Goal: Task Accomplishment & Management: Manage account settings

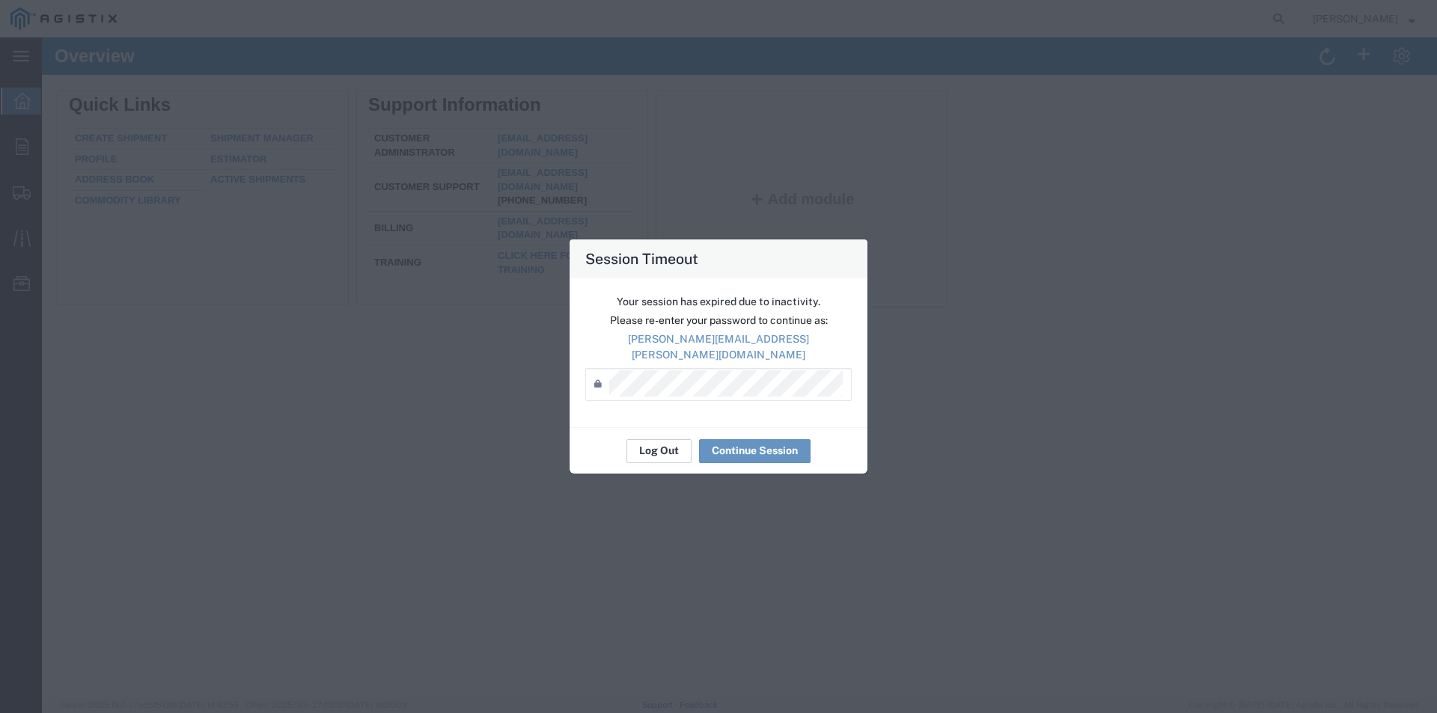
click at [666, 441] on button "Log Out" at bounding box center [659, 451] width 65 height 24
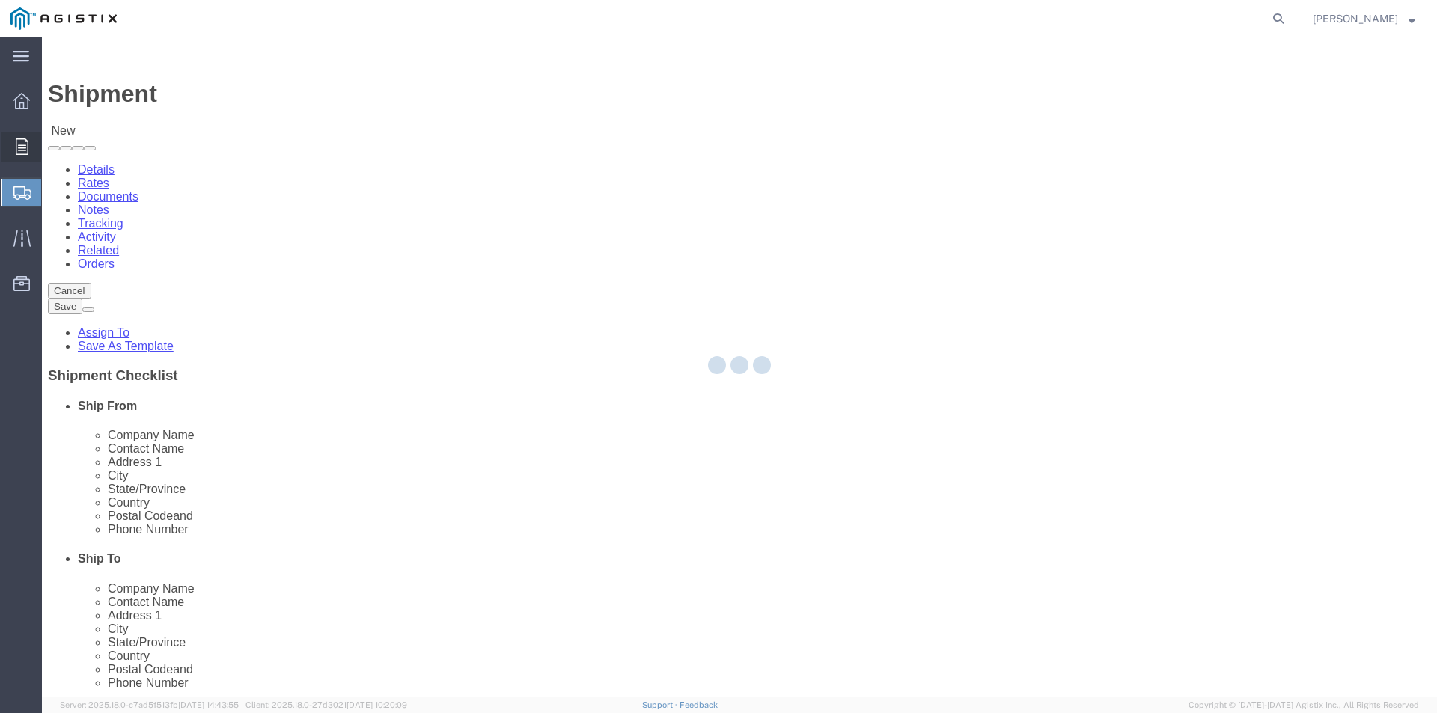
click at [25, 142] on icon at bounding box center [22, 147] width 13 height 16
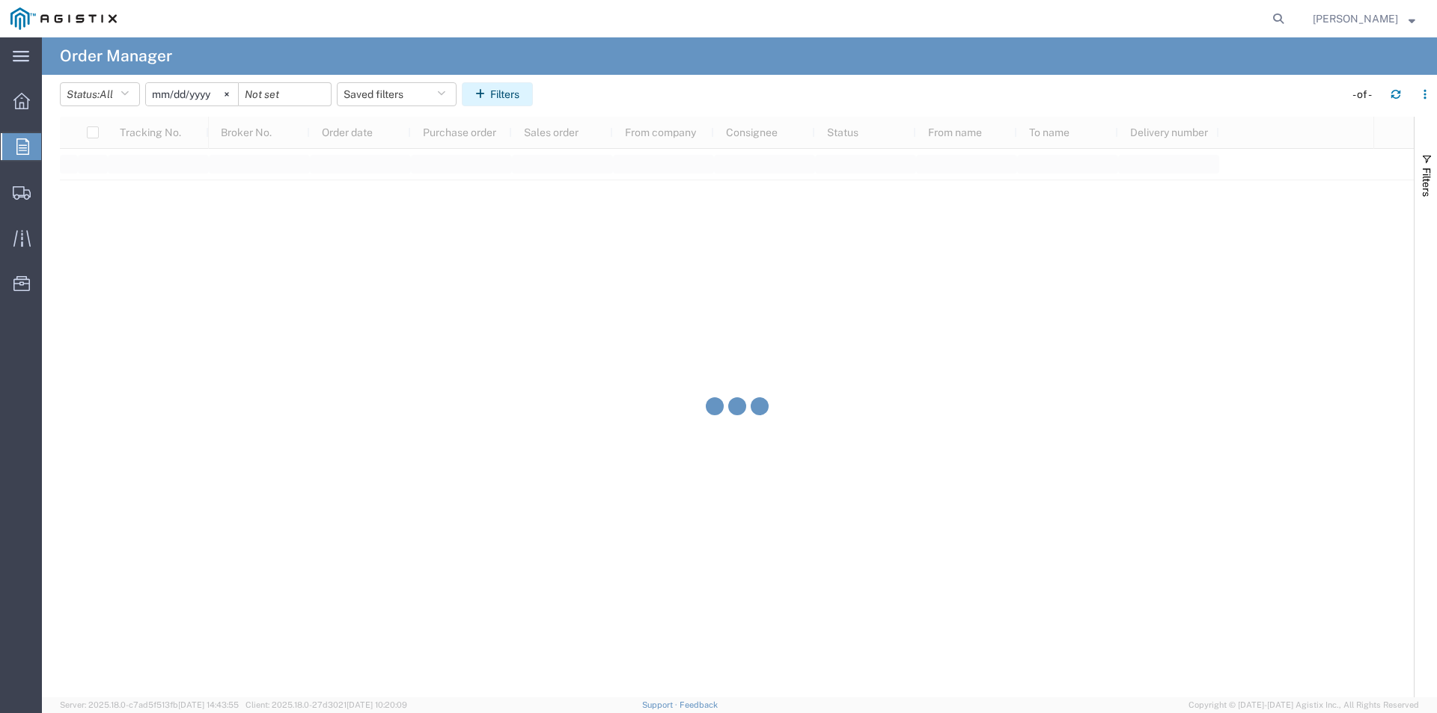
click at [514, 102] on button "Filters" at bounding box center [497, 94] width 71 height 24
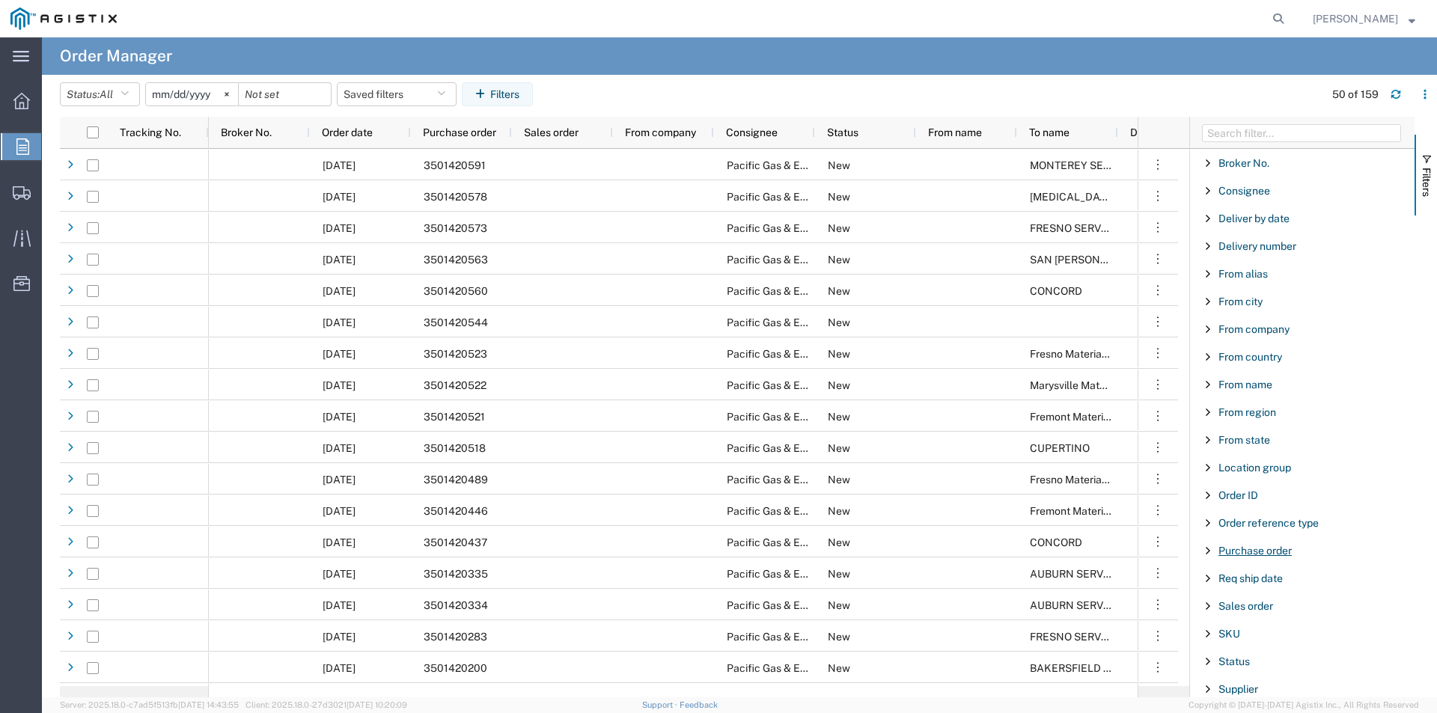
click at [1250, 552] on span "Purchase order" at bounding box center [1255, 551] width 73 height 12
click at [1255, 612] on input "Filter Value" at bounding box center [1308, 614] width 196 height 18
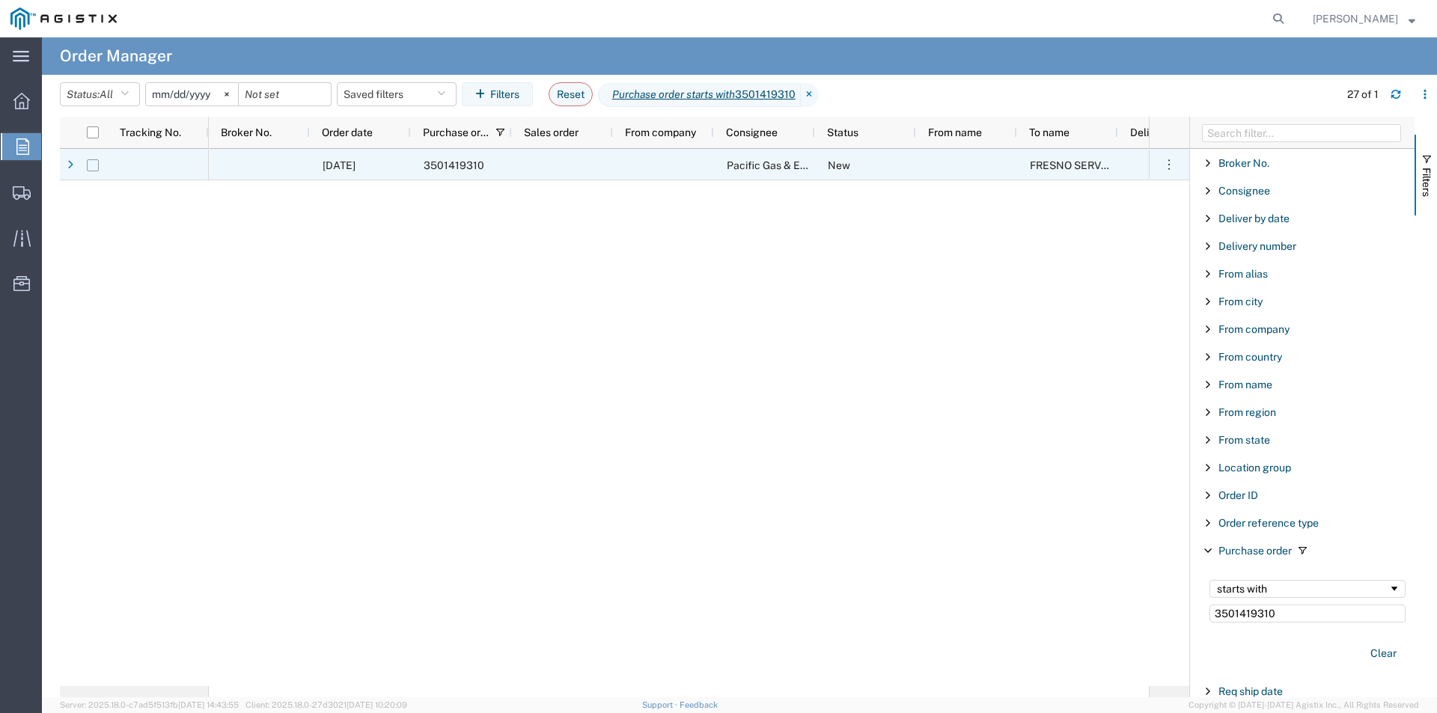
type input "3501419310"
click at [89, 164] on input "Press Space to toggle row selection (unchecked)" at bounding box center [93, 165] width 12 height 12
checkbox input "true"
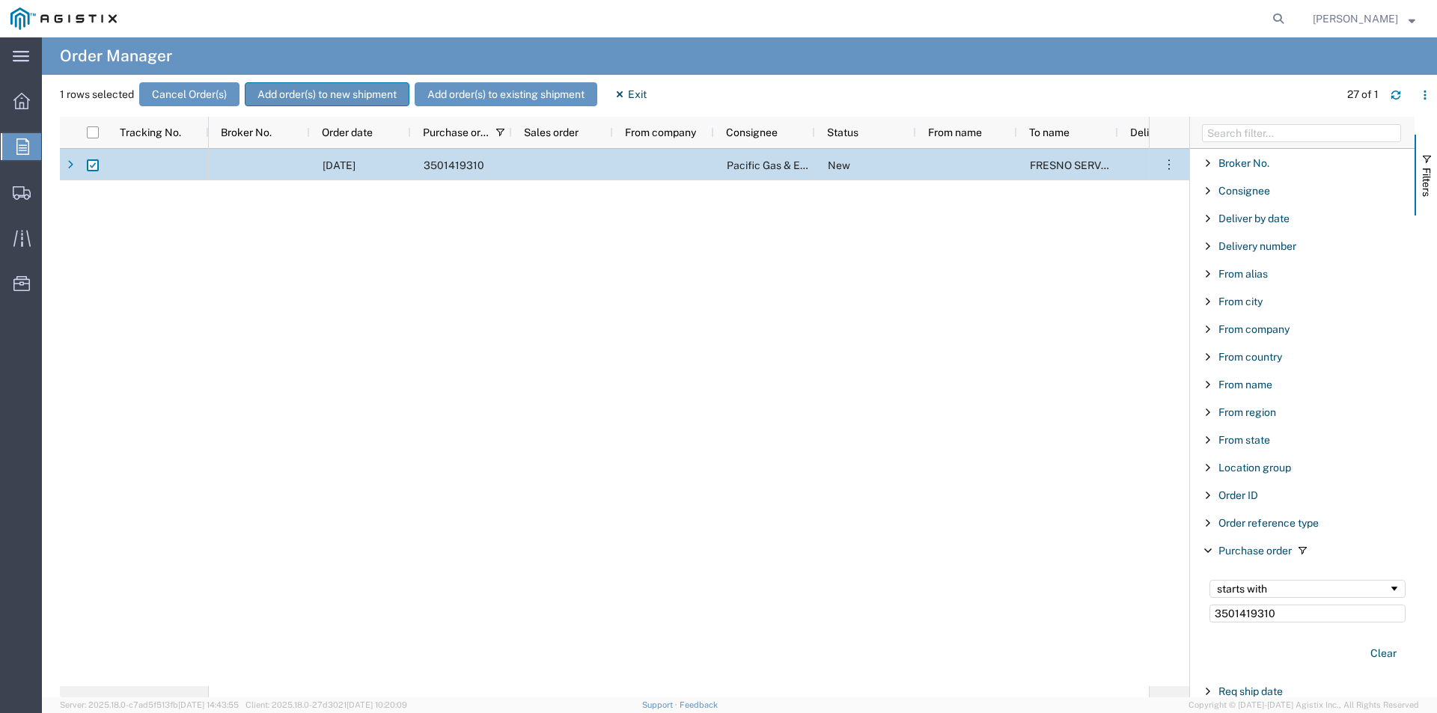
click at [350, 91] on button "Add order(s) to new shipment" at bounding box center [327, 94] width 165 height 24
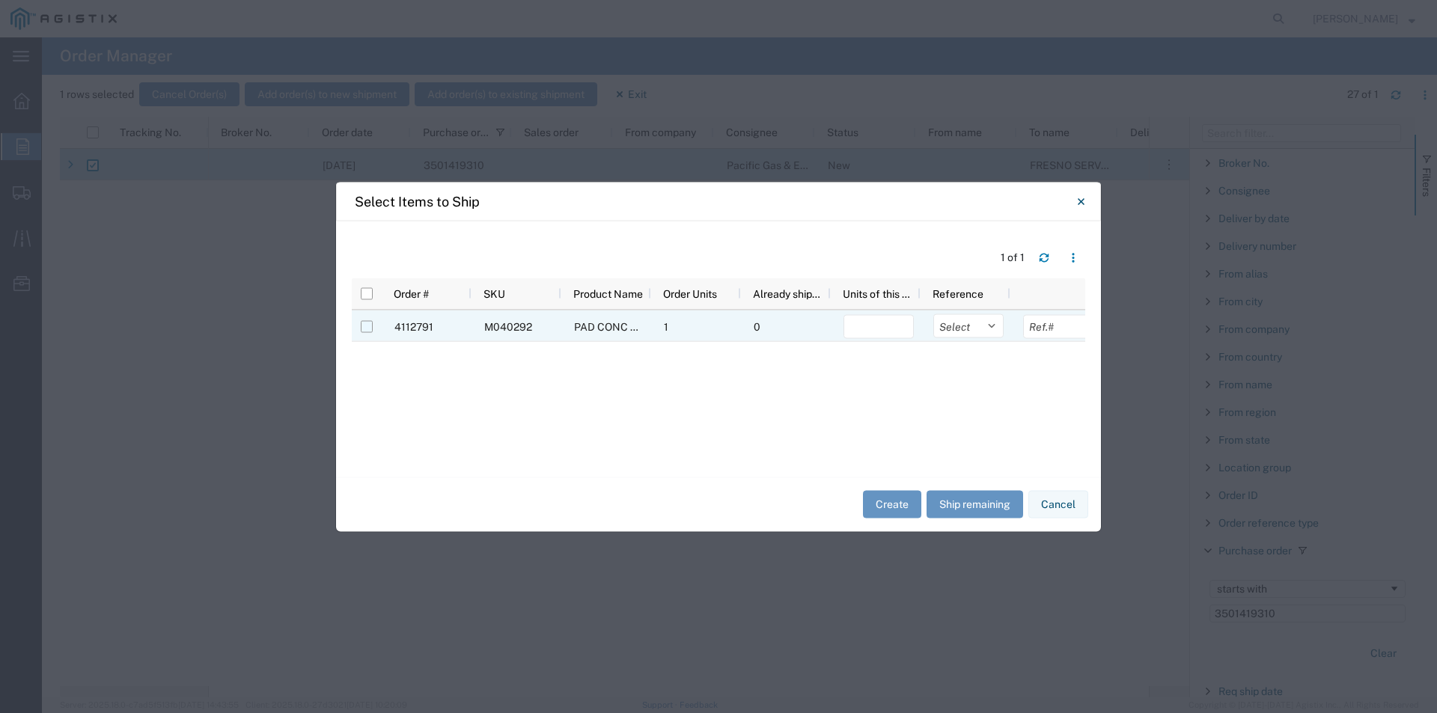
click at [368, 325] on input "Press Space to toggle row selection (unchecked)" at bounding box center [367, 326] width 12 height 12
checkbox input "true"
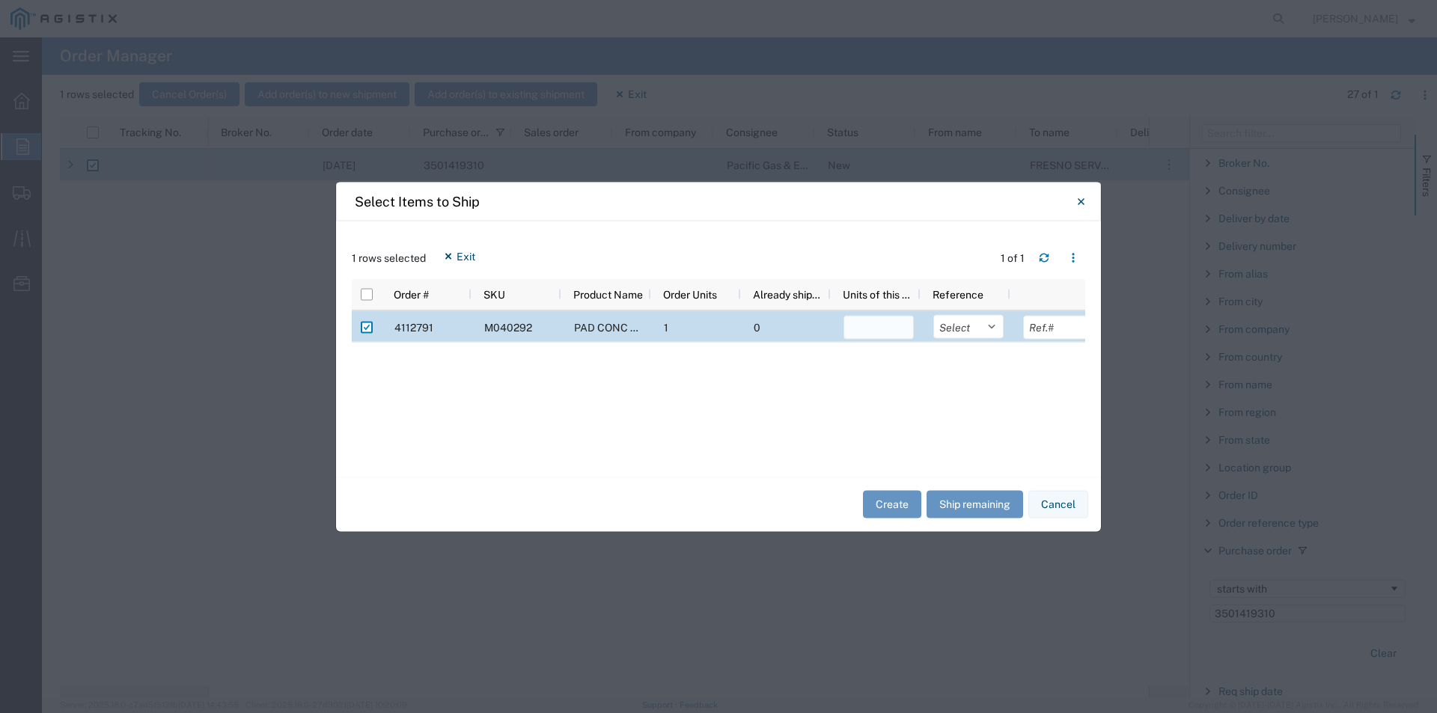
click at [861, 331] on input "number" at bounding box center [879, 327] width 70 height 24
type input "1"
click at [871, 503] on button "Create" at bounding box center [892, 505] width 58 height 28
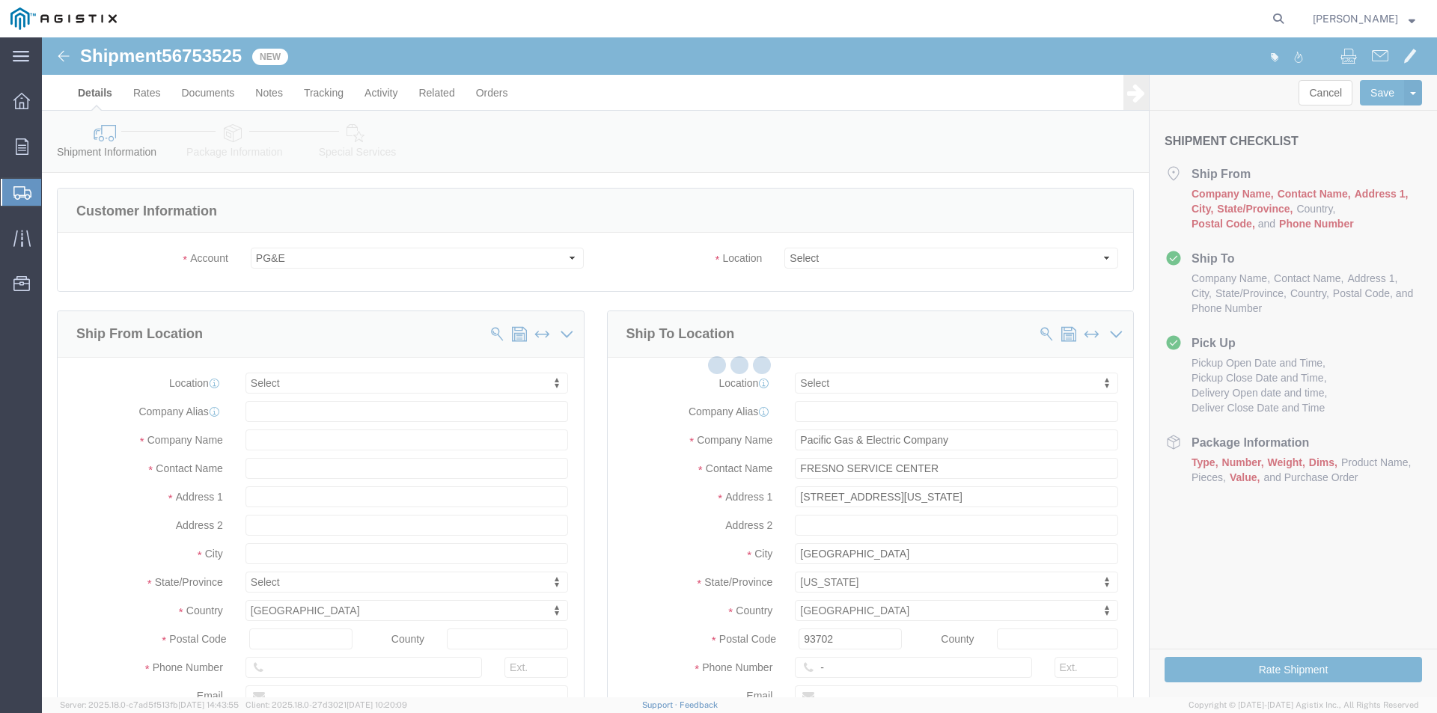
select select
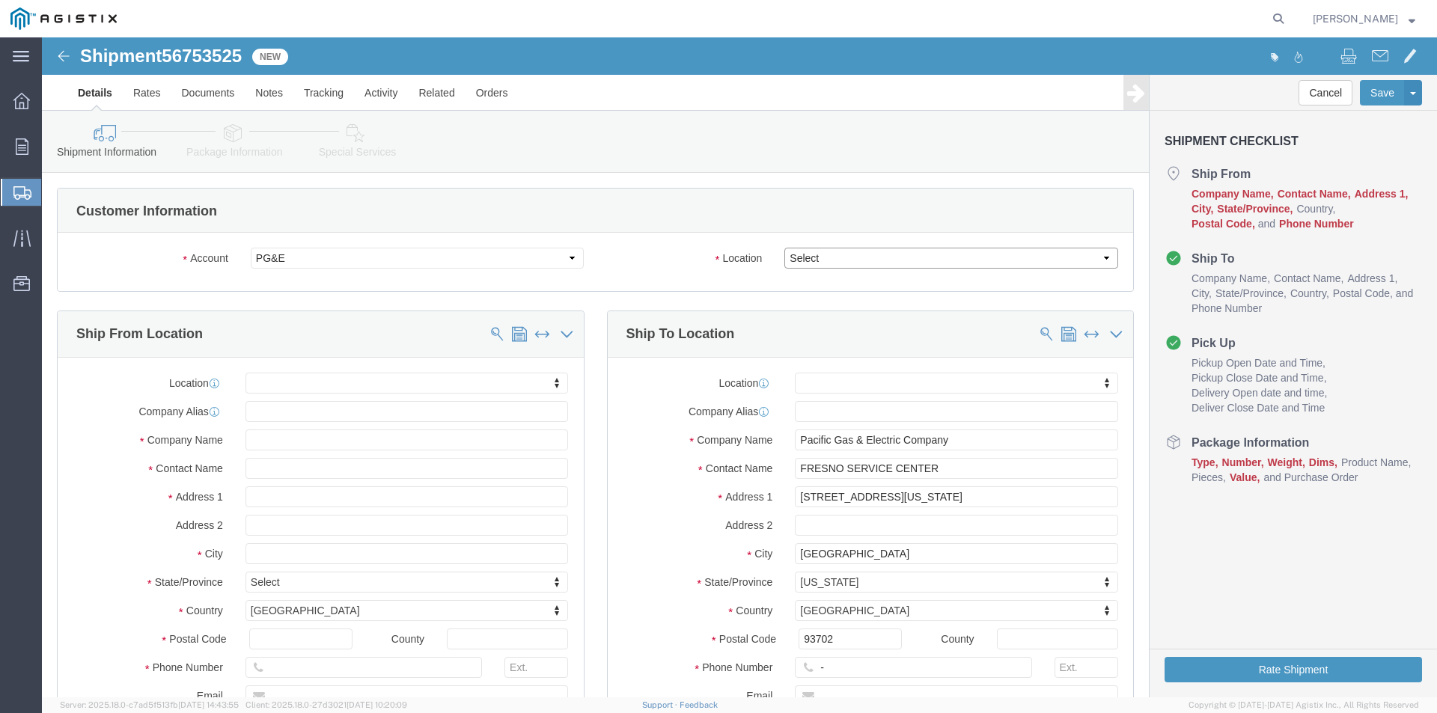
click select "Select All Others [GEOGRAPHIC_DATA] [GEOGRAPHIC_DATA] [GEOGRAPHIC_DATA] [GEOGRA…"
select select "19745"
click select "Select All Others [GEOGRAPHIC_DATA] [GEOGRAPHIC_DATA] [GEOGRAPHIC_DATA] [GEOGRA…"
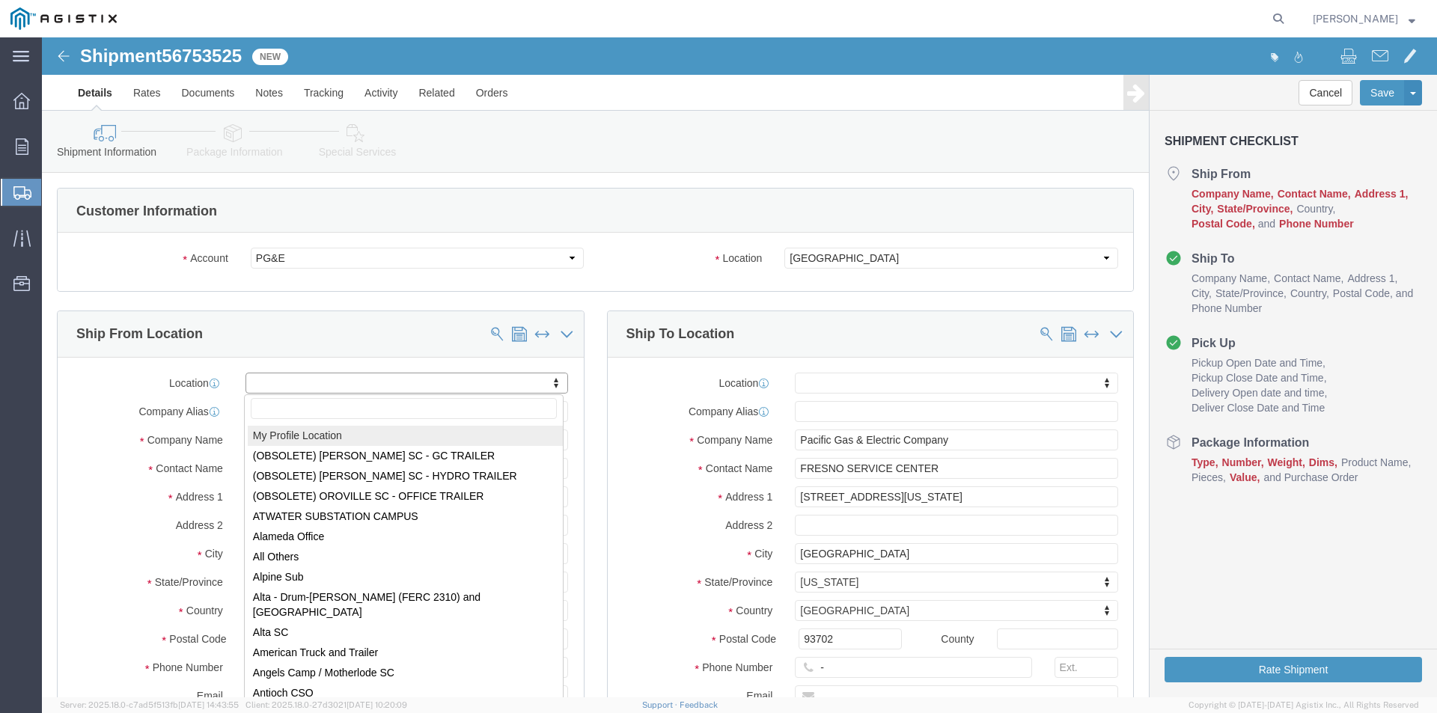
select select "MYPROFILE"
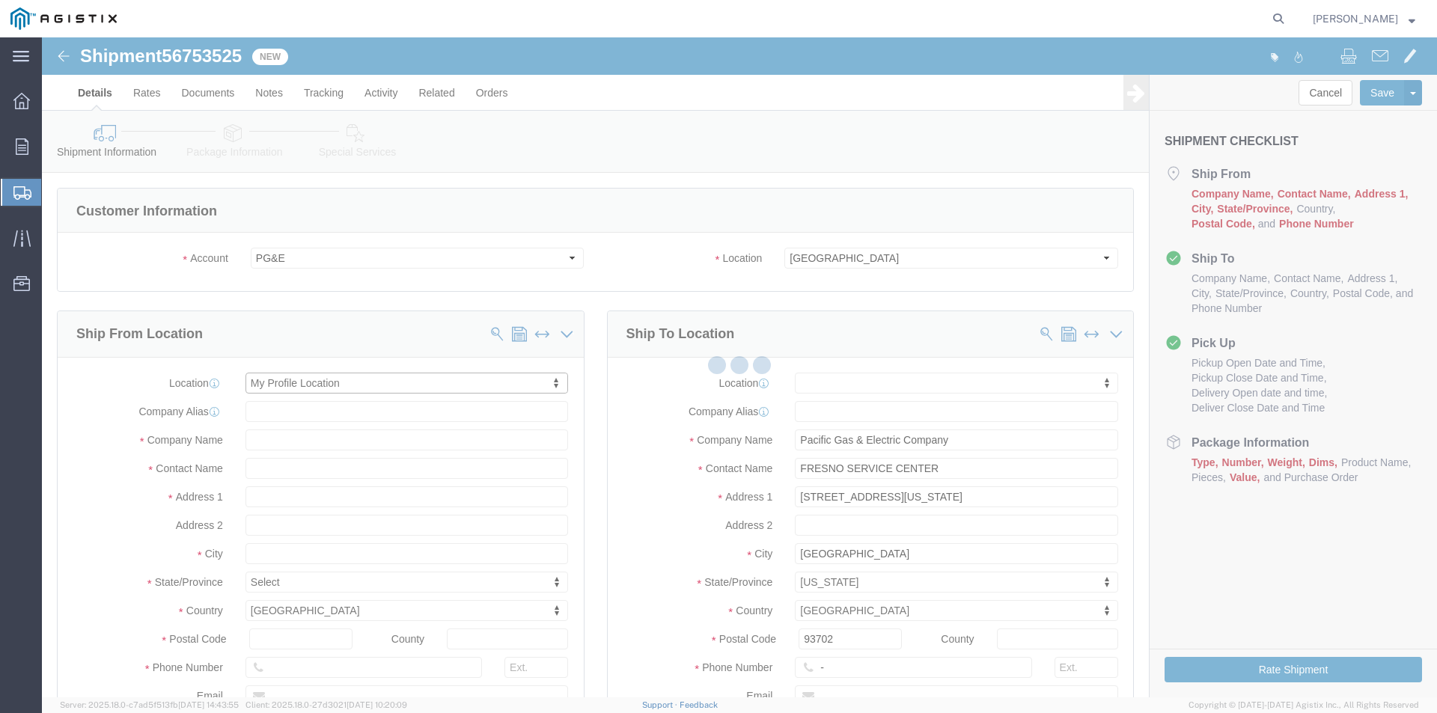
select select "CA"
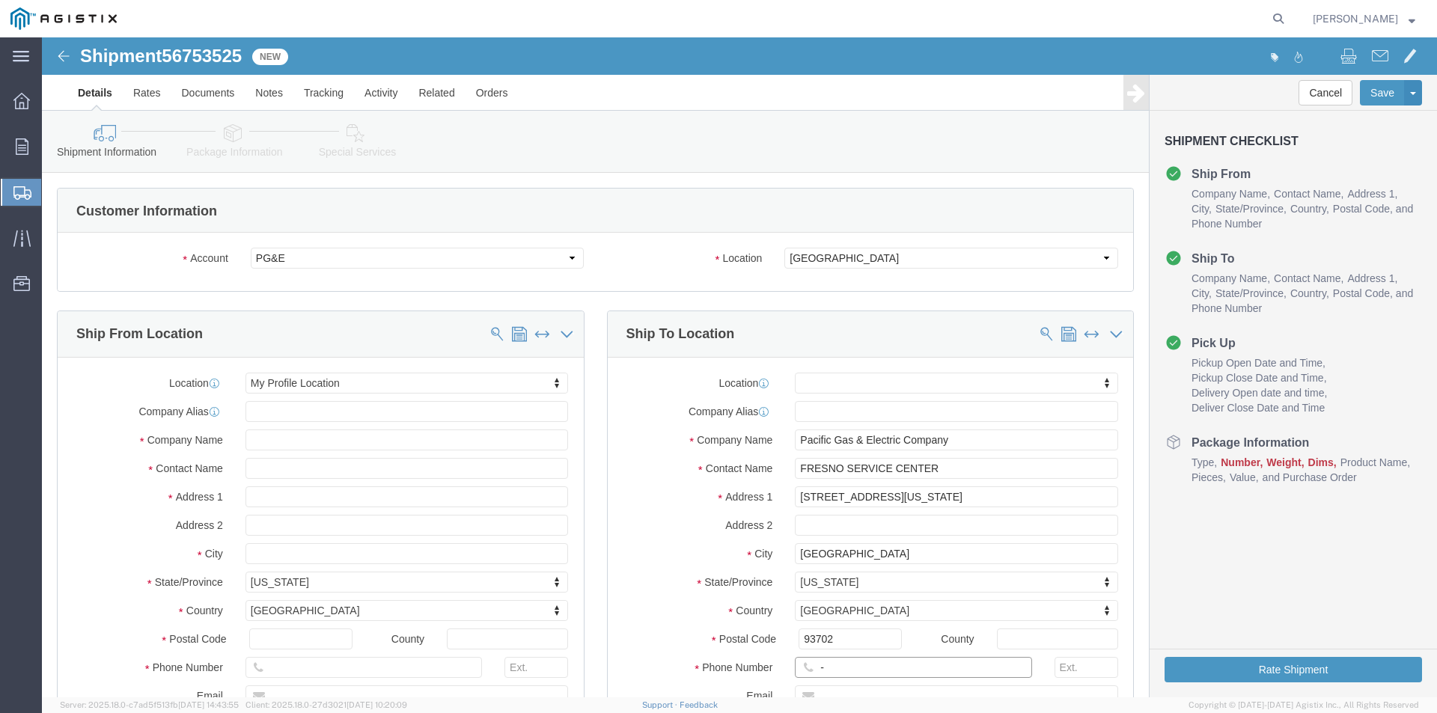
drag, startPoint x: 797, startPoint y: 621, endPoint x: 725, endPoint y: 625, distance: 72.7
click div "Phone Number -"
click input "text"
type input "[PHONE_NUMBER]"
click div "Location My Profile Location (OBSOLETE) [PERSON_NAME] SC - GC TRAILER (OBSOLETE…"
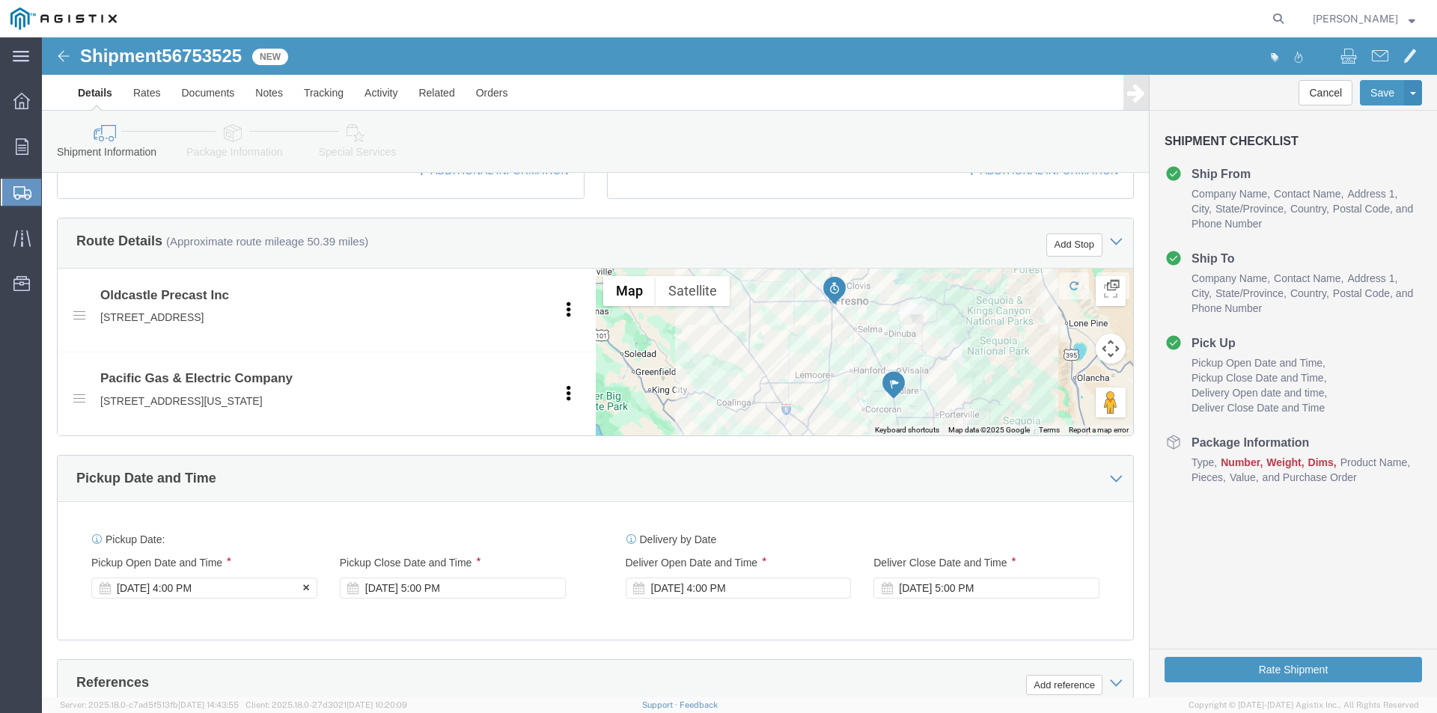
scroll to position [599, 0]
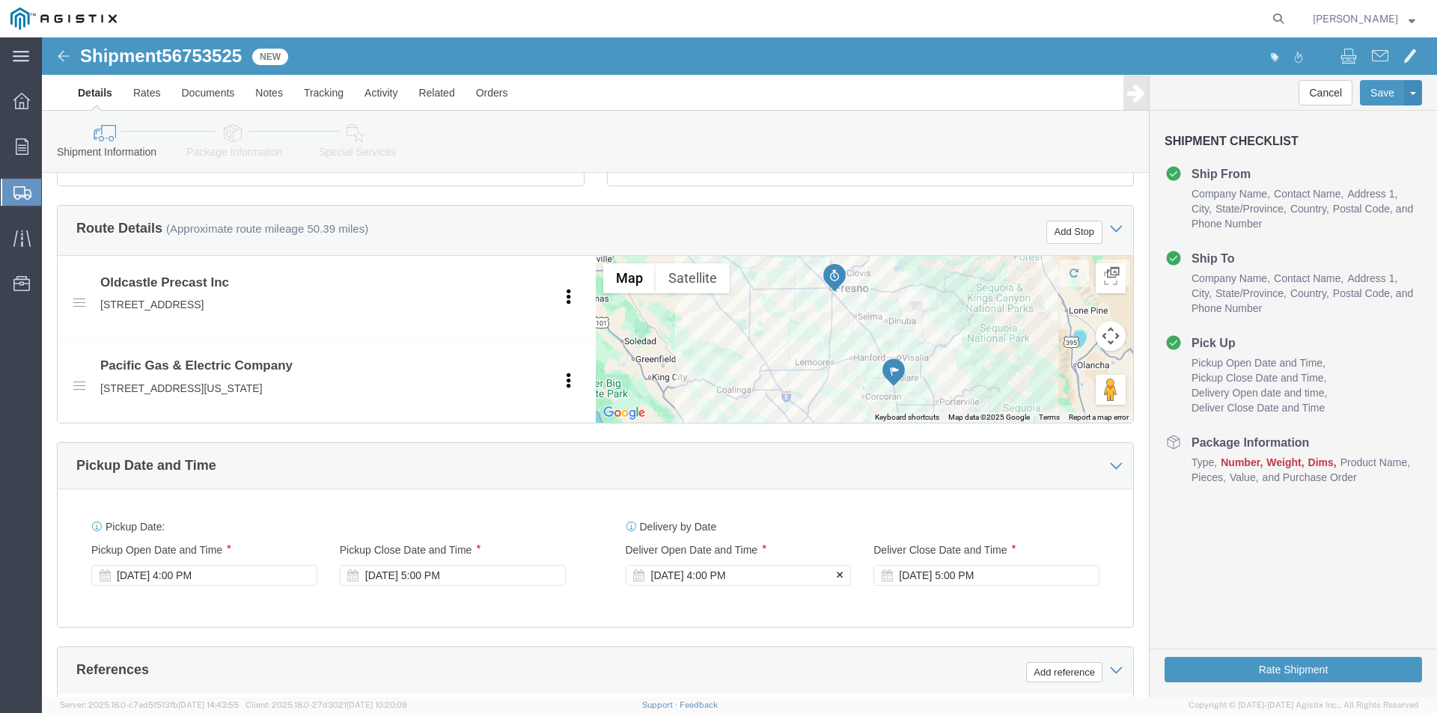
click div "[DATE] 4:00 PM"
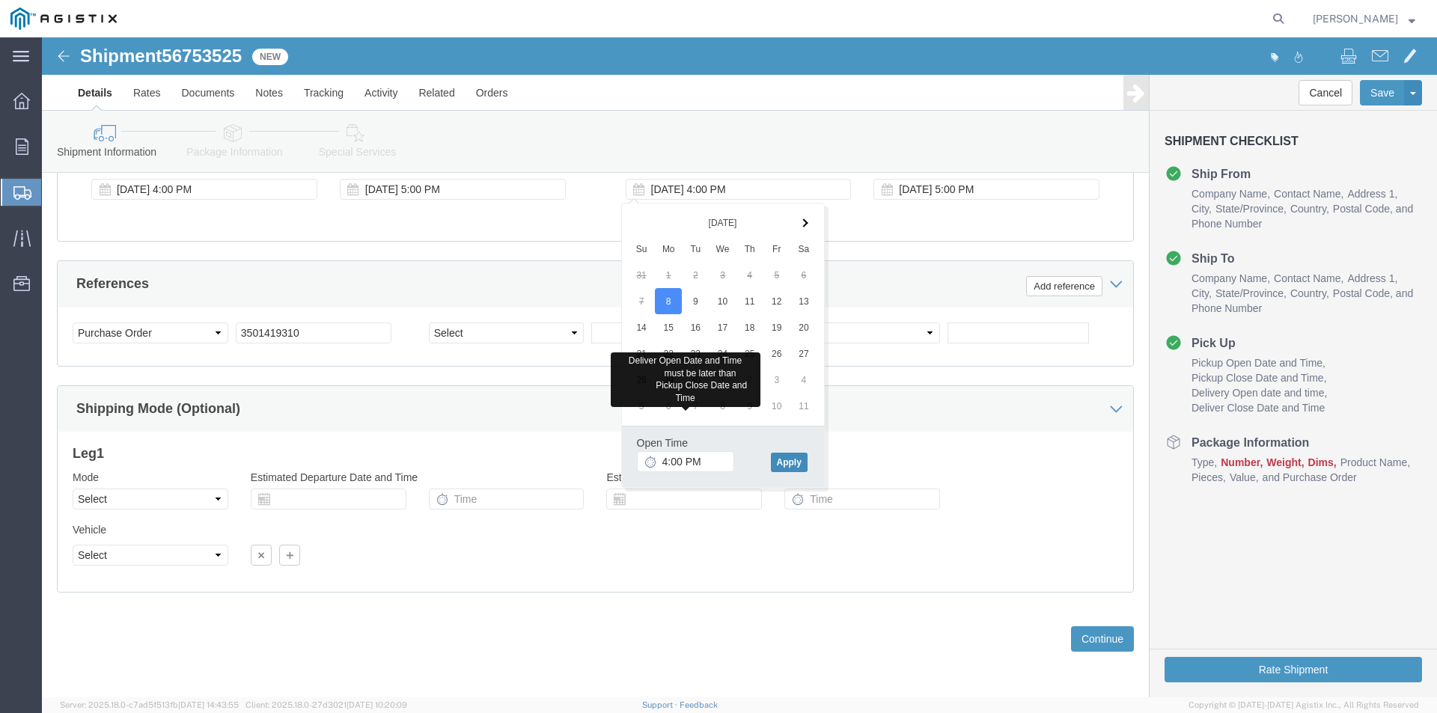
click button "Apply"
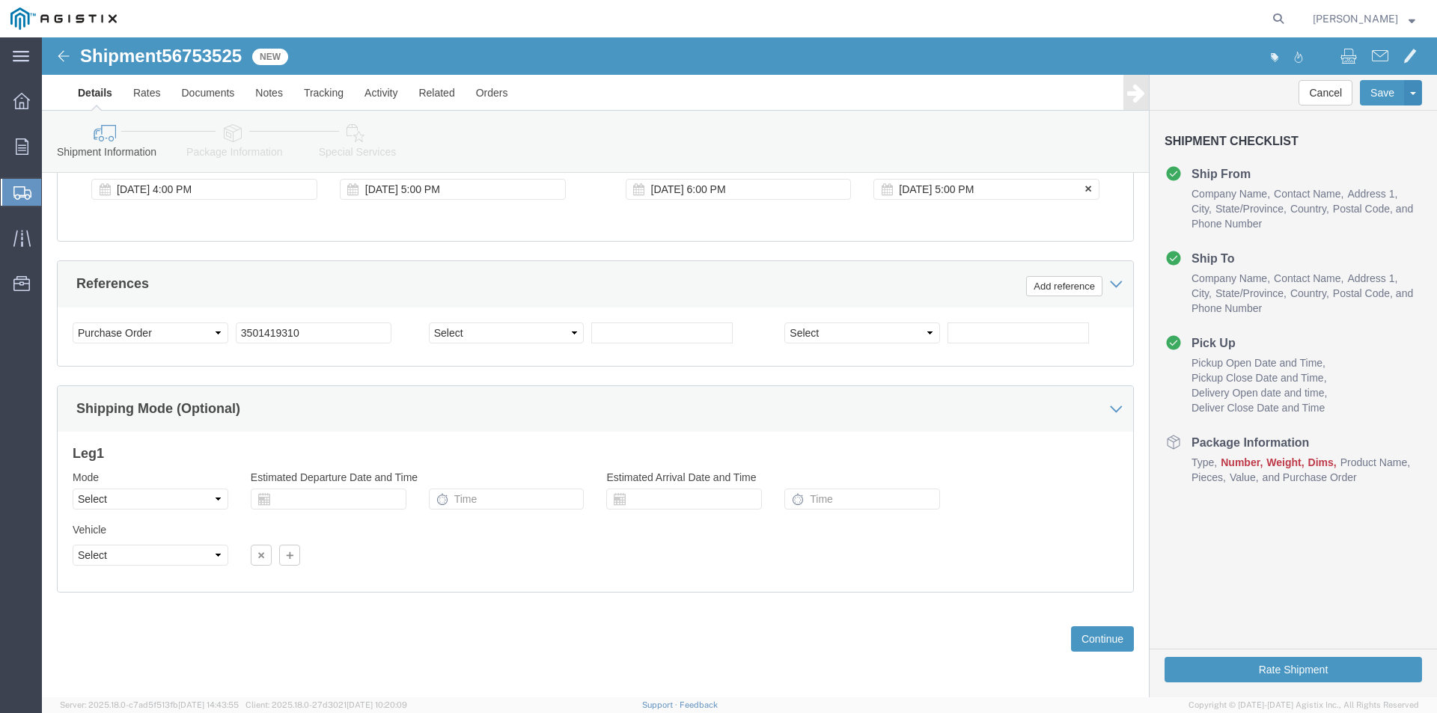
click div "[DATE] 5:00 PM"
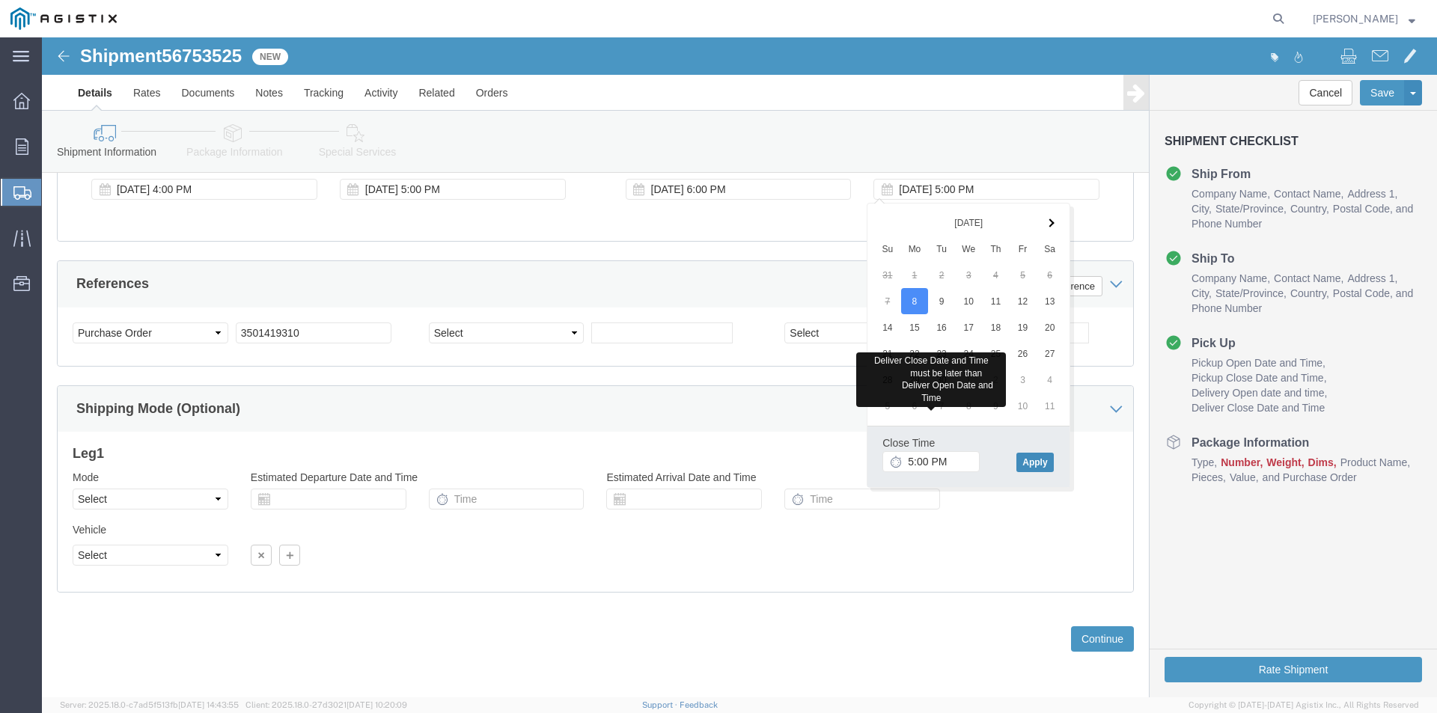
click button "Apply"
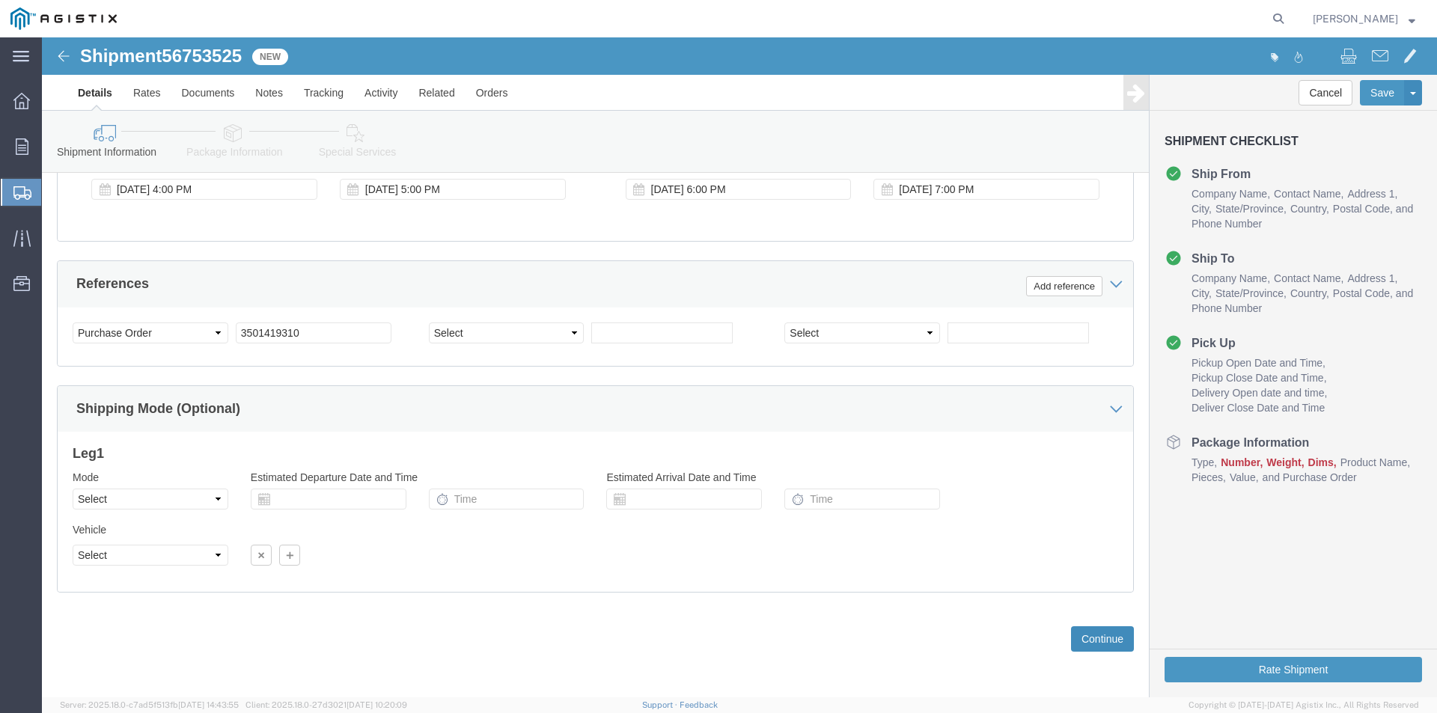
click button "Continue"
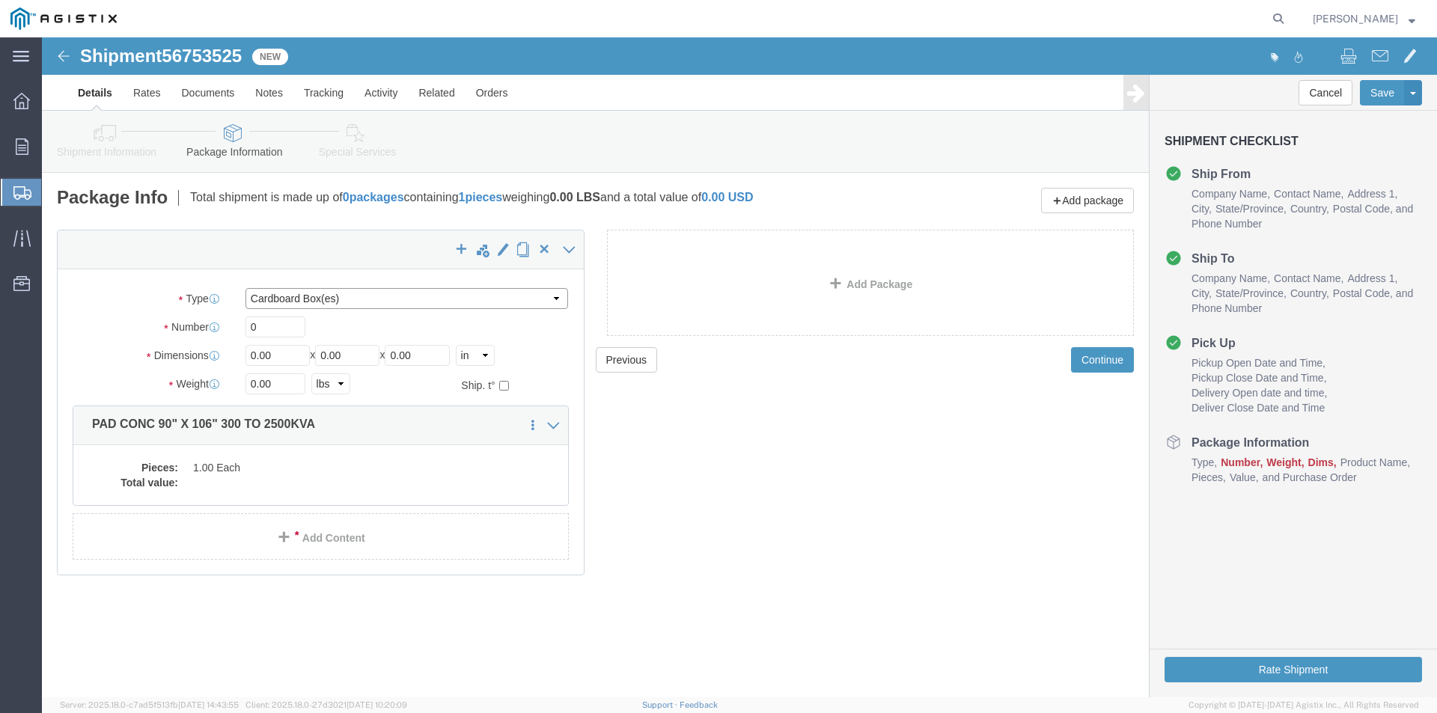
click select "Select Bulk Bundle(s) Cardboard Box(es) Carton(s) Crate(s) Drum(s) (Fiberboard)…"
select select "NKCR"
click select "Select Bulk Bundle(s) Cardboard Box(es) Carton(s) Crate(s) Drum(s) (Fiberboard)…"
click input "0"
type input "01"
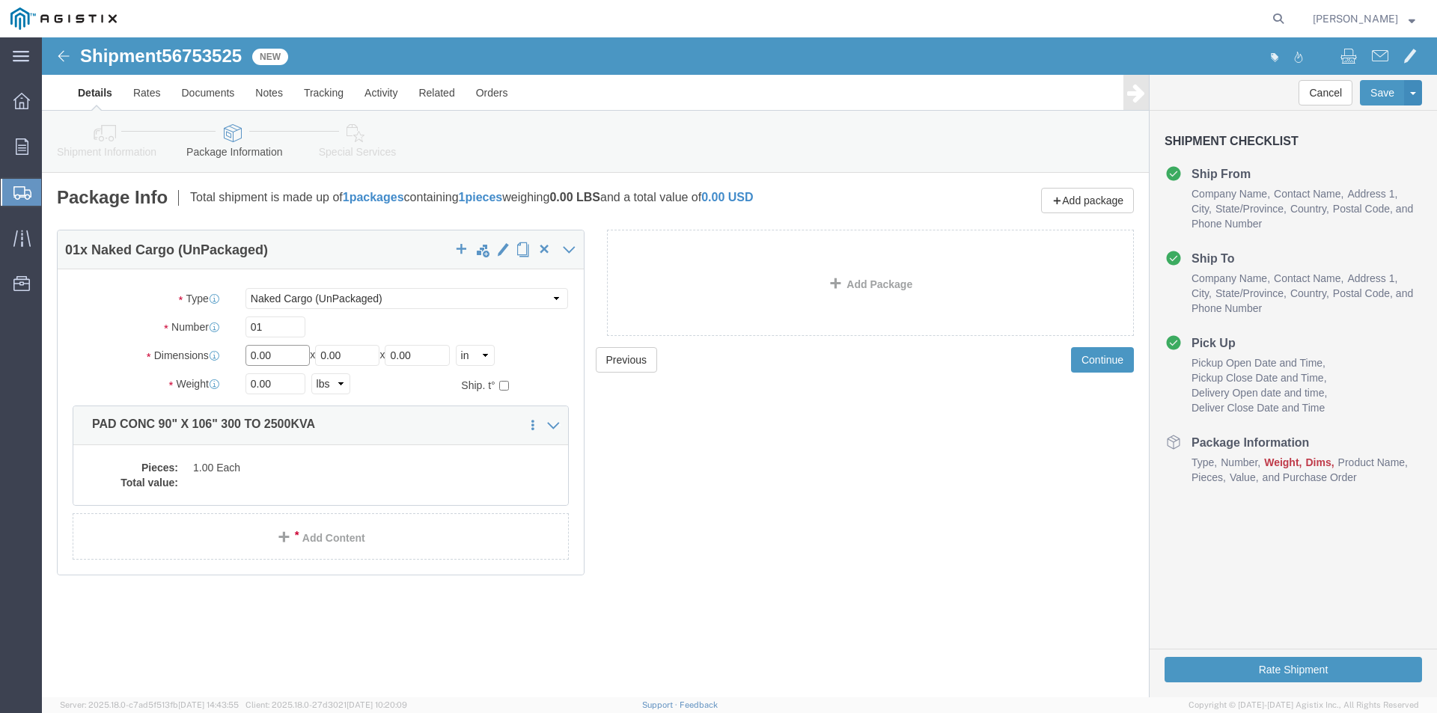
drag, startPoint x: 234, startPoint y: 320, endPoint x: 80, endPoint y: 320, distance: 153.5
click div "Dimensions Length 0.00 x Width 0.00 x Height 0.00 Select cm ft in"
type input "106"
drag, startPoint x: 313, startPoint y: 315, endPoint x: 198, endPoint y: 305, distance: 115.0
click div "Package Type Select Bulk Bundle(s) Cardboard Box(es) Carton(s) Crate(s) Drum(s)…"
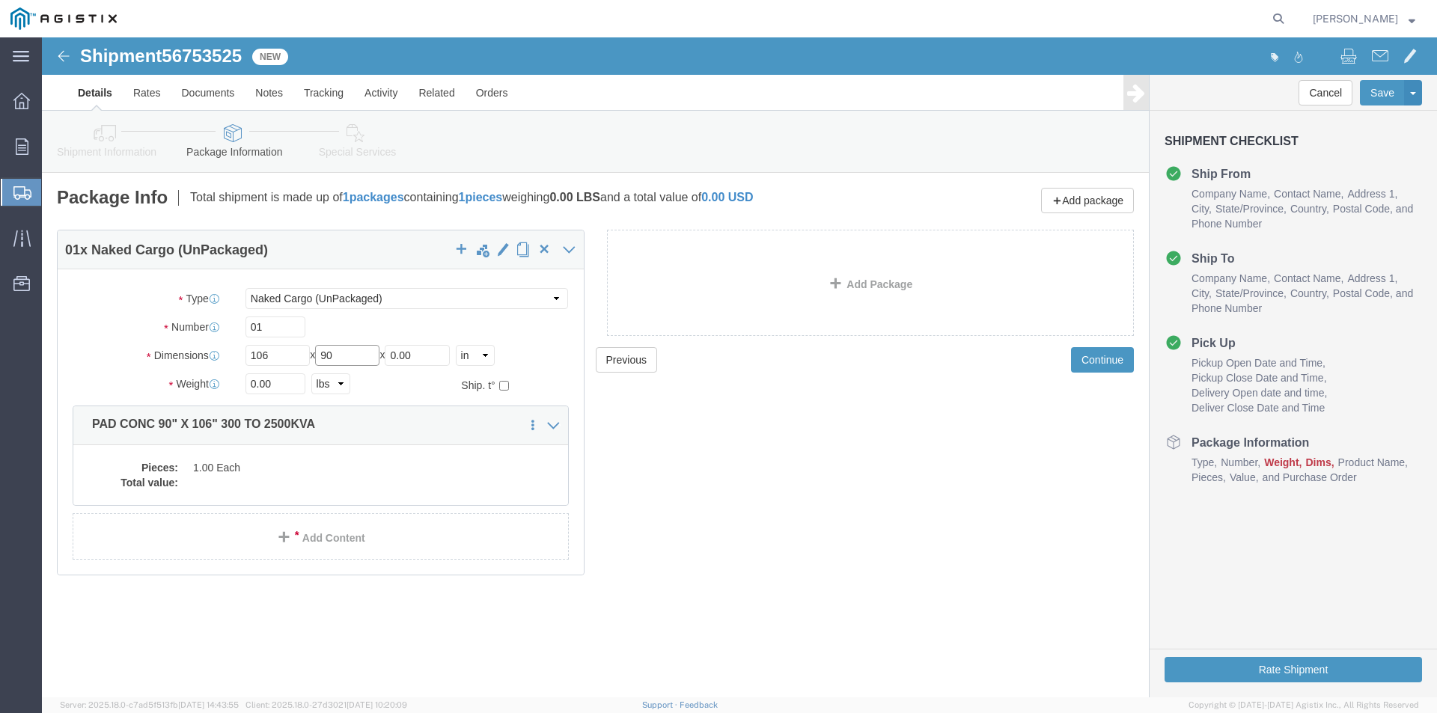
type input "90"
drag, startPoint x: 413, startPoint y: 313, endPoint x: 283, endPoint y: 314, distance: 129.5
click div "Length 106 x Width 90 x Height 0.00 Select cm ft in"
type input "06"
drag, startPoint x: 235, startPoint y: 345, endPoint x: 89, endPoint y: 320, distance: 148.1
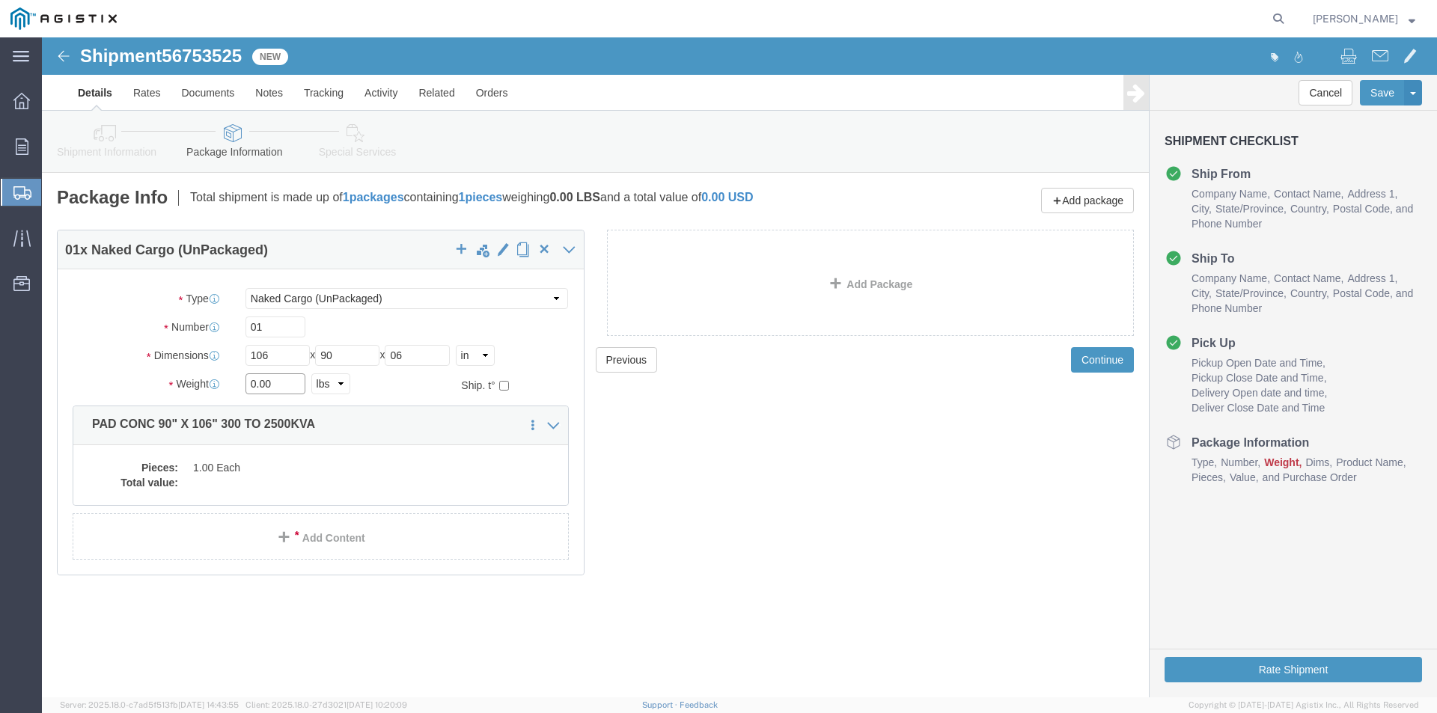
click div "Package Type Select Bulk Bundle(s) Cardboard Box(es) Carton(s) Crate(s) Drum(s)…"
type input "4700"
click dd "1.00 Each"
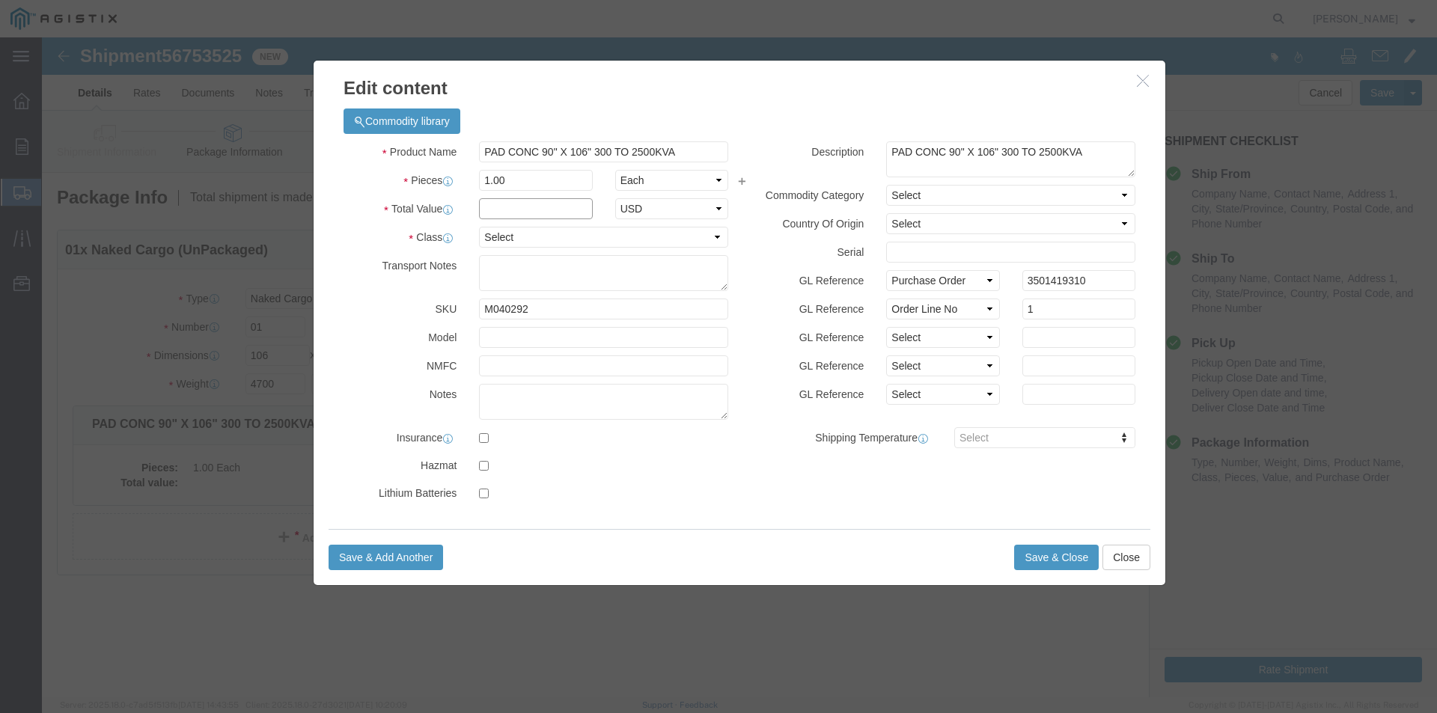
click input "text"
type input "1"
click select "Select 50 55 60 65 70 85 92.5 100 125 175 250 300 400"
select select "55"
click select "Select 50 55 60 65 70 85 92.5 100 125 175 250 300 400"
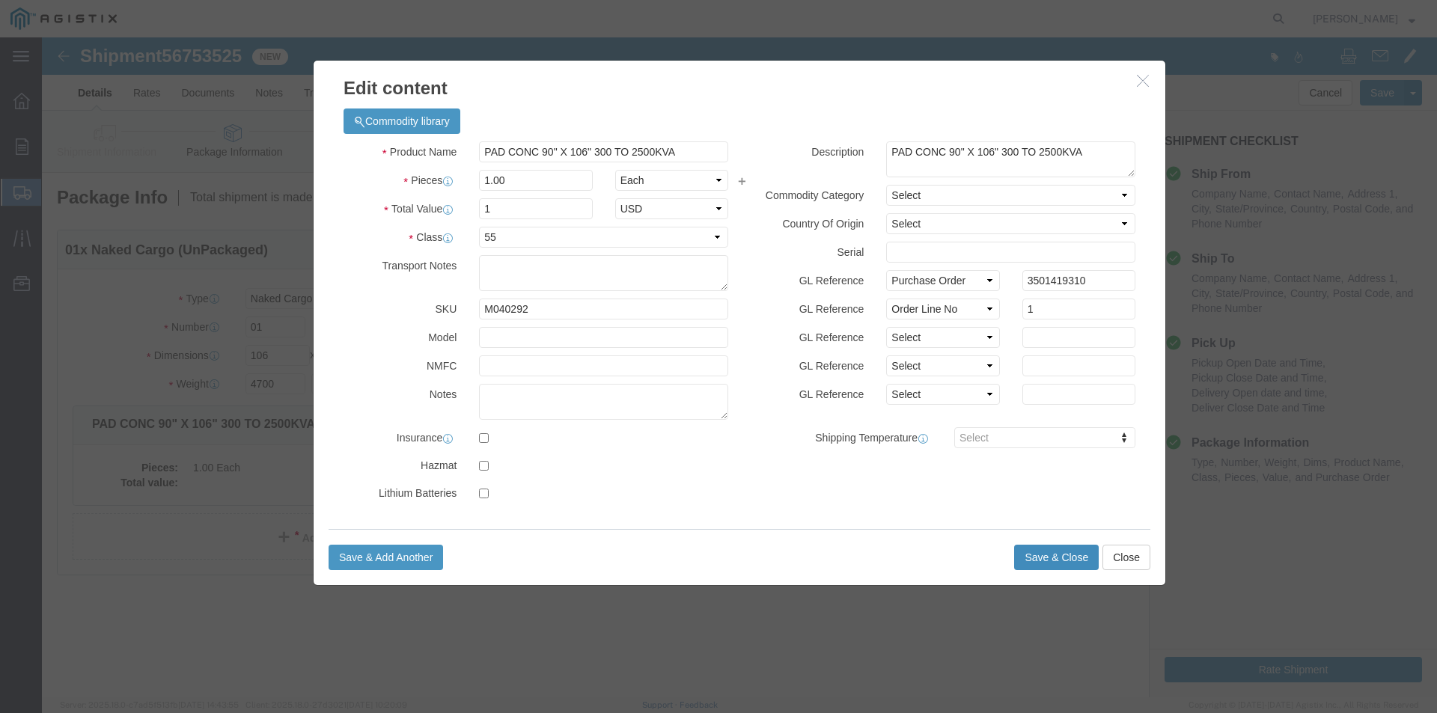
click button "Save & Close"
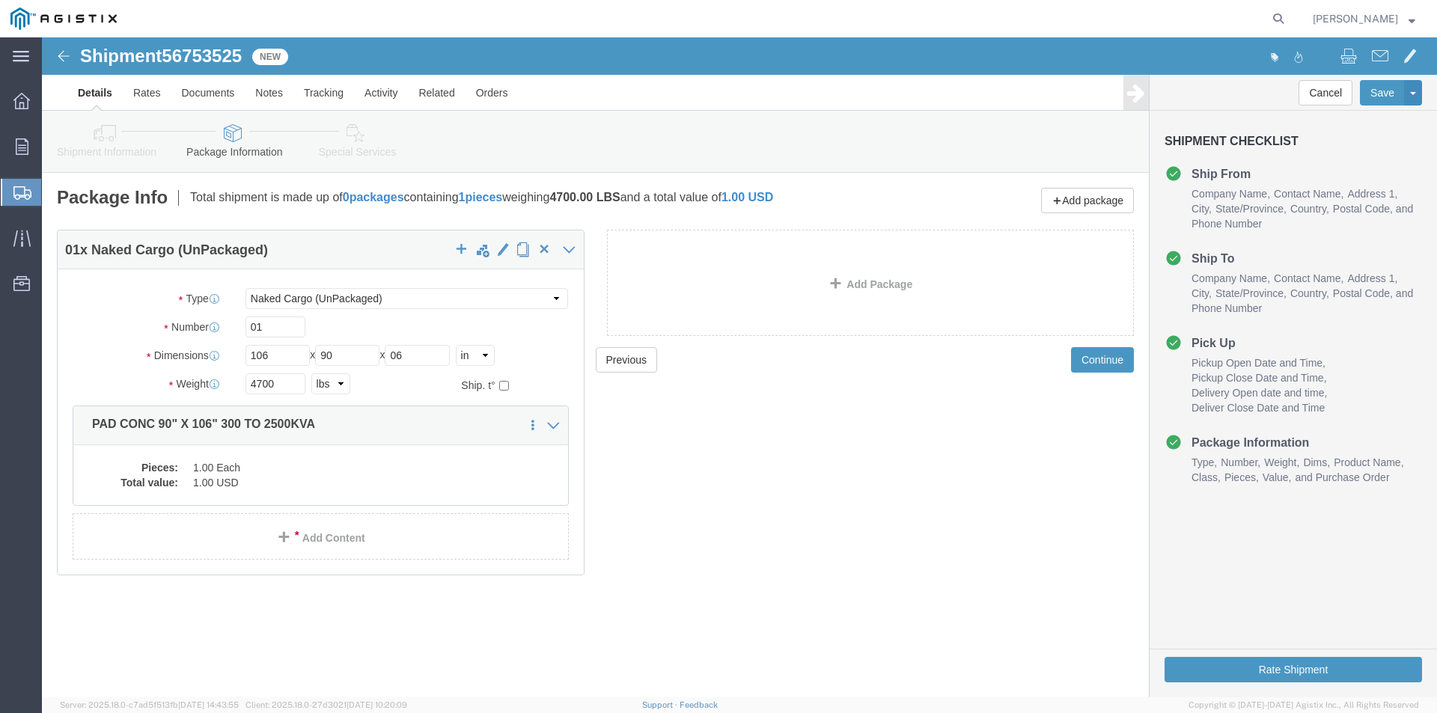
click div "Rate Shipment"
click button "Rate Shipment"
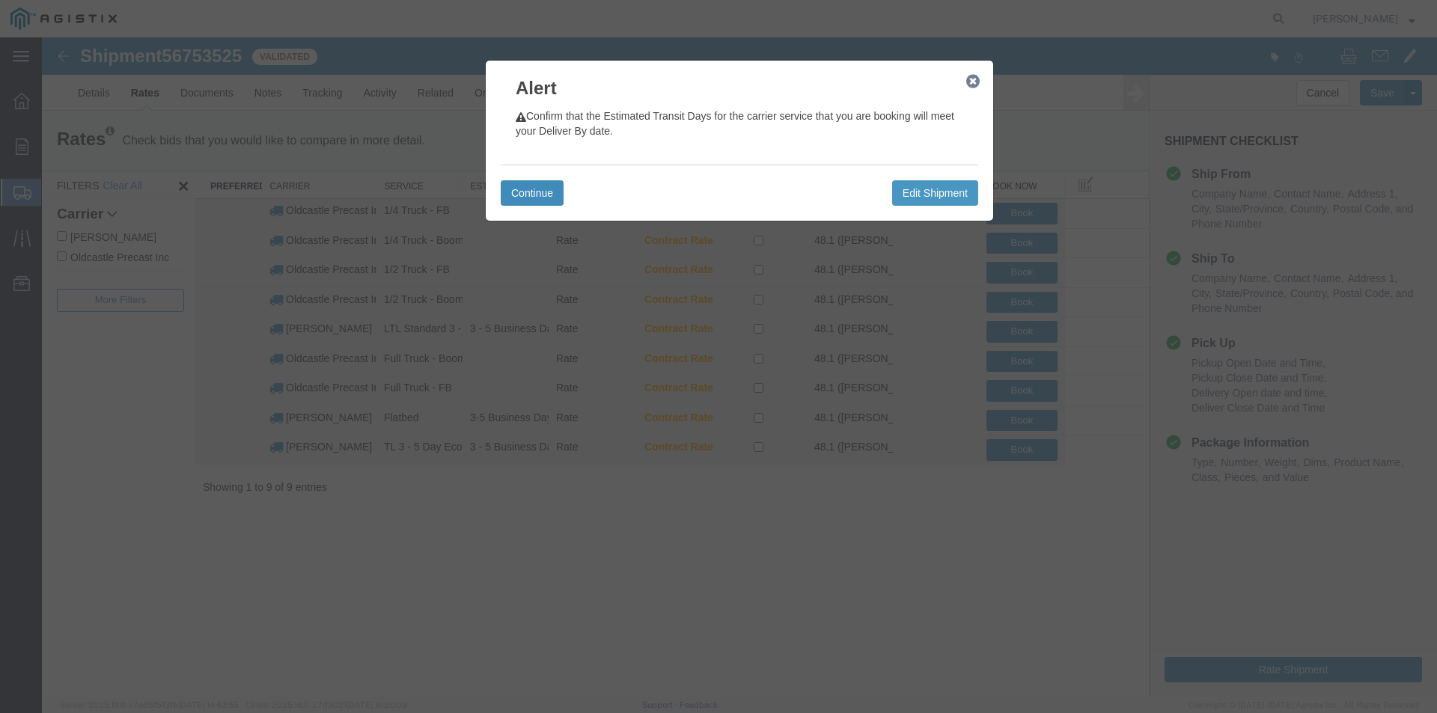
click at [522, 181] on button "Continue" at bounding box center [532, 192] width 63 height 25
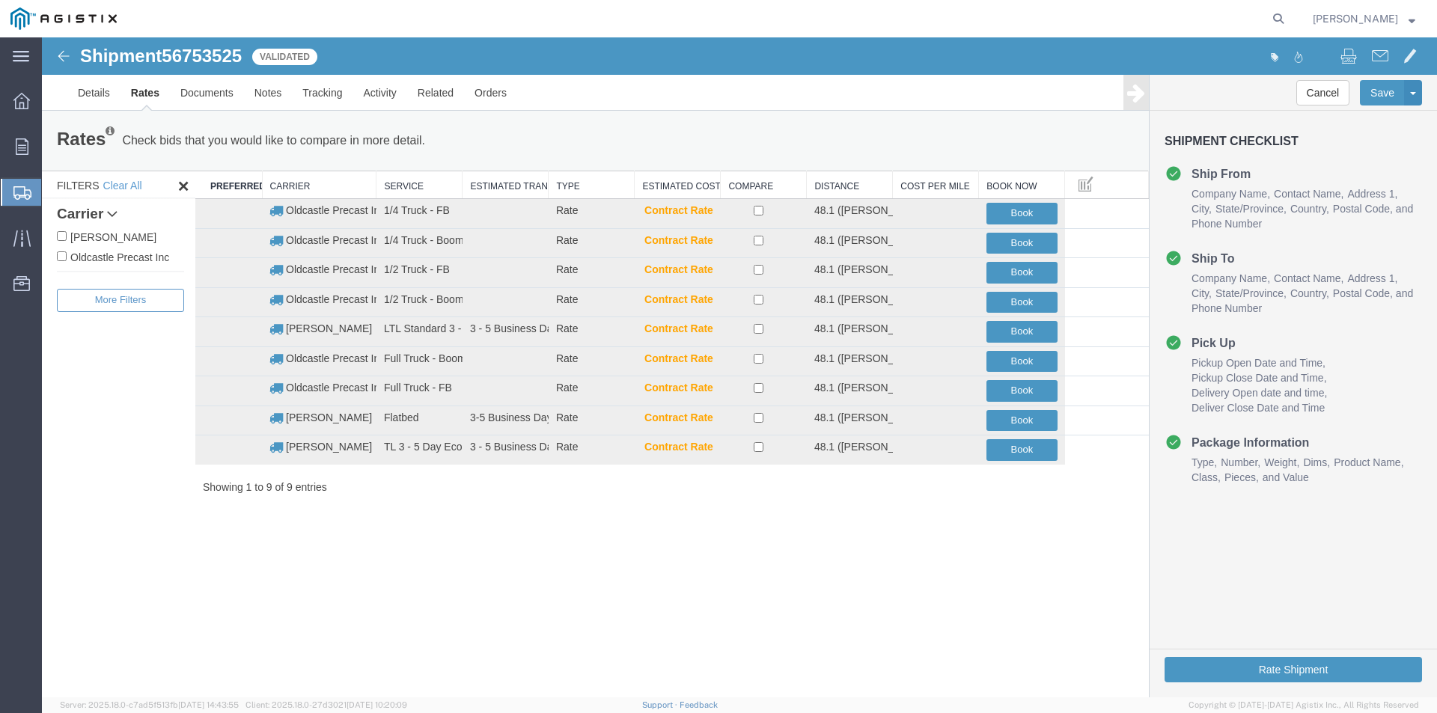
click at [130, 252] on label "Oldcastle Precast Inc" at bounding box center [120, 257] width 127 height 16
click at [67, 252] on input "Oldcastle Precast Inc" at bounding box center [62, 257] width 10 height 10
checkbox input "true"
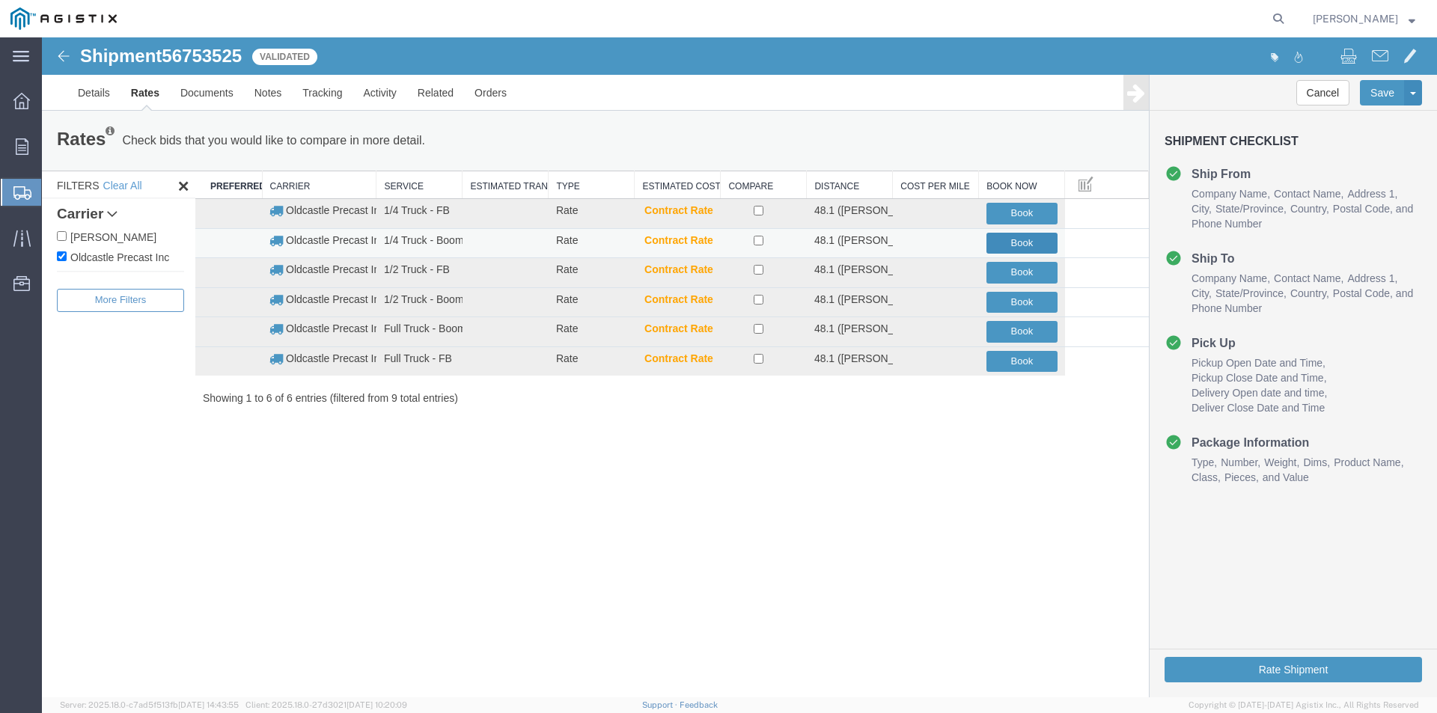
click at [1018, 241] on button "Book" at bounding box center [1022, 244] width 71 height 22
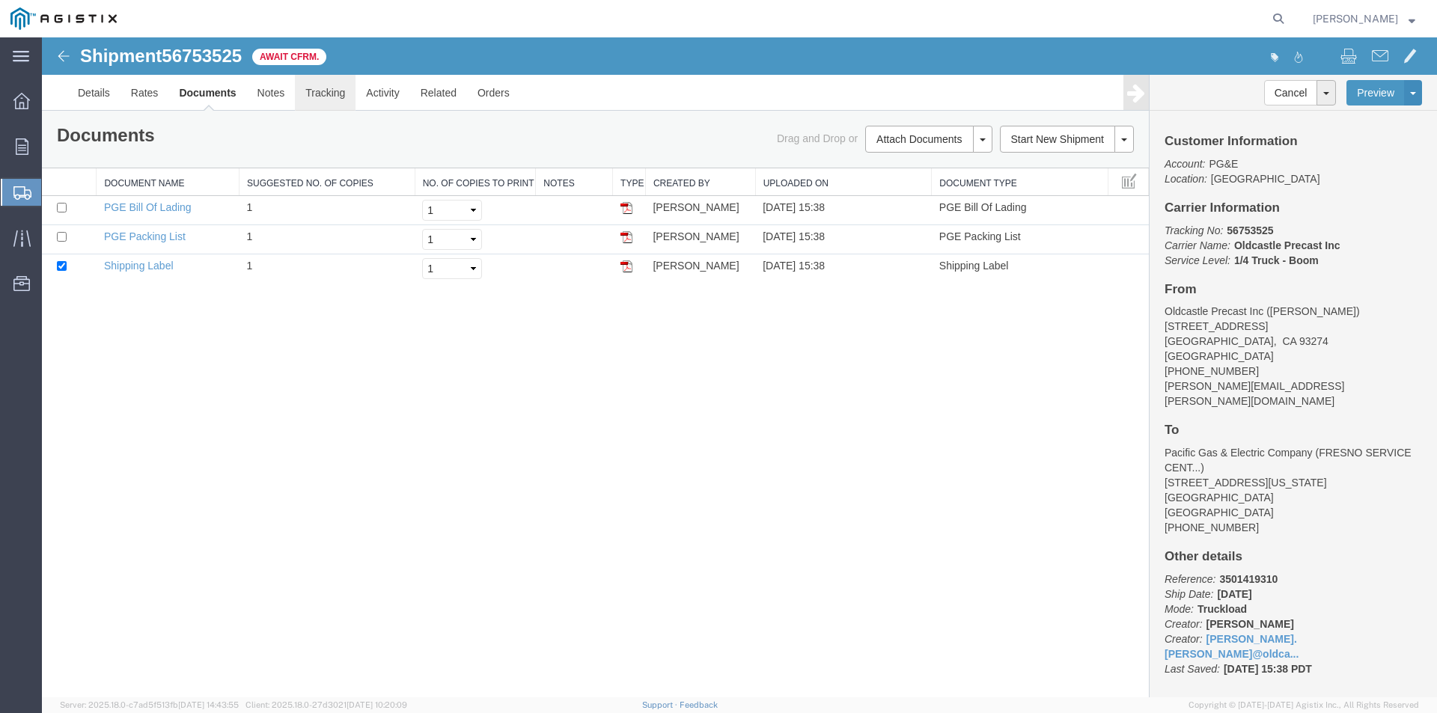
click at [332, 97] on link "Tracking" at bounding box center [325, 93] width 61 height 36
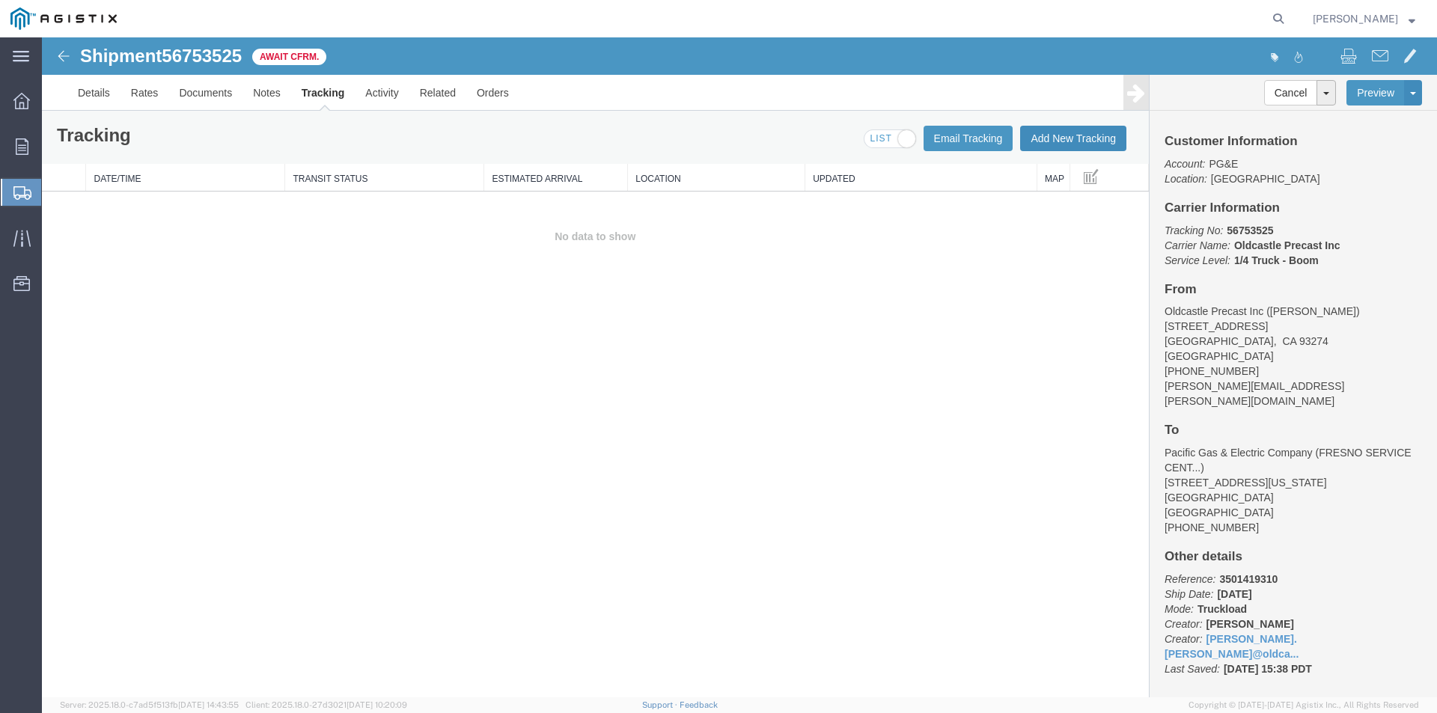
click at [1067, 136] on button "Add New Tracking" at bounding box center [1073, 138] width 106 height 25
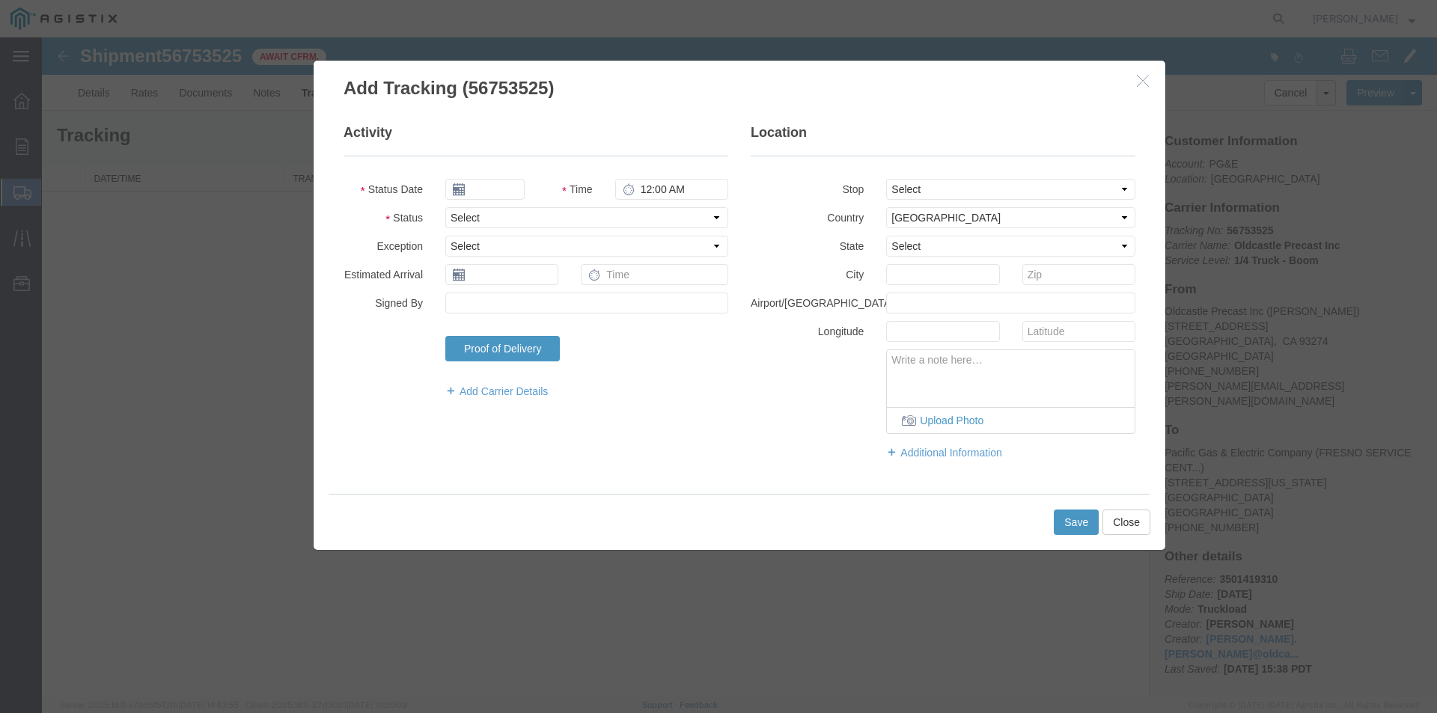
type input "[DATE]"
type input "4:00 PM"
click at [500, 185] on input "[DATE]" at bounding box center [484, 189] width 79 height 21
click at [503, 192] on input "[DATE]" at bounding box center [484, 189] width 79 height 21
click at [500, 281] on td "9" at bounding box center [501, 283] width 22 height 22
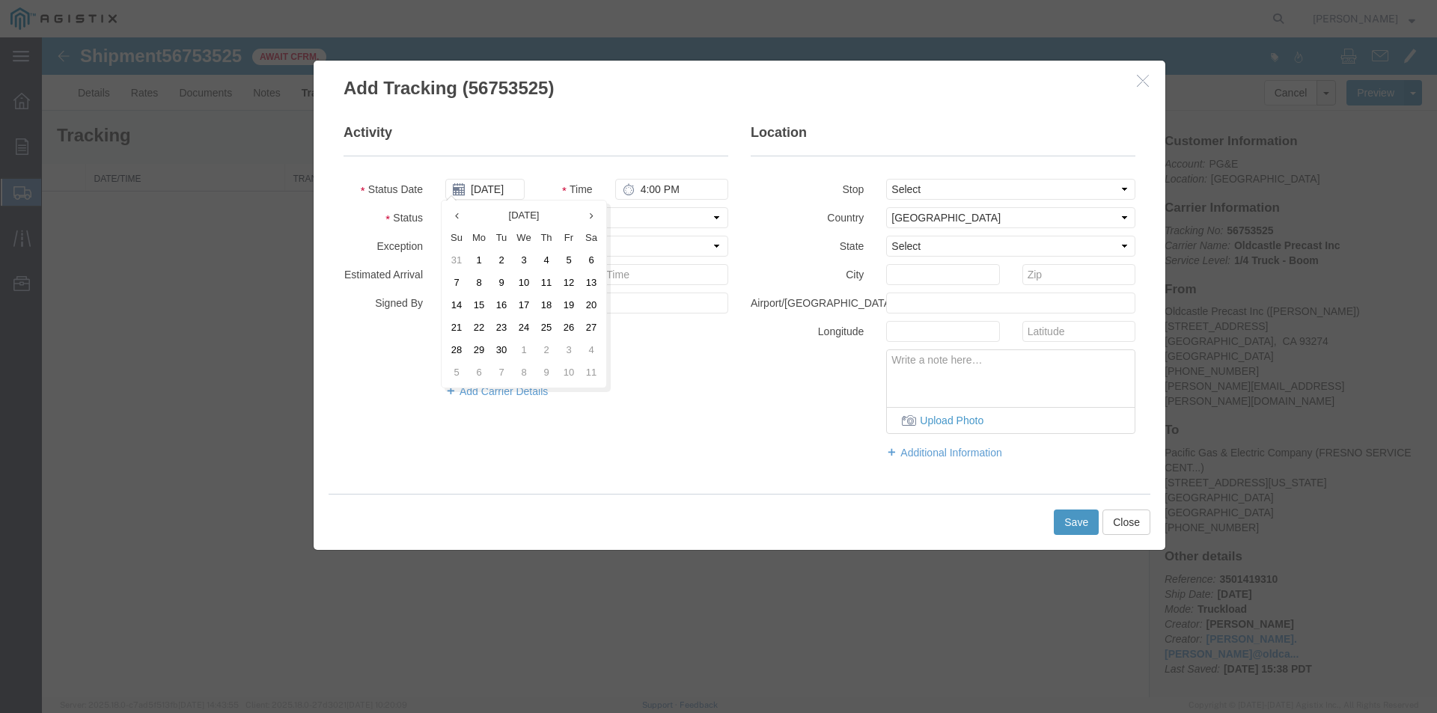
type input "[DATE]"
click at [484, 216] on select "Select Arrival Notice Available Arrival Notice Imported Arrive at Delivery Loca…" at bounding box center [586, 217] width 283 height 21
select select "DELIVRED"
click at [445, 207] on select "Select Arrival Notice Available Arrival Notice Imported Arrive at Delivery Loca…" at bounding box center [586, 217] width 283 height 21
click at [1090, 519] on button "Save" at bounding box center [1076, 522] width 45 height 25
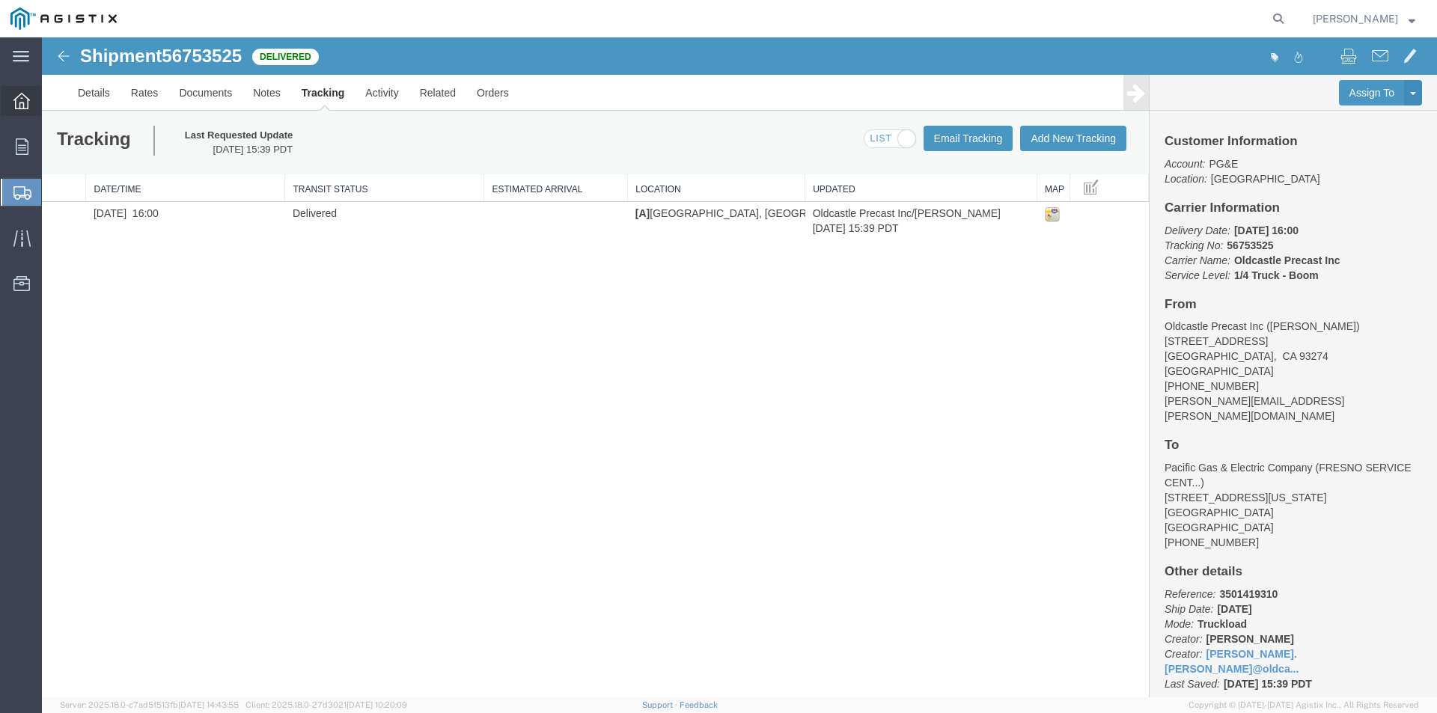
click at [31, 106] on div at bounding box center [22, 101] width 42 height 30
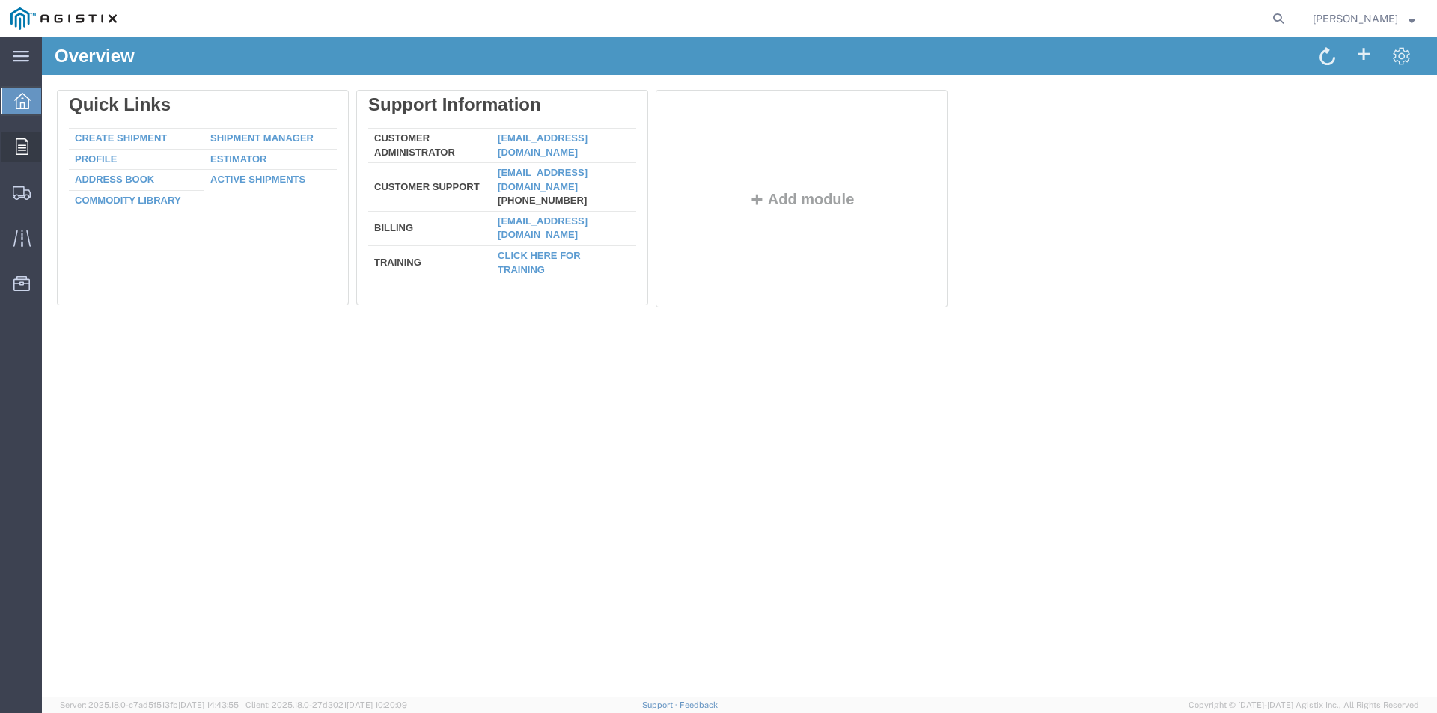
click at [34, 155] on div at bounding box center [22, 147] width 42 height 30
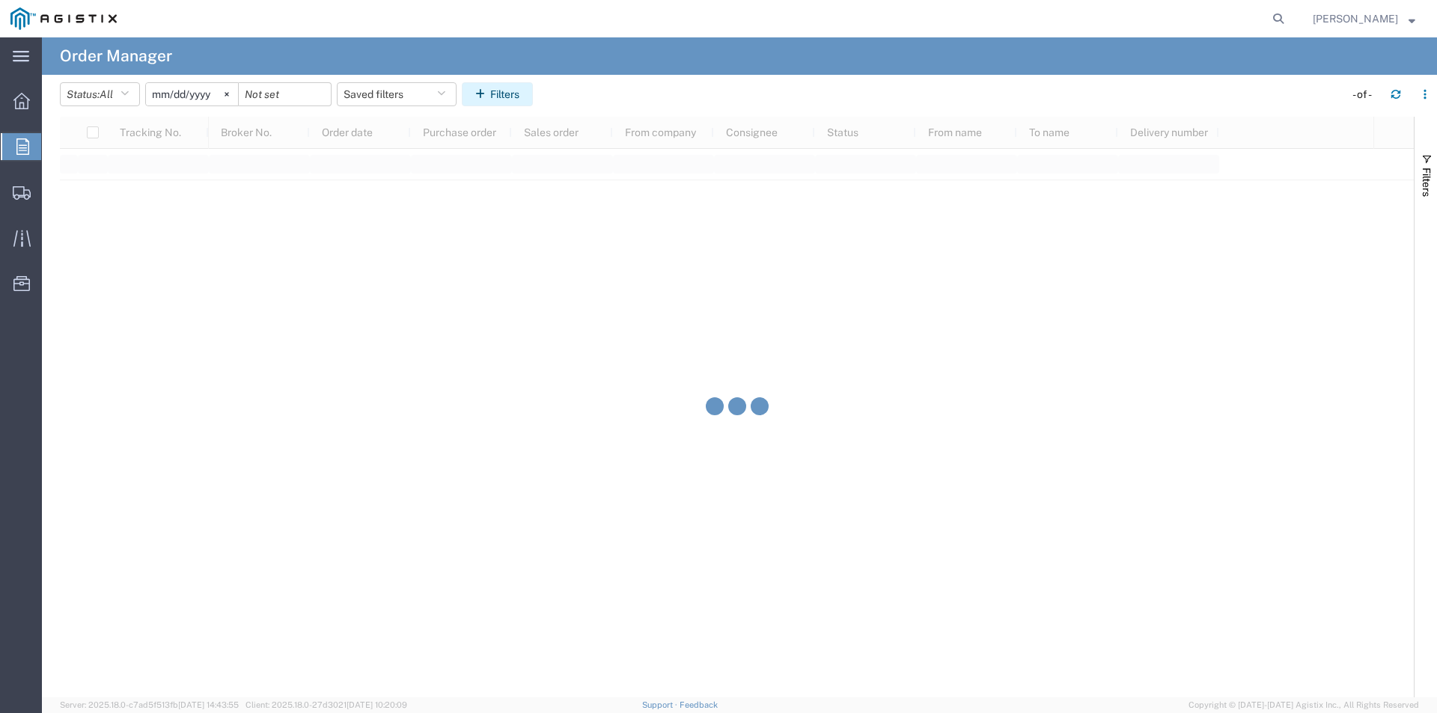
click at [533, 86] on button "Filters" at bounding box center [497, 94] width 71 height 24
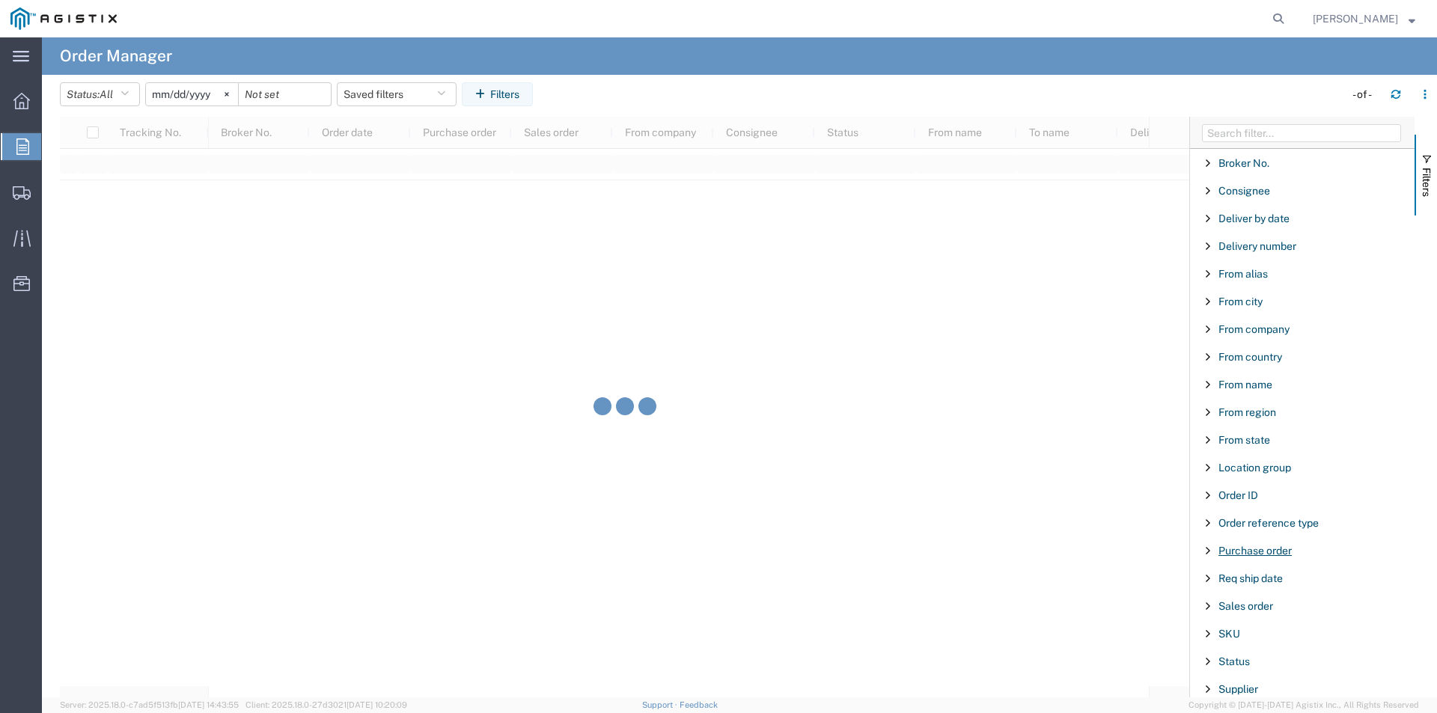
click at [1265, 553] on span "Purchase order" at bounding box center [1255, 551] width 73 height 12
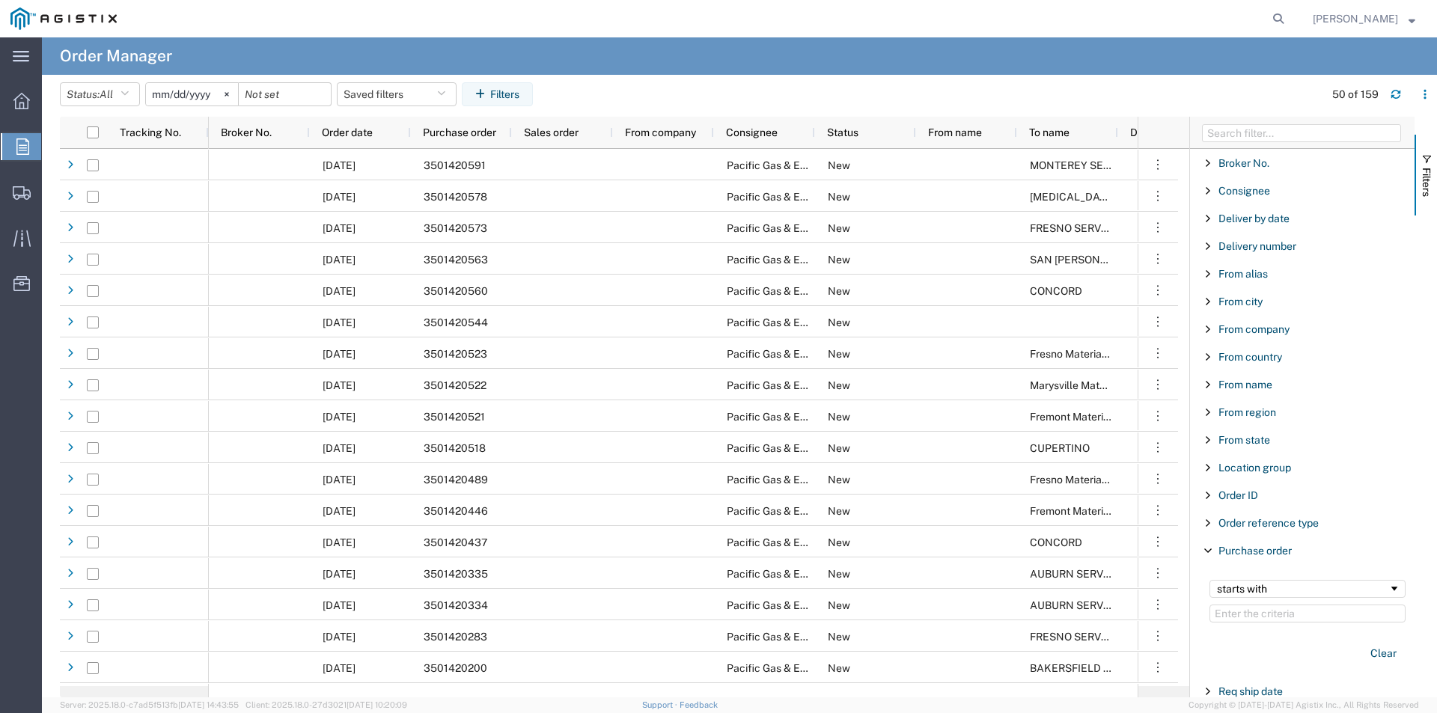
click at [1269, 607] on input "Filter Value" at bounding box center [1308, 614] width 196 height 18
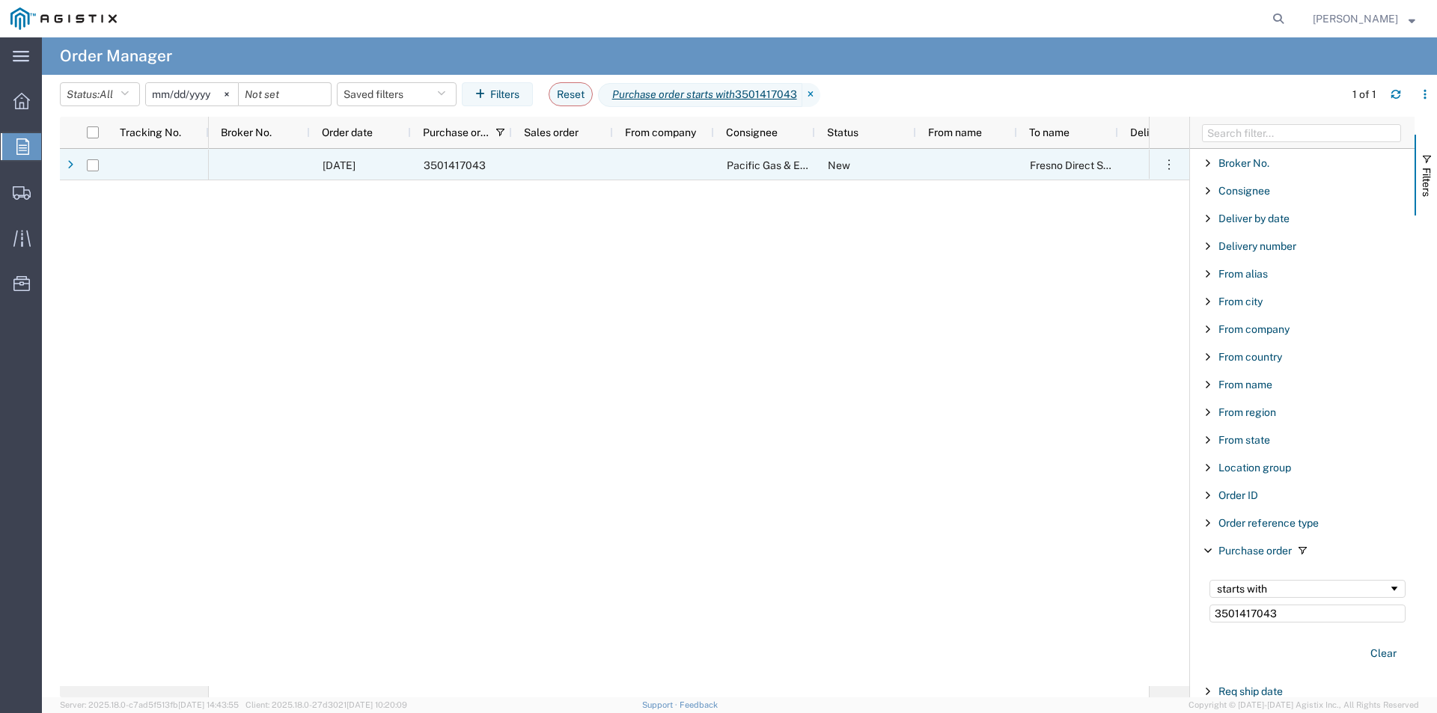
type input "3501417043"
click at [82, 166] on div at bounding box center [93, 165] width 28 height 31
click at [88, 164] on div at bounding box center [93, 165] width 28 height 31
click at [97, 167] on div at bounding box center [93, 165] width 28 height 31
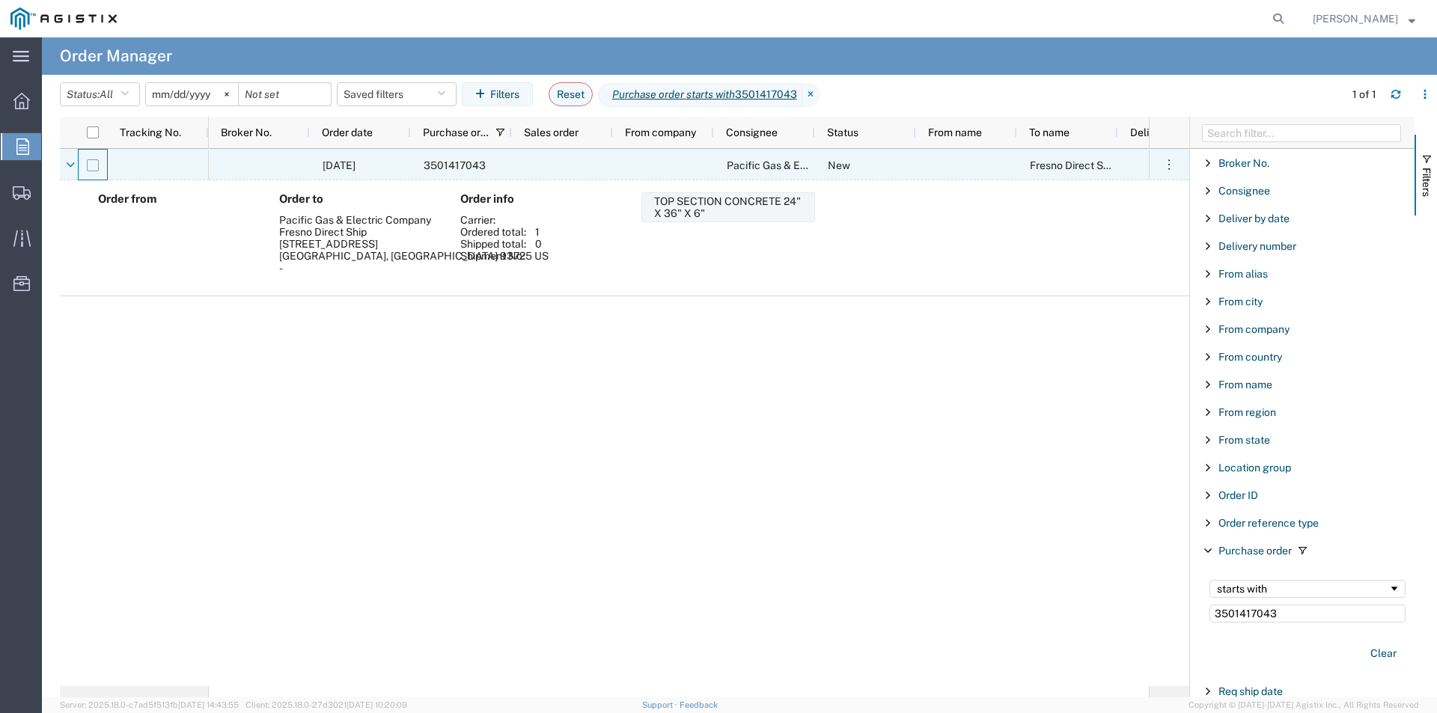
click at [94, 168] on input "Press Space to toggle row selection (unchecked)" at bounding box center [93, 165] width 12 height 12
checkbox input "true"
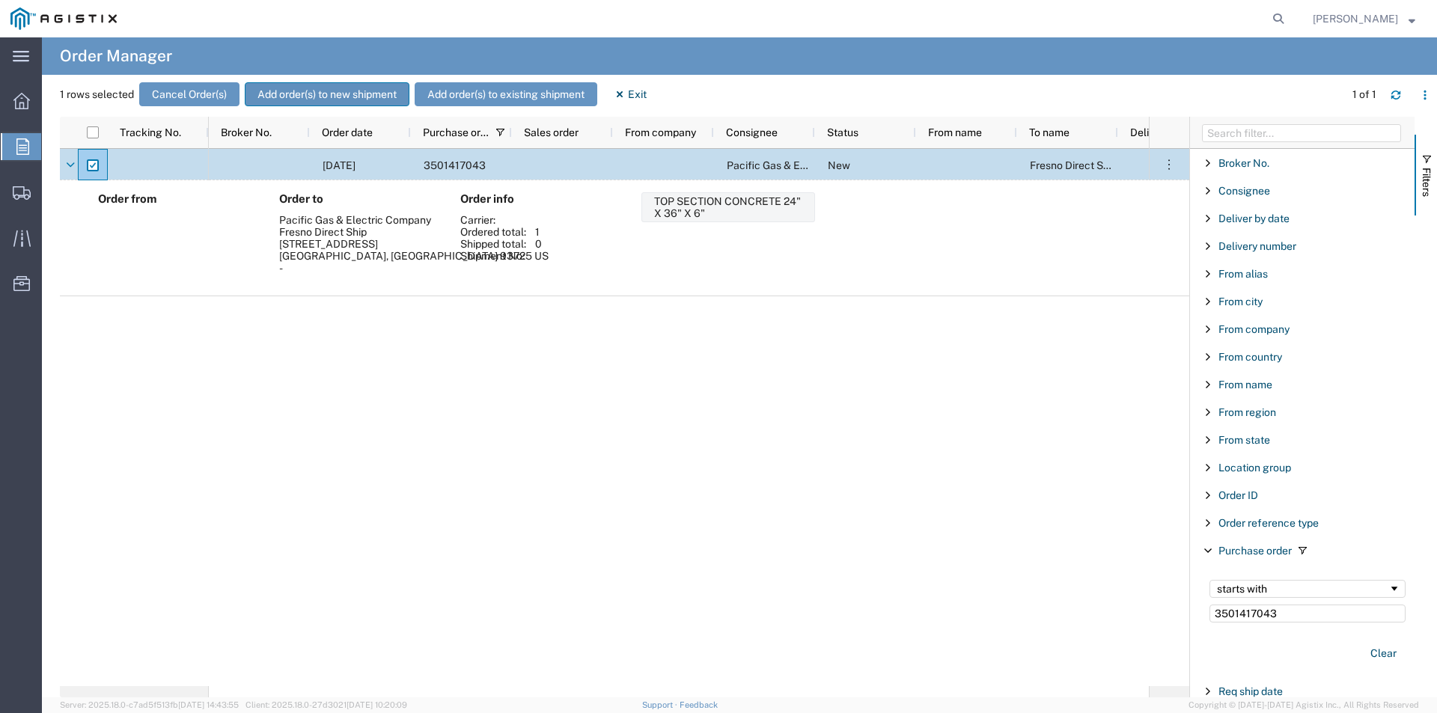
click at [367, 91] on button "Add order(s) to new shipment" at bounding box center [327, 94] width 165 height 24
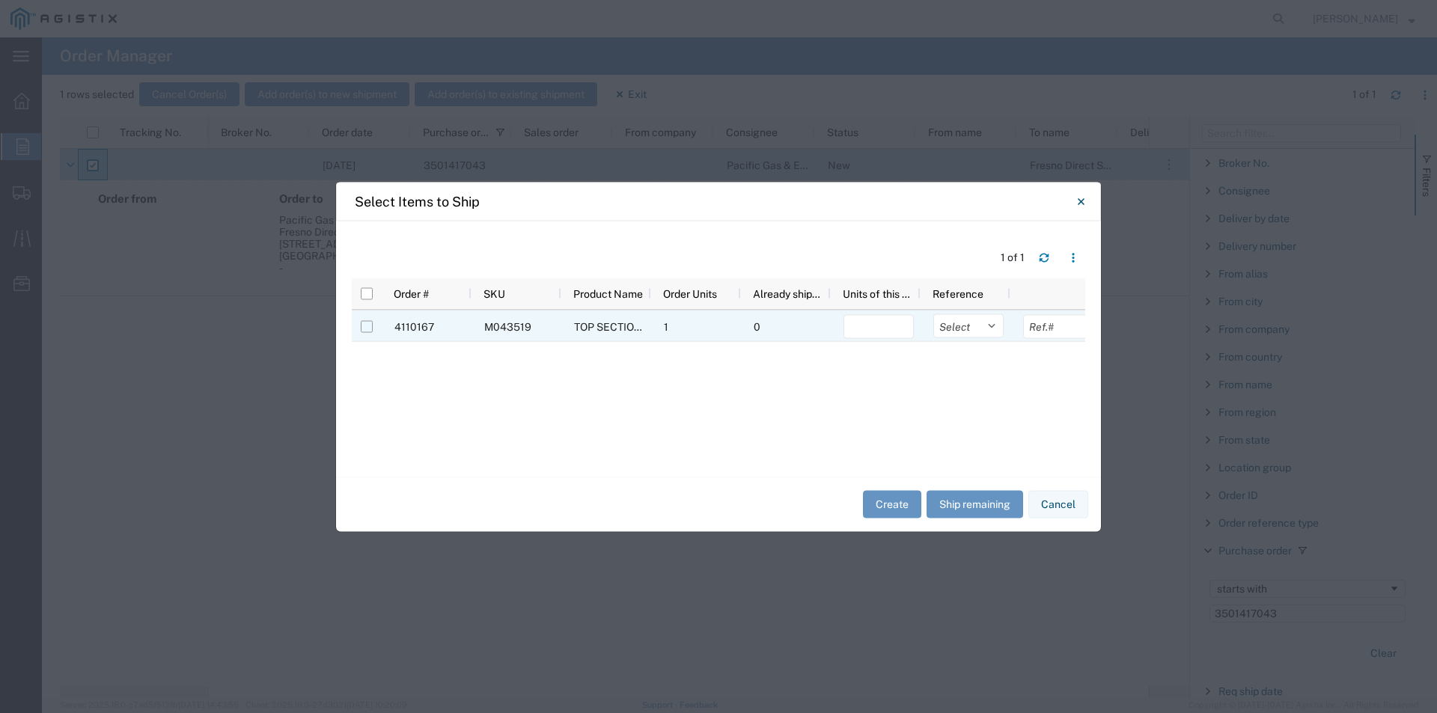
click at [366, 324] on input "Press Space to toggle row selection (unchecked)" at bounding box center [367, 326] width 12 height 12
checkbox input "true"
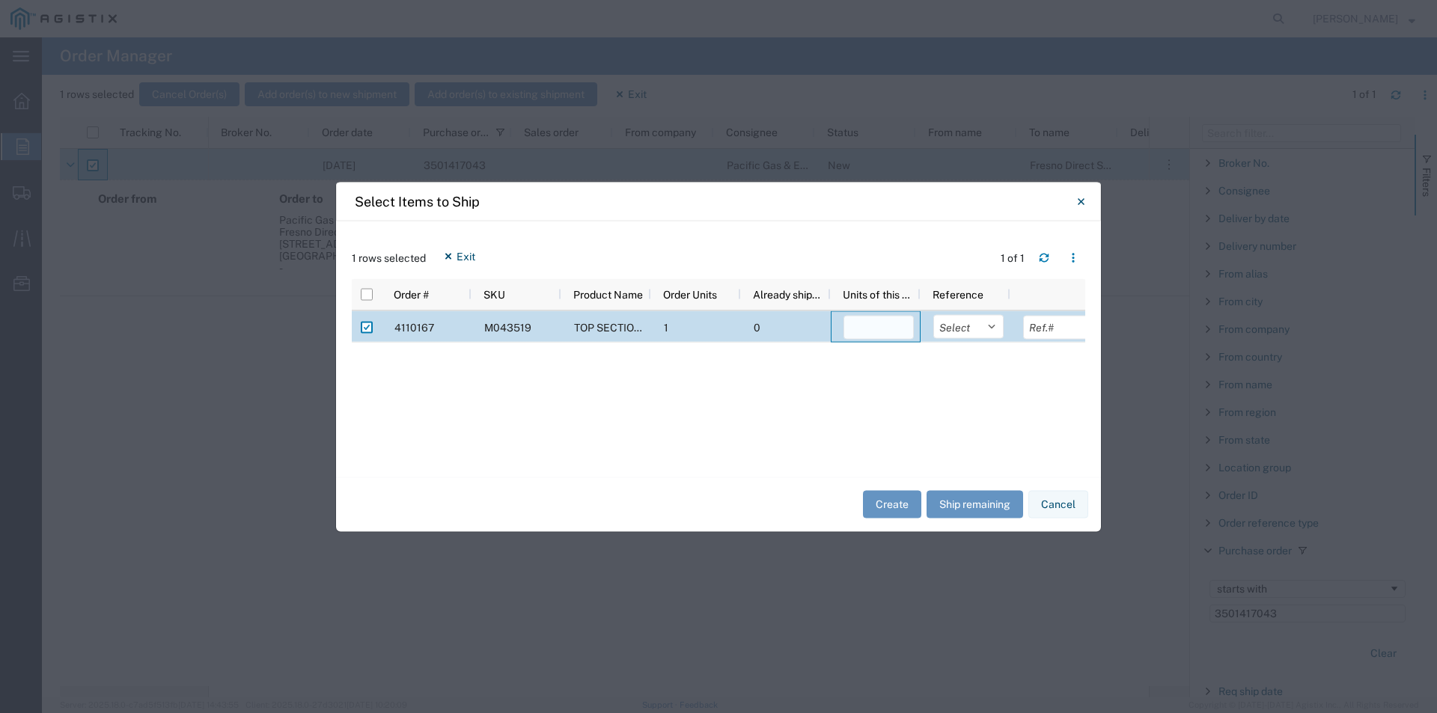
click at [874, 334] on input "number" at bounding box center [879, 327] width 70 height 24
type input "1"
click at [883, 497] on button "Create" at bounding box center [892, 505] width 58 height 28
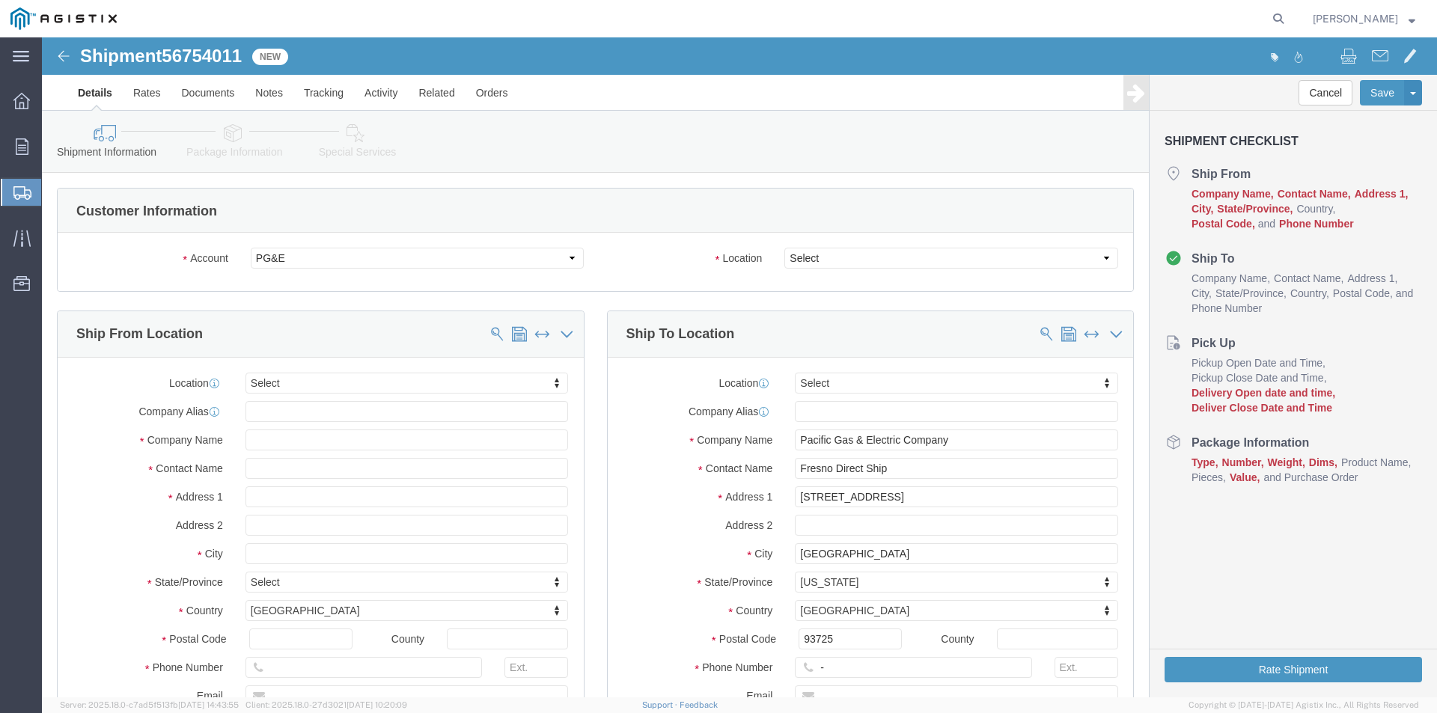
select select
click select "Select All Others [GEOGRAPHIC_DATA] [GEOGRAPHIC_DATA] [GEOGRAPHIC_DATA] [GEOGRA…"
select select "19745"
click select "Select All Others [GEOGRAPHIC_DATA] [GEOGRAPHIC_DATA] [GEOGRAPHIC_DATA] [GEOGRA…"
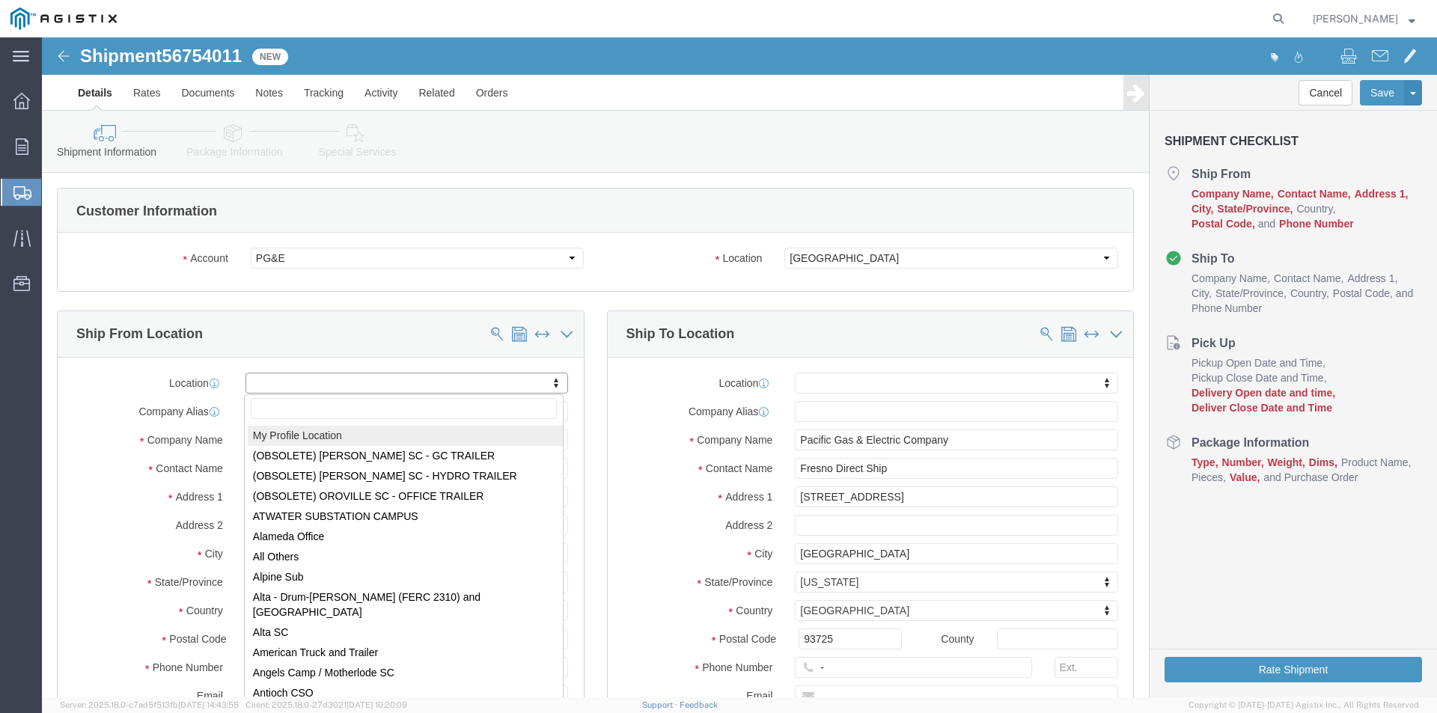
drag, startPoint x: 516, startPoint y: 341, endPoint x: 501, endPoint y: 342, distance: 15.0
select select "MYPROFILE"
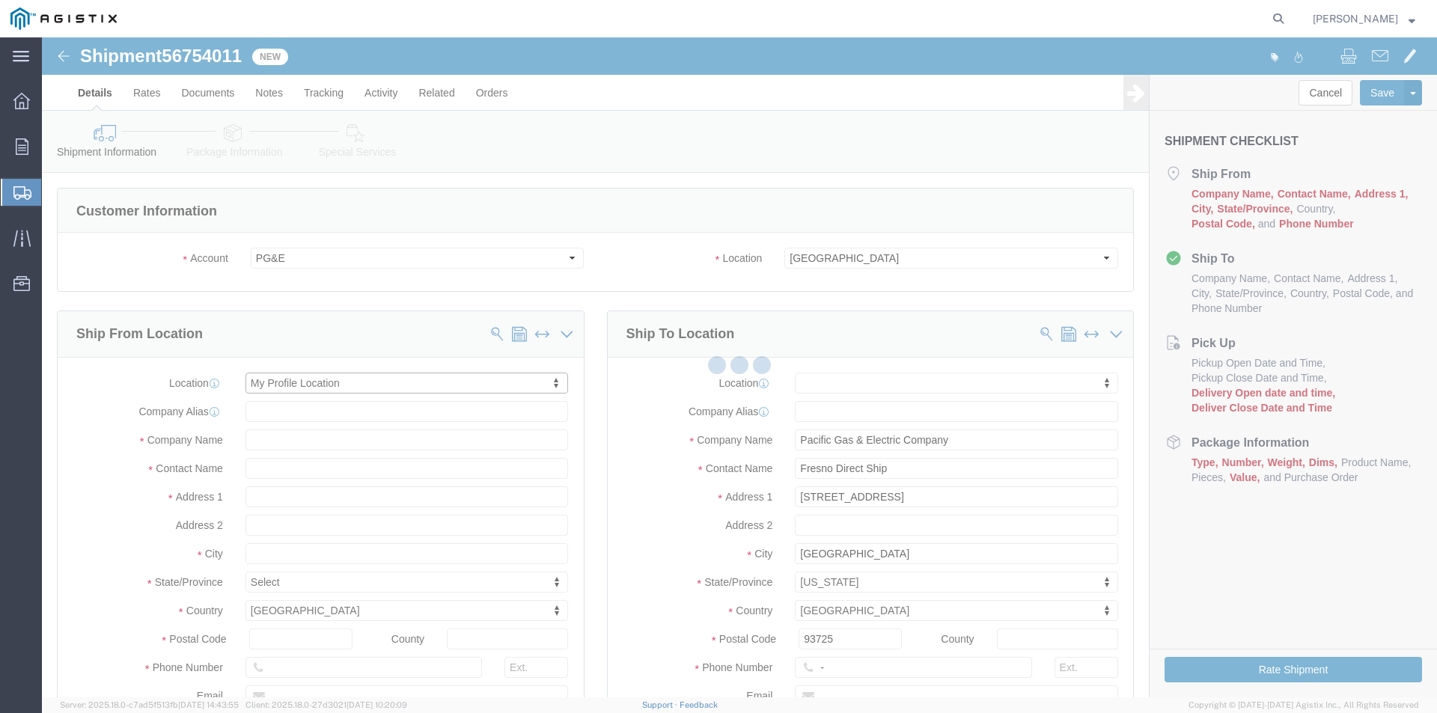
select select "CA"
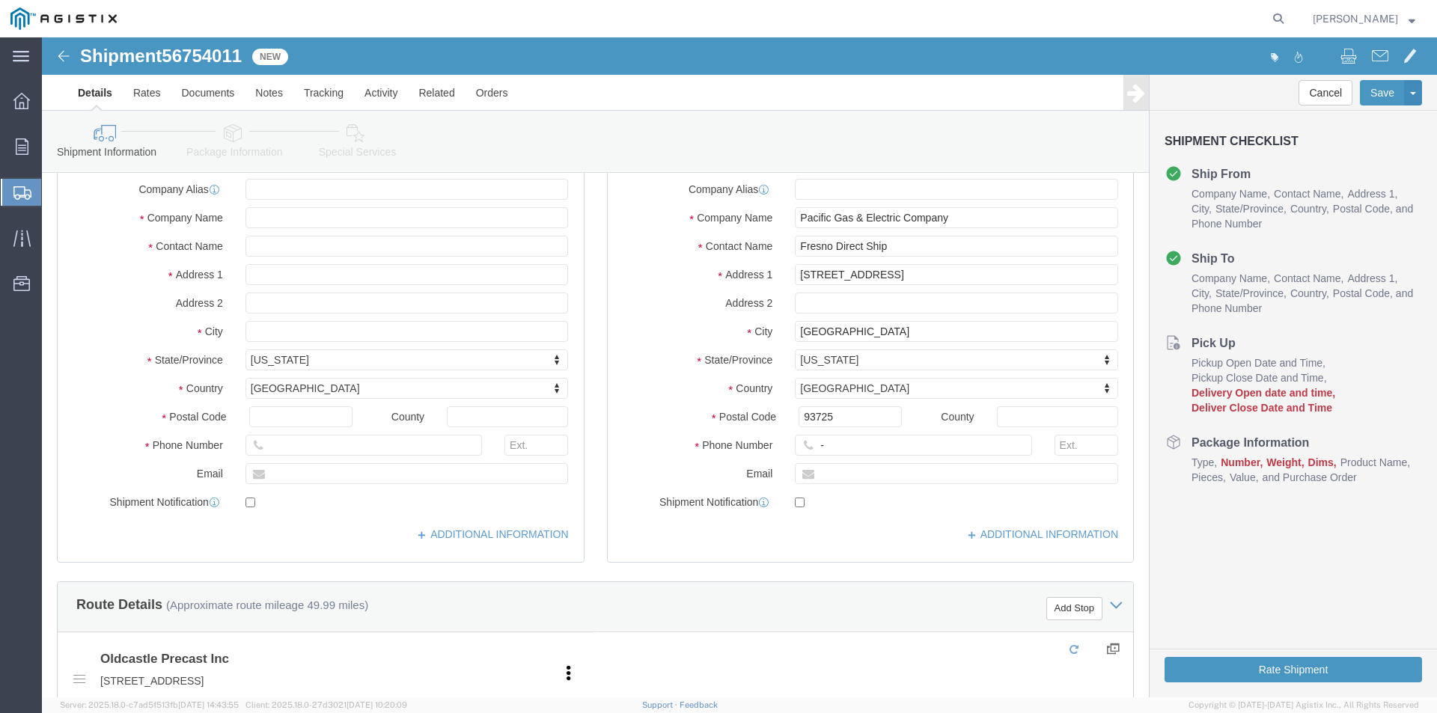
scroll to position [225, 0]
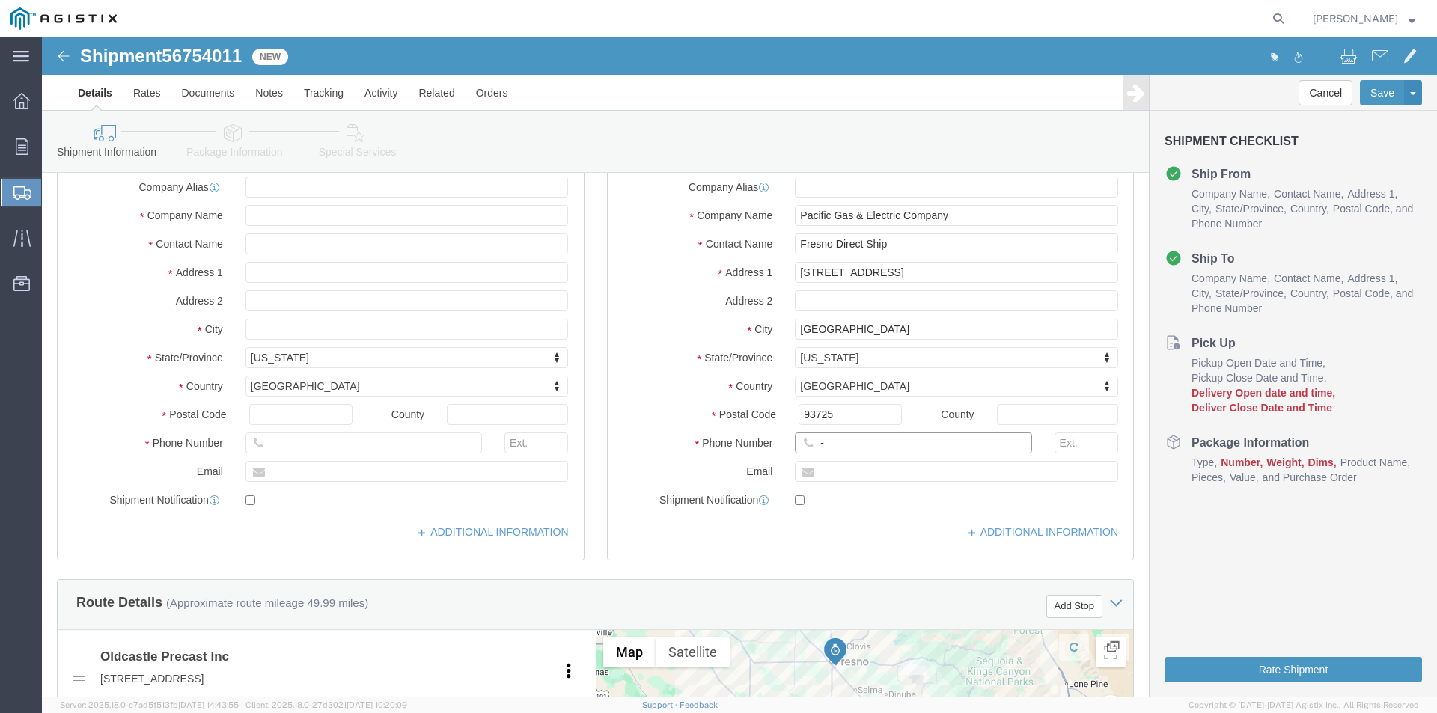
drag, startPoint x: 801, startPoint y: 404, endPoint x: 737, endPoint y: 410, distance: 64.7
click div "-"
click input "text"
type input "[PHONE_NUMBER]"
click label "Phone Number"
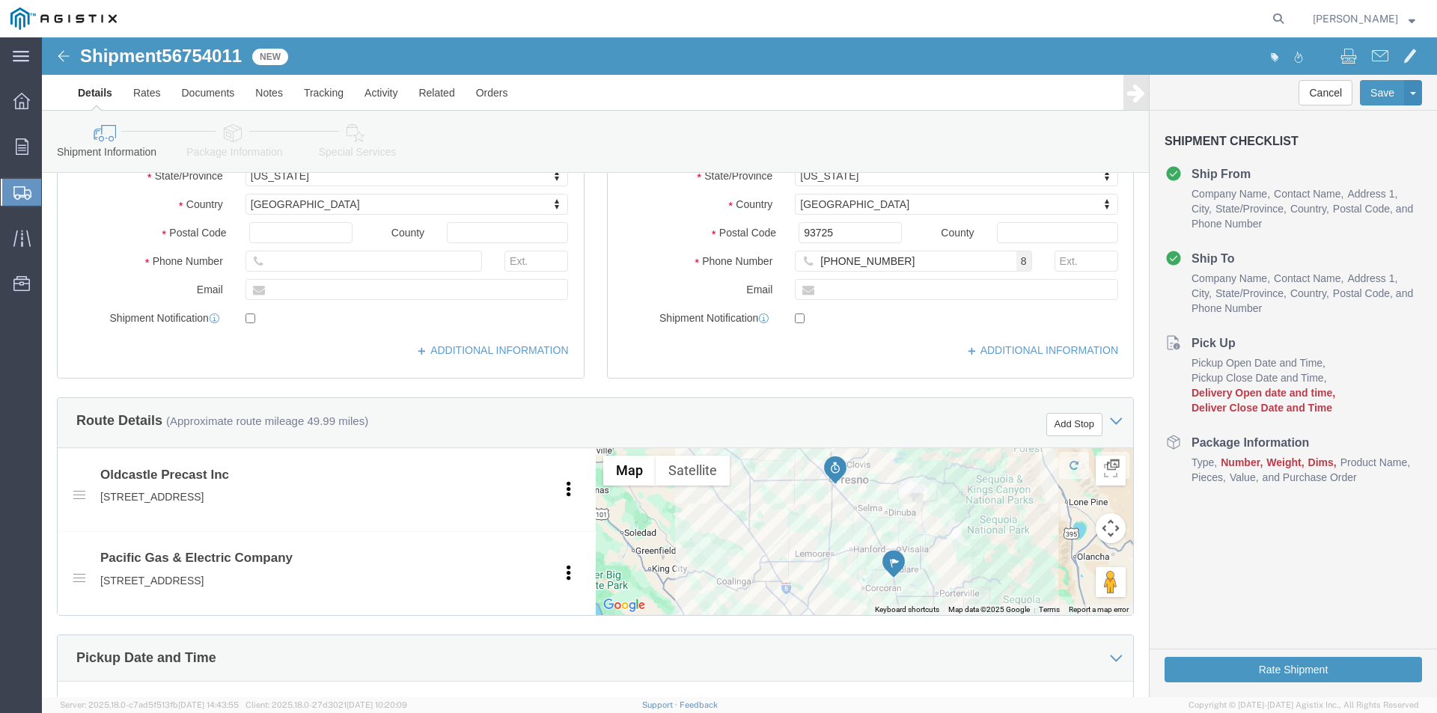
scroll to position [599, 0]
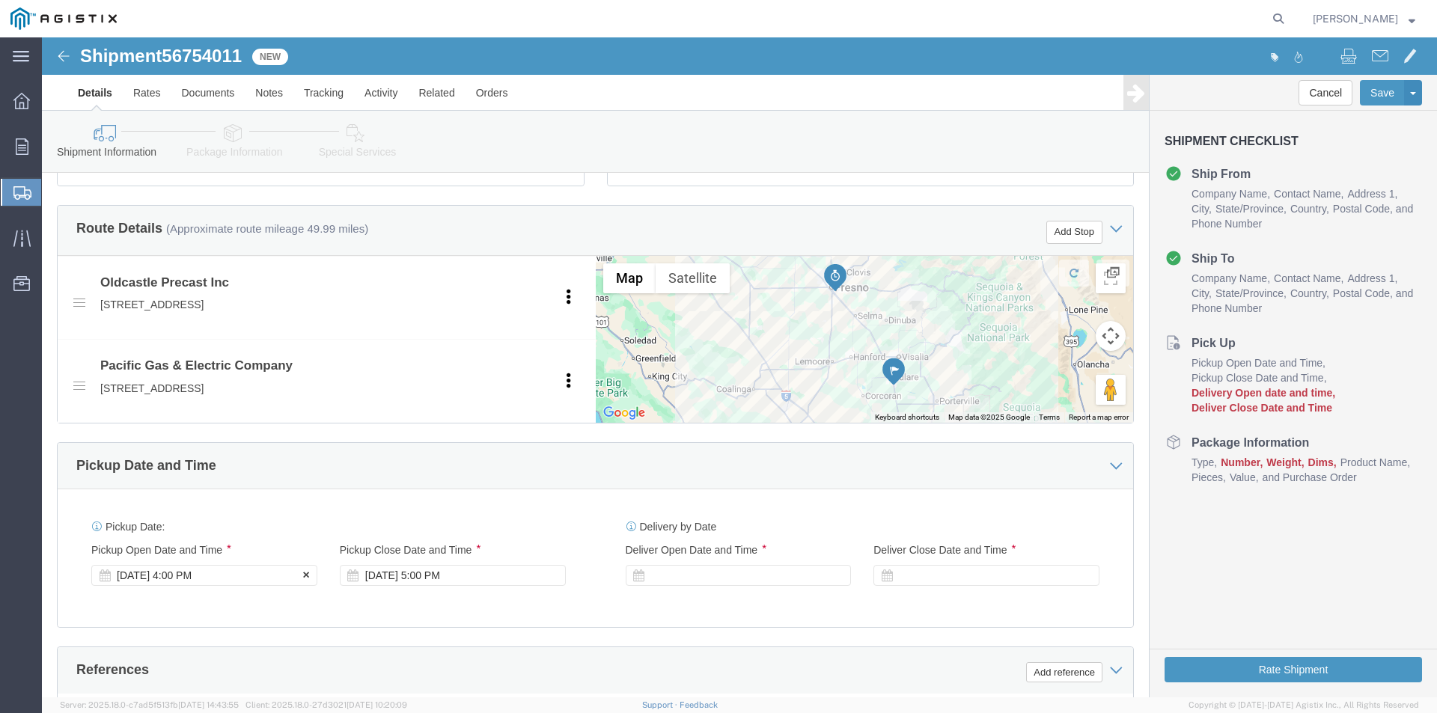
click div "[DATE] 4:00 PM"
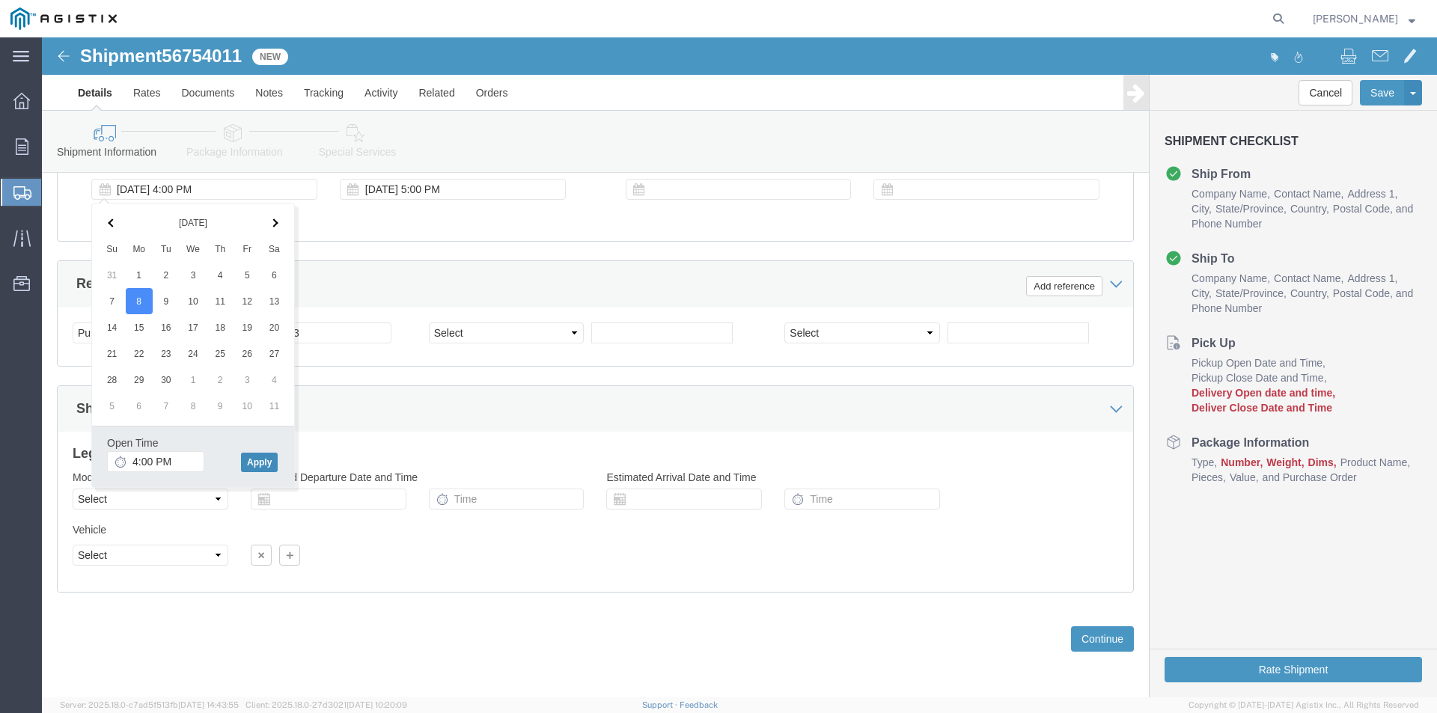
click button "Apply"
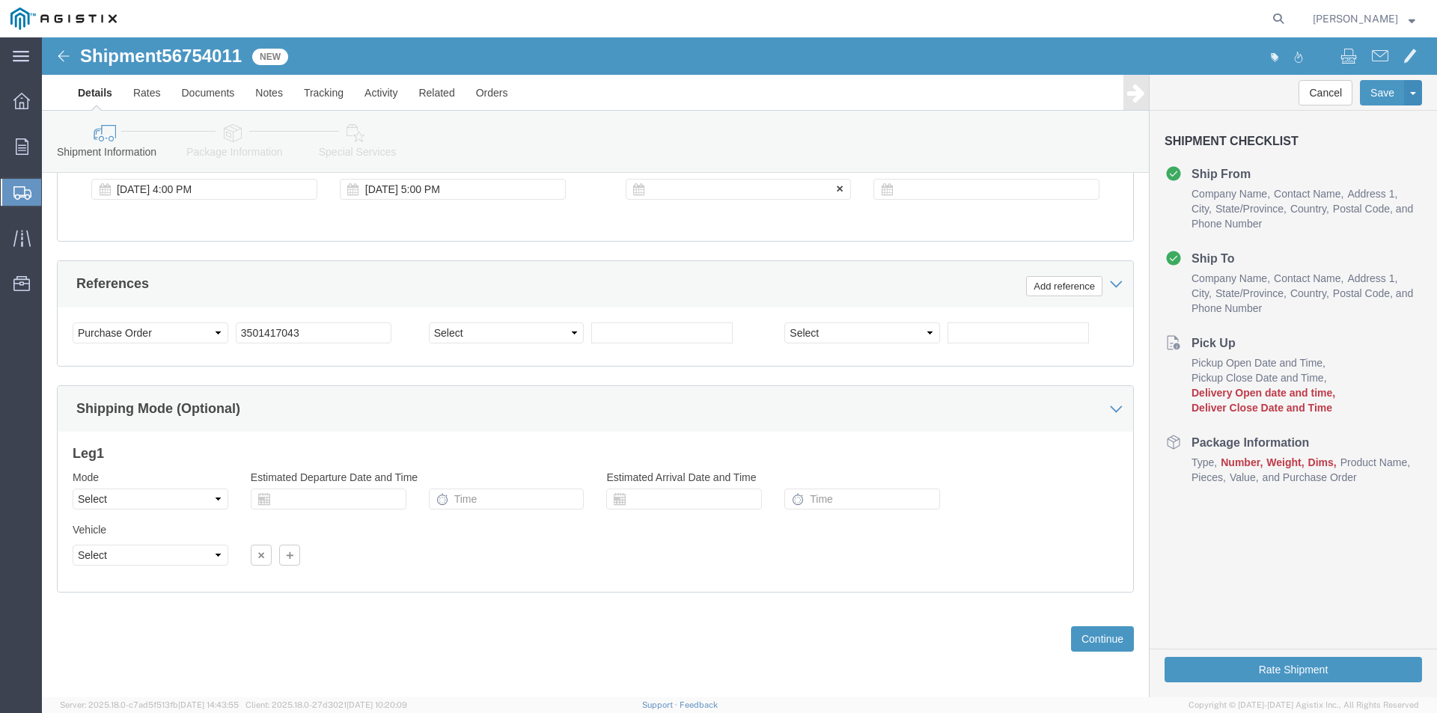
click div "Delivery Start Date Delivery Start Time Deliver Open Date and Time"
click div
click button "Apply"
click div "Leg 1 Mode Select Air Less than Truckload Multi-Leg Ocean Freight Rail Small Pa…"
drag, startPoint x: 894, startPoint y: 142, endPoint x: 901, endPoint y: 158, distance: 18.1
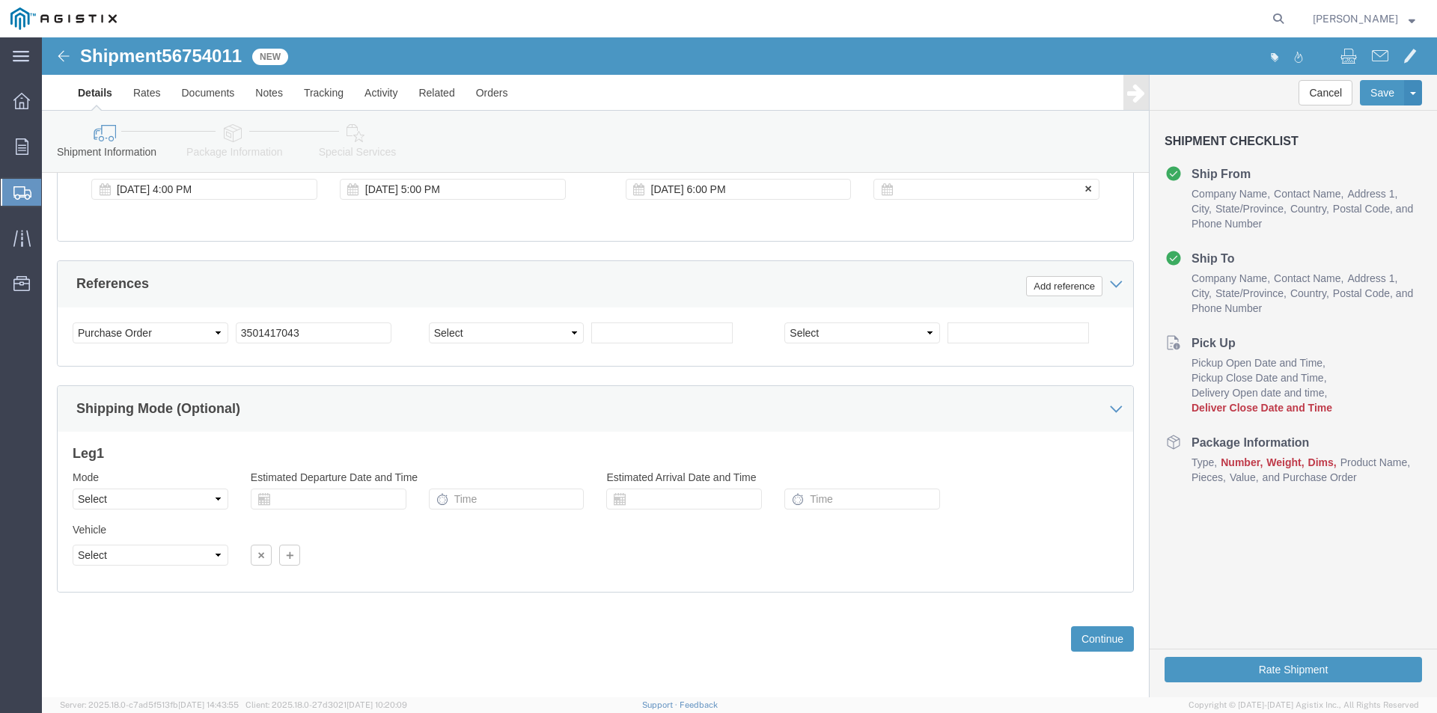
click div
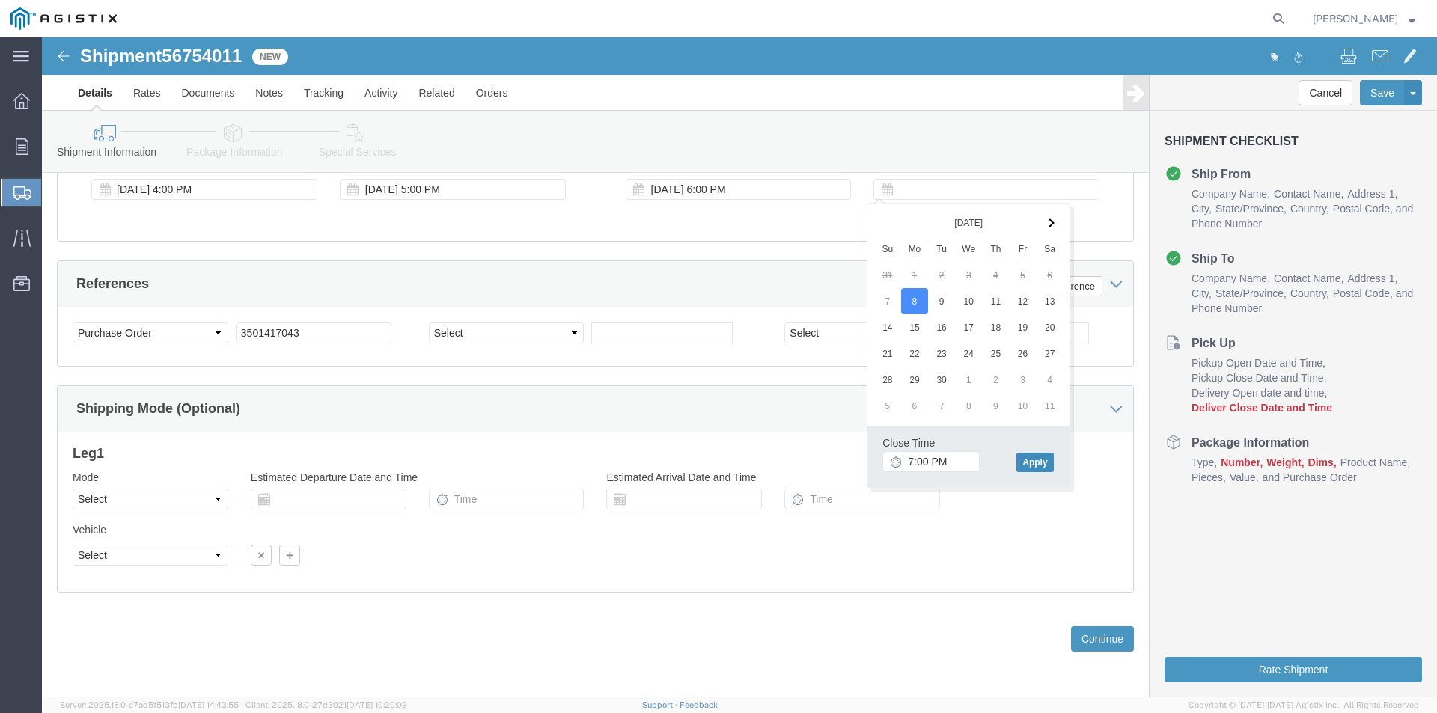
click button "Apply"
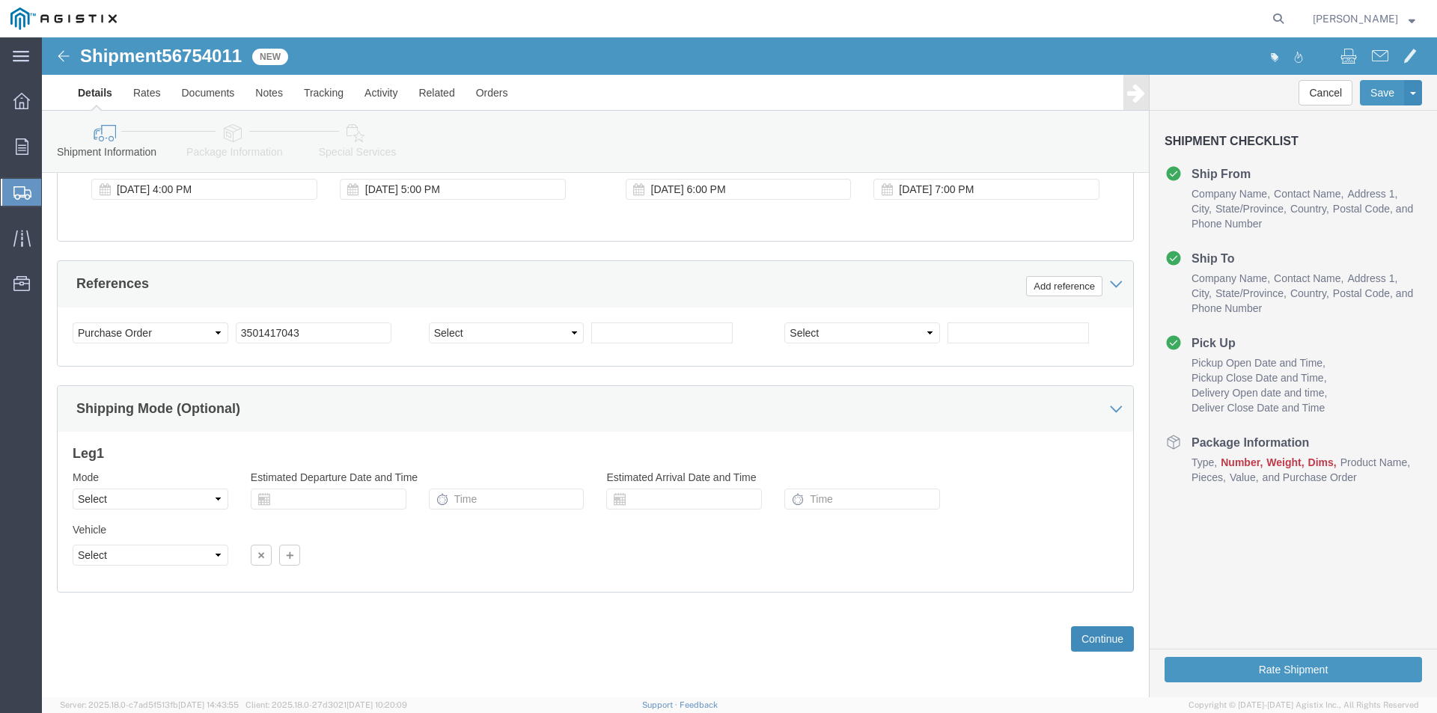
click button "Continue"
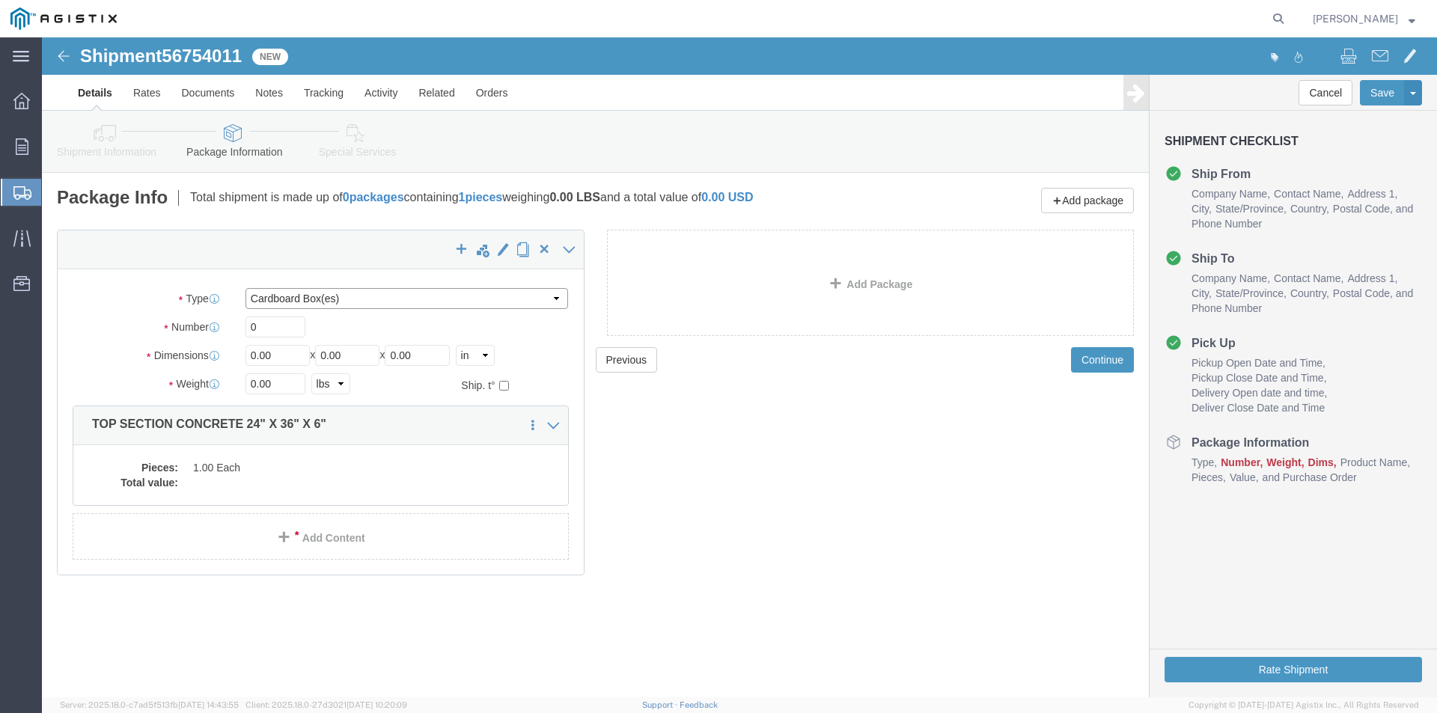
click select "Select Bulk Bundle(s) Cardboard Box(es) Carton(s) Crate(s) Drum(s) (Fiberboard)…"
select select "NKCR"
click select "Select Bulk Bundle(s) Cardboard Box(es) Carton(s) Crate(s) Drum(s) (Fiberboard)…"
click input "0"
type input "01"
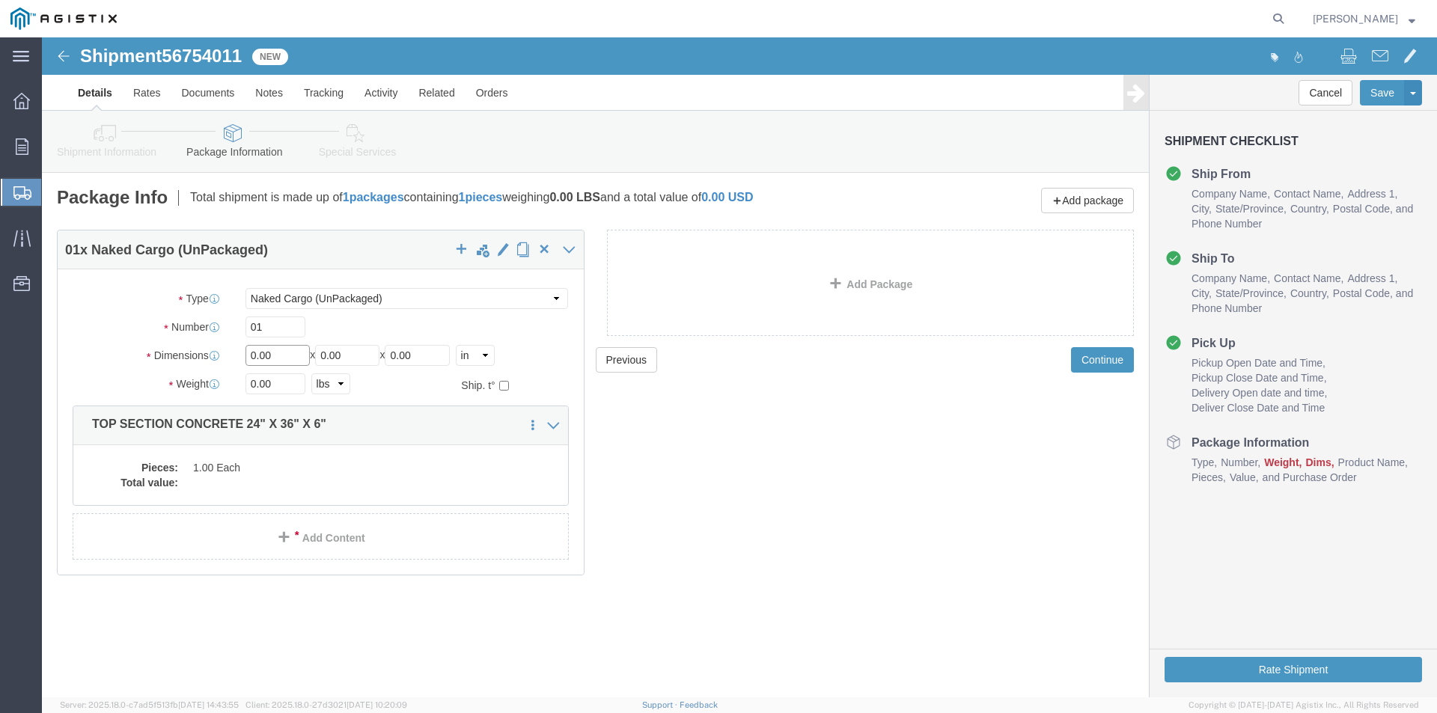
drag, startPoint x: 245, startPoint y: 324, endPoint x: 181, endPoint y: 326, distance: 63.7
click div "Dimensions Length 0.00 x Width 0.00 x Height 0.00 Select cm ft in"
type input "24"
drag, startPoint x: 317, startPoint y: 319, endPoint x: 62, endPoint y: 346, distance: 256.0
click div "Package Type Select Bulk Bundle(s) Cardboard Box(es) Carton(s) Crate(s) Drum(s)…"
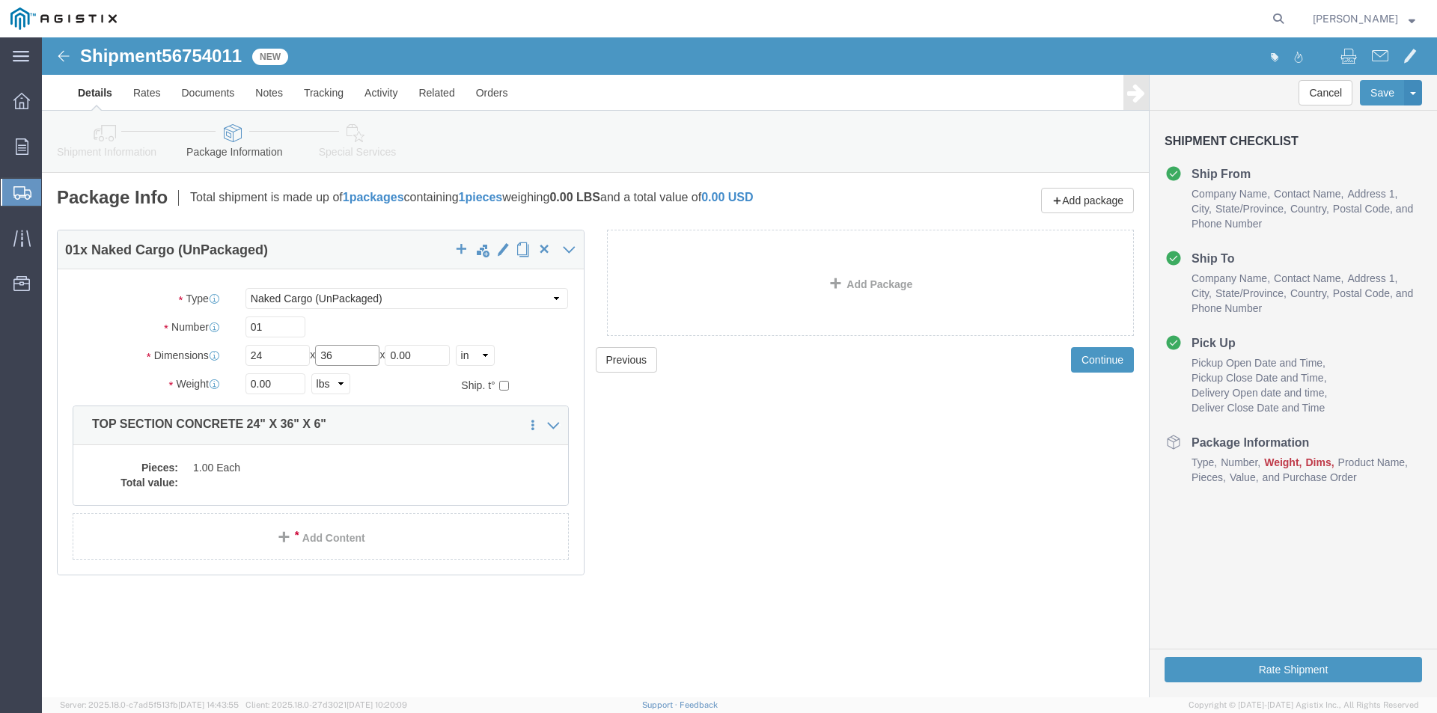
type input "36"
drag, startPoint x: 394, startPoint y: 310, endPoint x: 293, endPoint y: 344, distance: 106.5
click div "Package Type Select Bulk Bundle(s) Cardboard Box(es) Carton(s) Crate(s) Drum(s)…"
type input "06"
drag, startPoint x: 252, startPoint y: 347, endPoint x: 132, endPoint y: 354, distance: 120.8
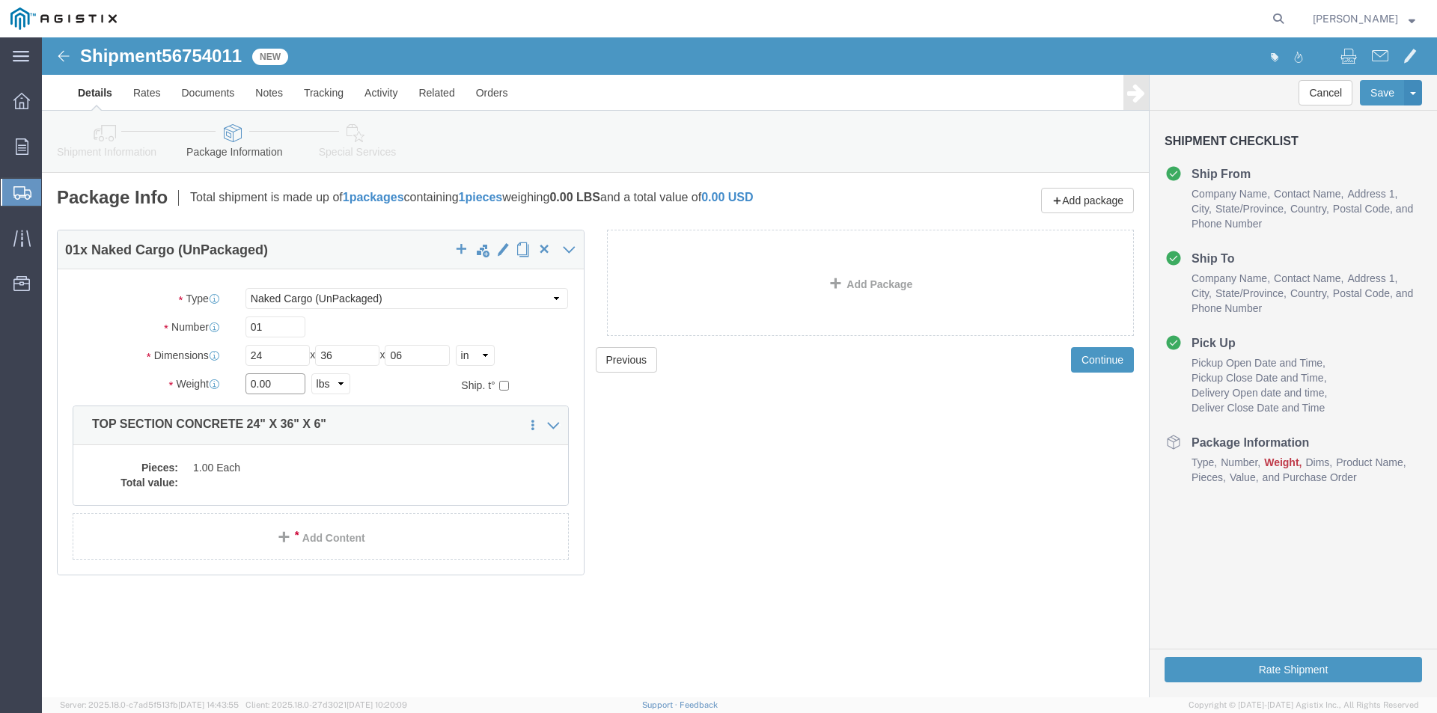
click div "Weight 0.00 Select kgs lbs Ship. t°"
type input "200"
click dd
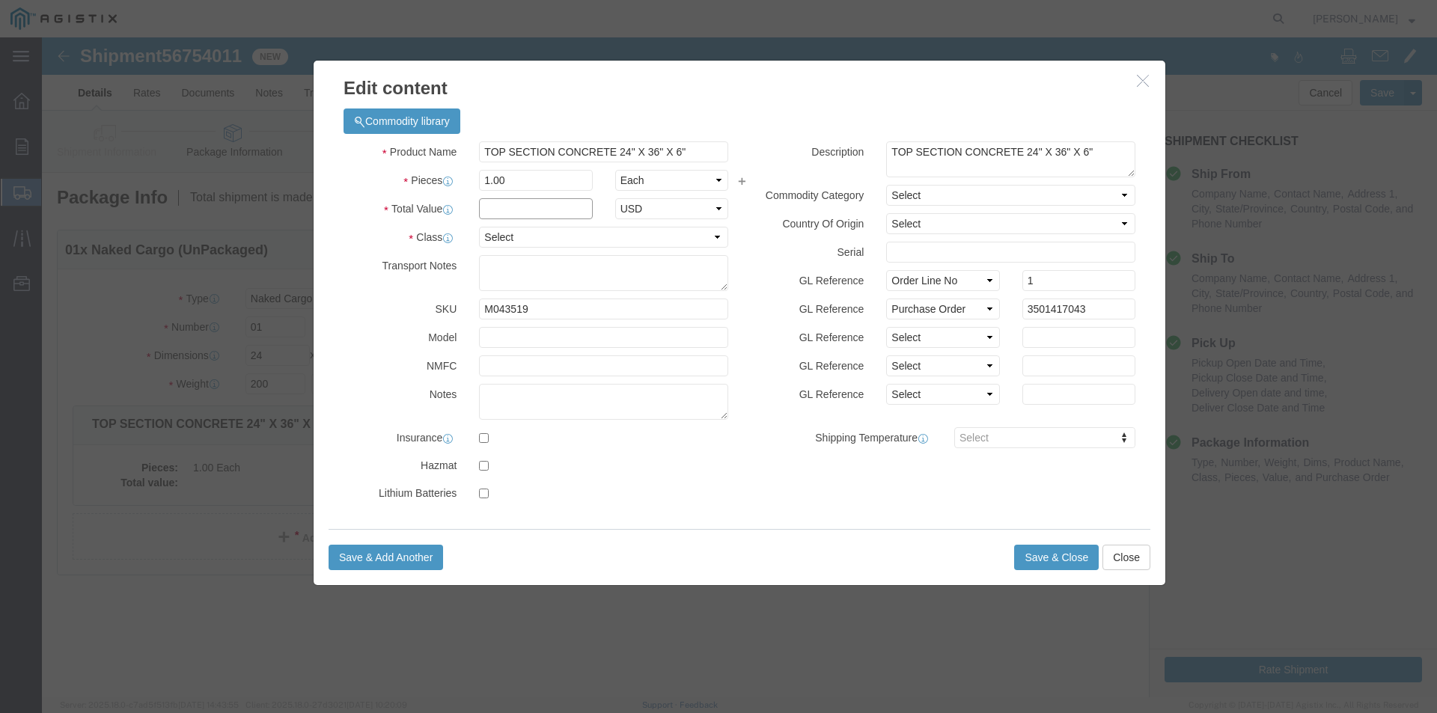
click input "text"
type input "1"
click select "Select 50 55 60 65 70 85 92.5 100 125 175 250 300 400"
select select "55"
click select "Select 50 55 60 65 70 85 92.5 100 125 175 250 300 400"
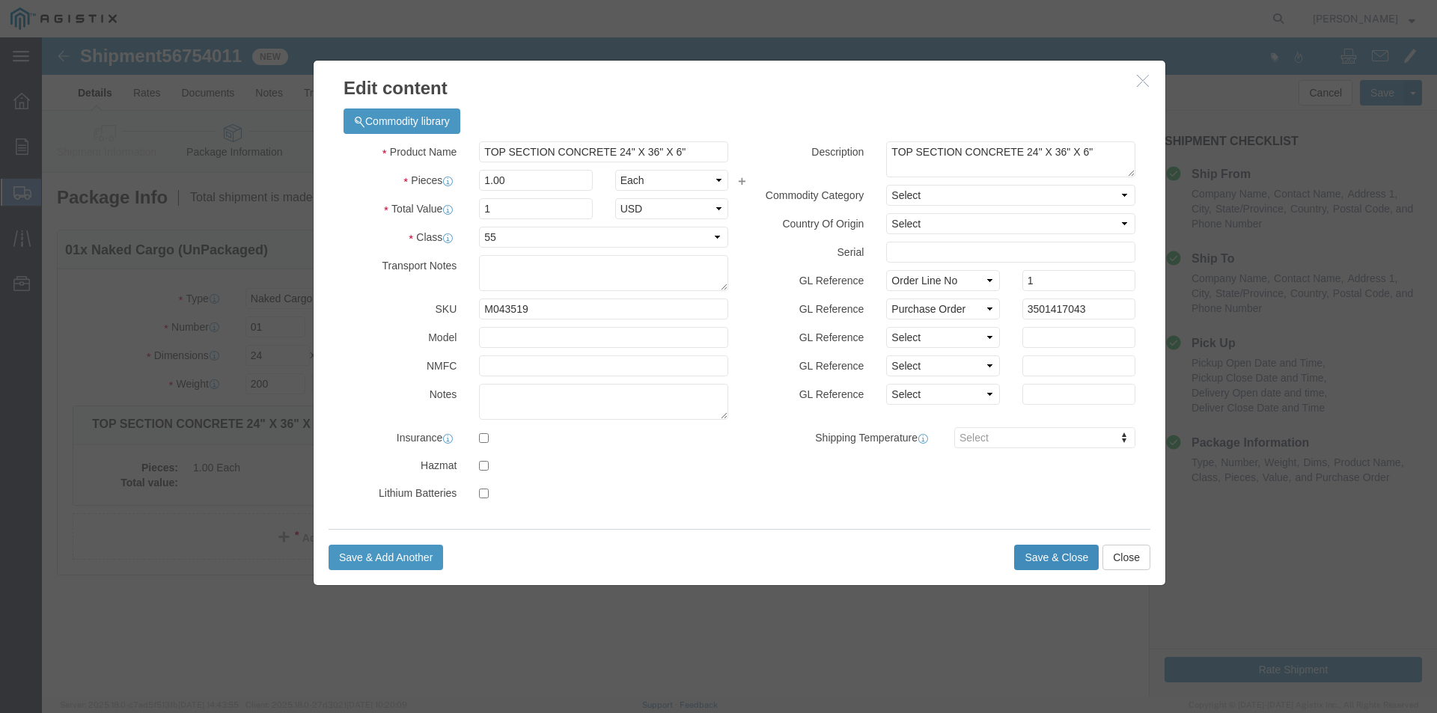
click button "Save & Close"
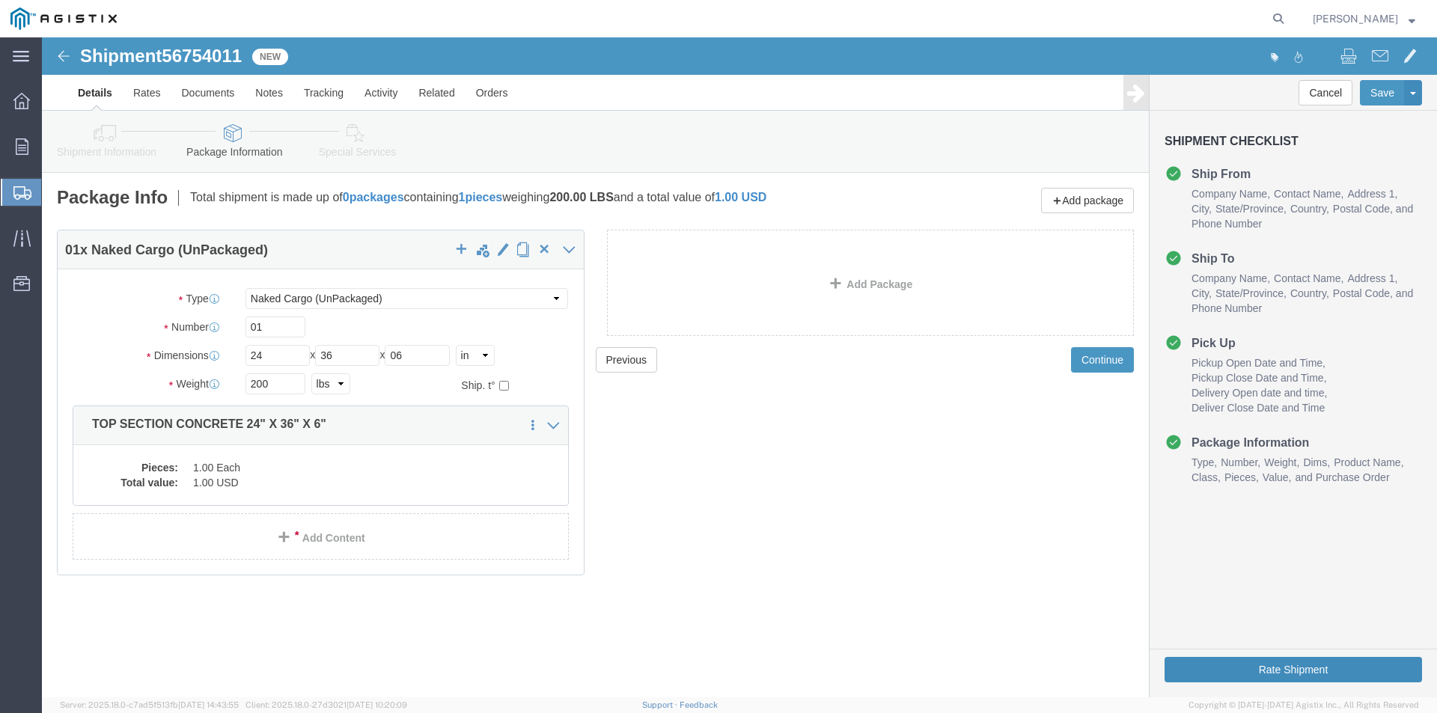
click button "Rate Shipment"
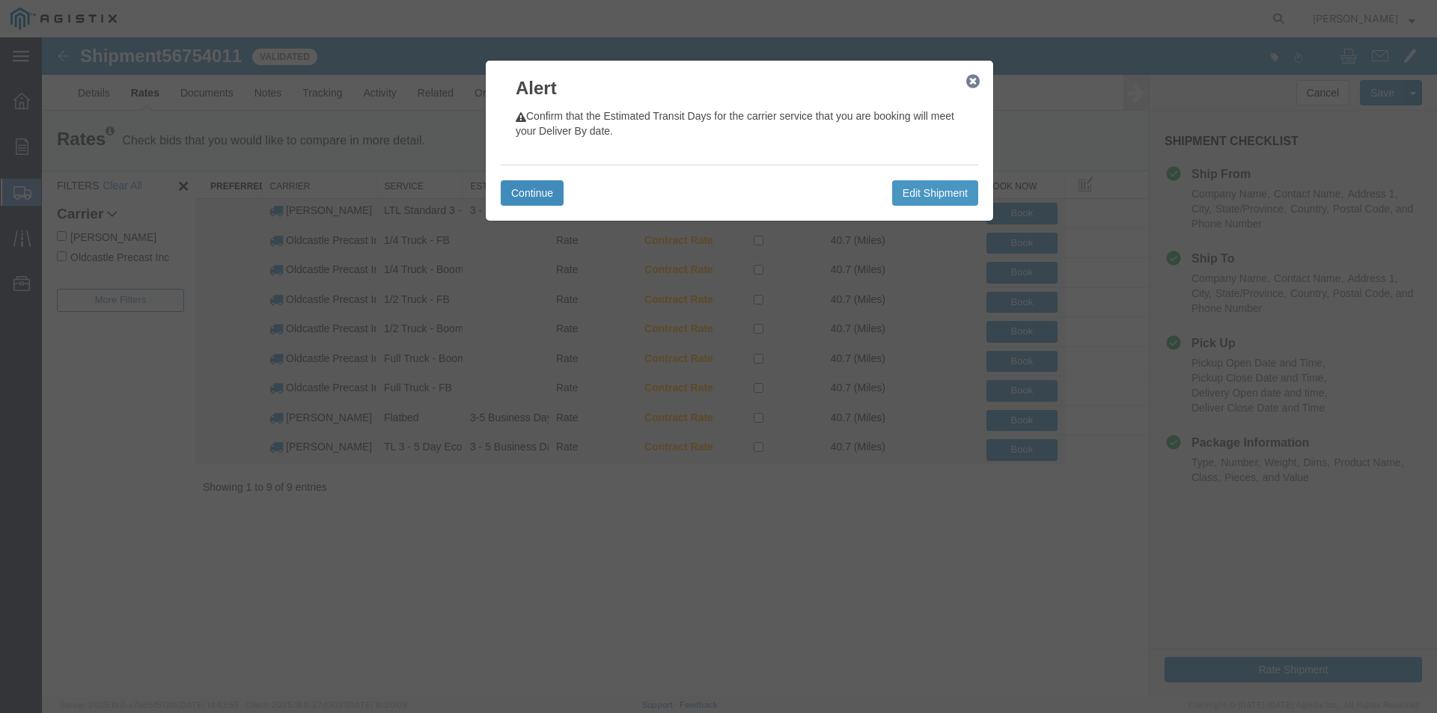
click at [520, 186] on button "Continue" at bounding box center [532, 192] width 63 height 25
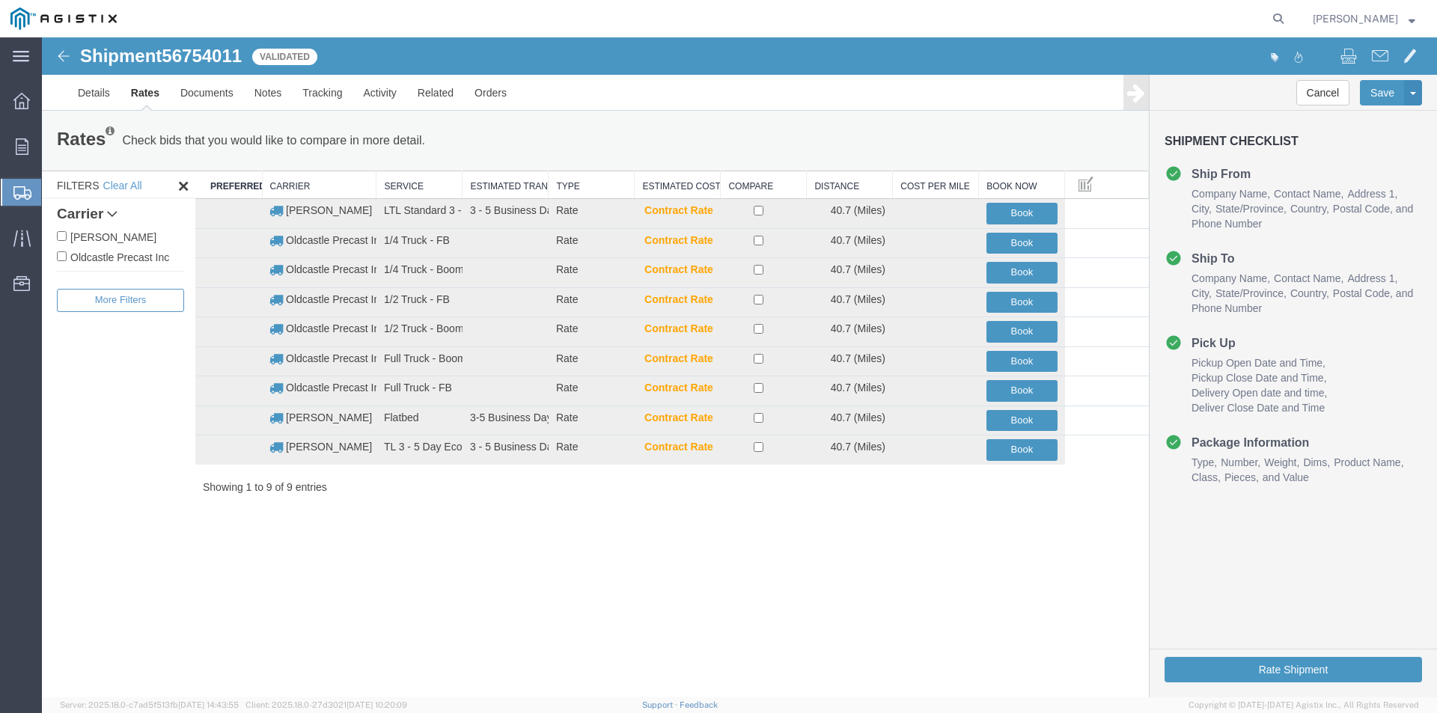
click at [117, 259] on label "Oldcastle Precast Inc" at bounding box center [120, 257] width 127 height 16
click at [67, 259] on input "Oldcastle Precast Inc" at bounding box center [62, 257] width 10 height 10
checkbox input "true"
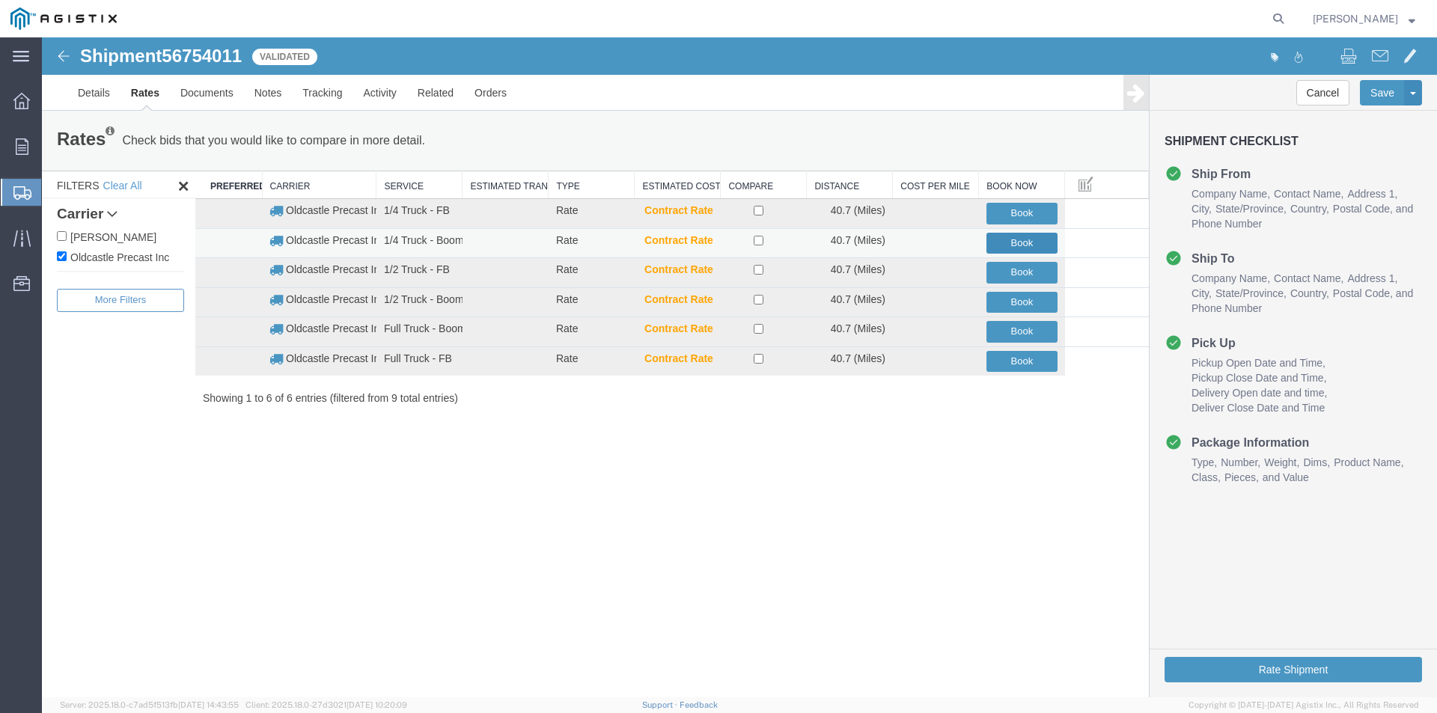
click at [1020, 239] on button "Book" at bounding box center [1022, 244] width 71 height 22
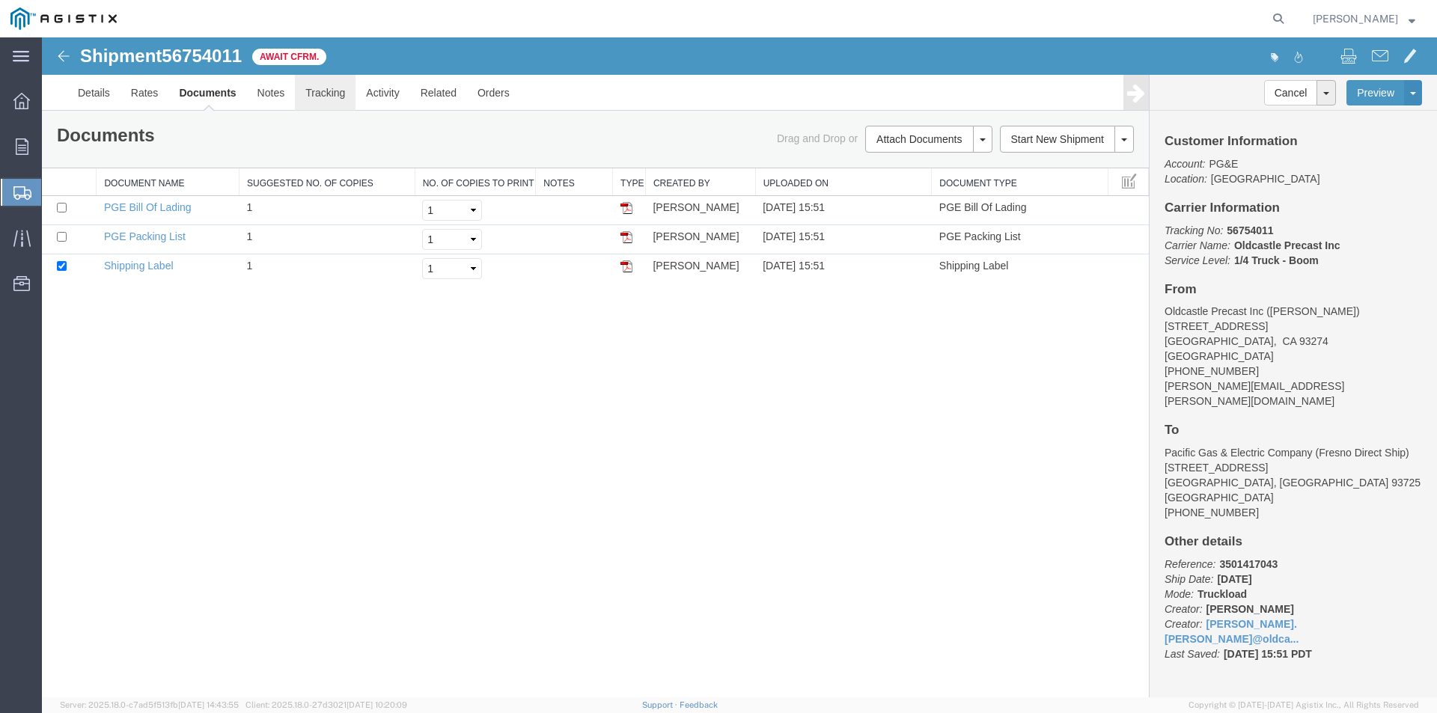
click at [341, 89] on link "Tracking" at bounding box center [325, 93] width 61 height 36
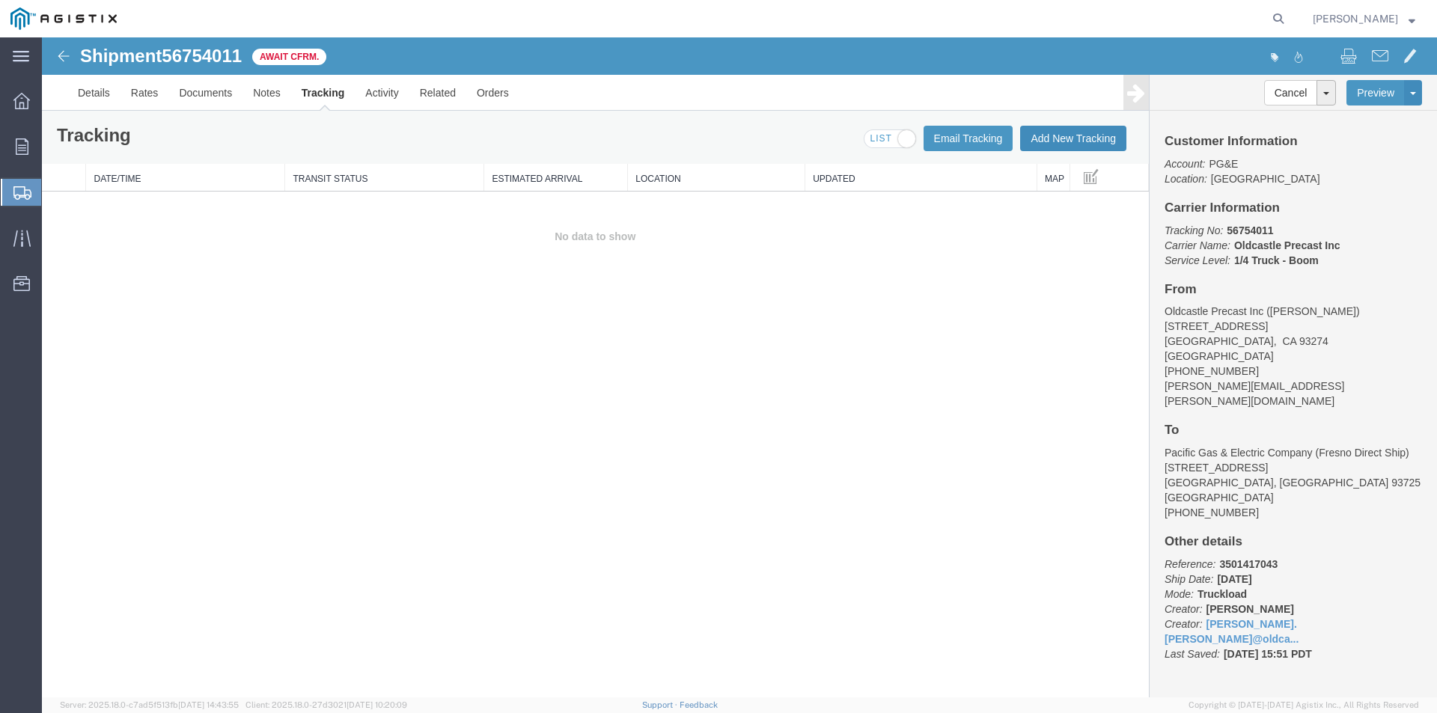
click at [1036, 150] on button "Add New Tracking" at bounding box center [1073, 138] width 106 height 25
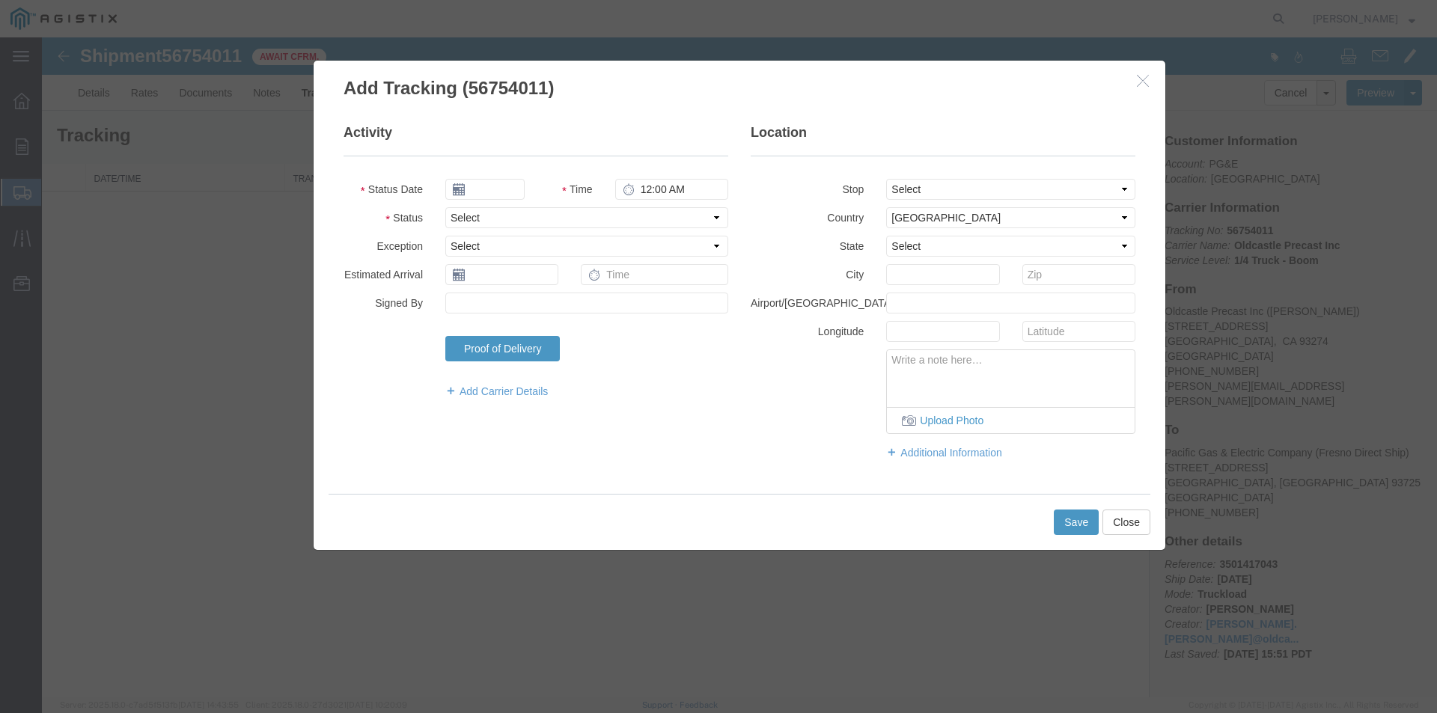
type input "[DATE]"
type input "4:00 PM"
click at [502, 186] on input "[DATE]" at bounding box center [484, 189] width 79 height 21
click at [542, 152] on legend "Activity" at bounding box center [536, 140] width 385 height 33
click at [455, 222] on select "Select Arrival Notice Available Arrival Notice Imported Arrive at Delivery Loca…" at bounding box center [586, 217] width 283 height 21
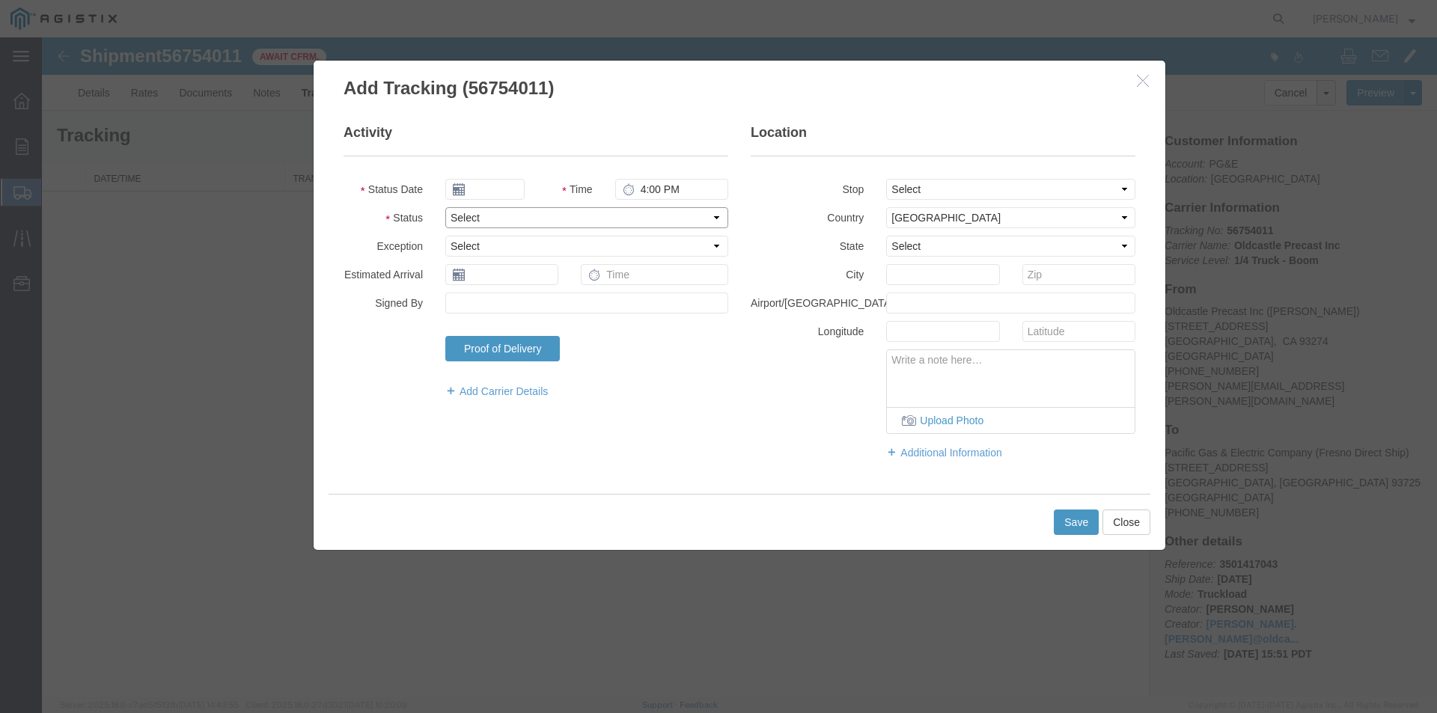
select select "DELIVRED"
click at [445, 207] on select "Select Arrival Notice Available Arrival Notice Imported Arrive at Delivery Loca…" at bounding box center [586, 217] width 283 height 21
click at [481, 189] on input "text" at bounding box center [484, 189] width 79 height 21
click at [506, 279] on td "9" at bounding box center [506, 283] width 22 height 22
click at [484, 186] on input "[DATE]" at bounding box center [484, 189] width 79 height 21
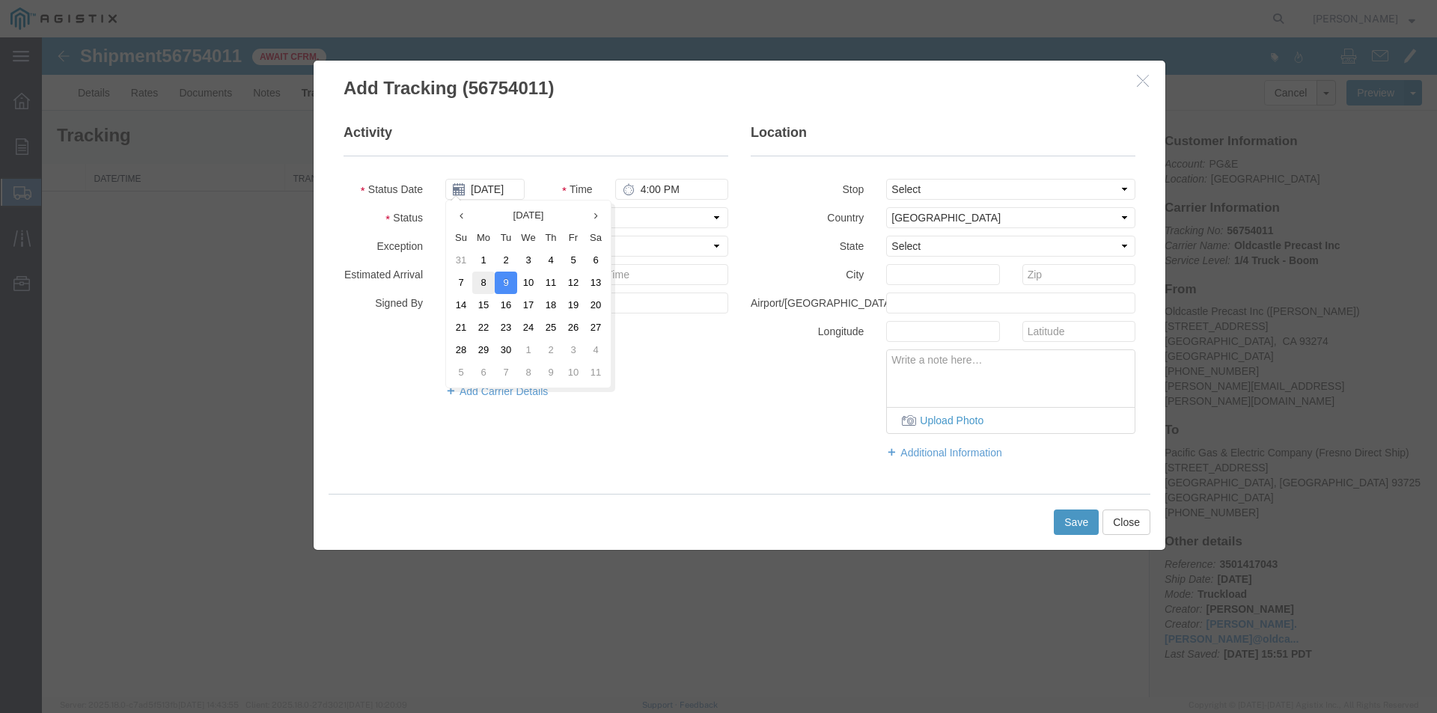
click at [484, 282] on td "8" at bounding box center [483, 283] width 22 height 22
type input "[DATE]"
click at [1074, 527] on button "Save" at bounding box center [1076, 522] width 45 height 25
